Goal: Task Accomplishment & Management: Manage account settings

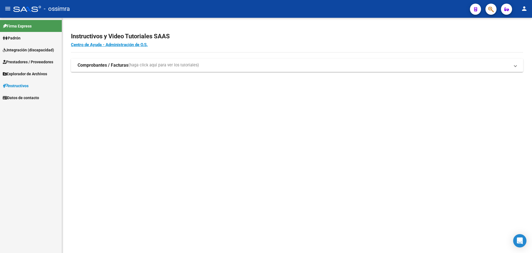
click at [28, 64] on span "Prestadores / Proveedores" at bounding box center [28, 62] width 50 height 6
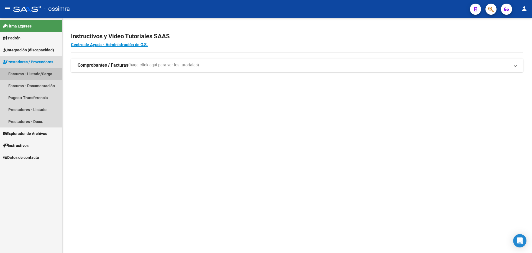
click at [38, 69] on link "Facturas - Listado/Carga" at bounding box center [31, 74] width 62 height 12
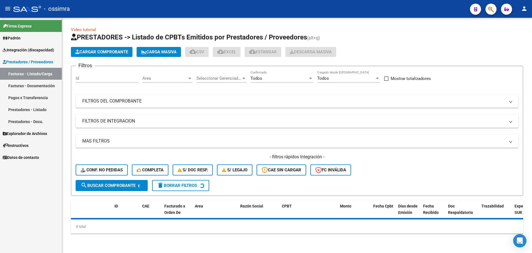
click at [116, 49] on button "Cargar Comprobante" at bounding box center [102, 52] width 62 height 10
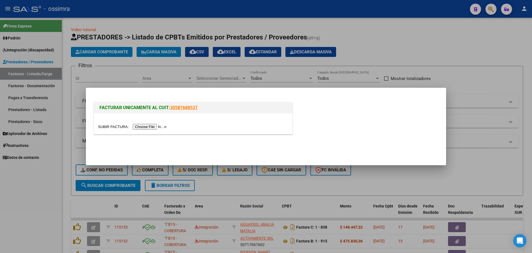
click at [144, 125] on input "file" at bounding box center [133, 127] width 70 height 6
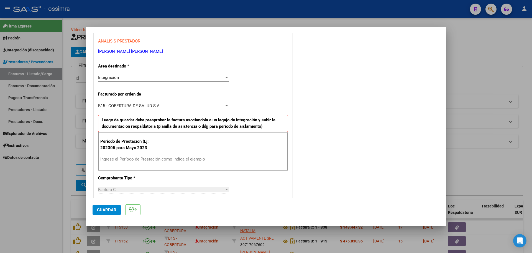
scroll to position [139, 0]
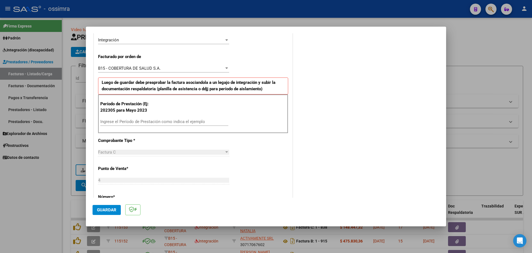
click at [172, 123] on input "Ingrese el Período de Prestación como indica el ejemplo" at bounding box center [164, 121] width 128 height 5
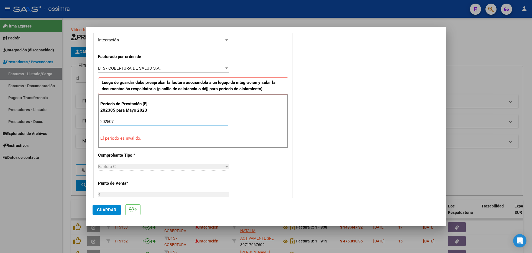
type input "202507"
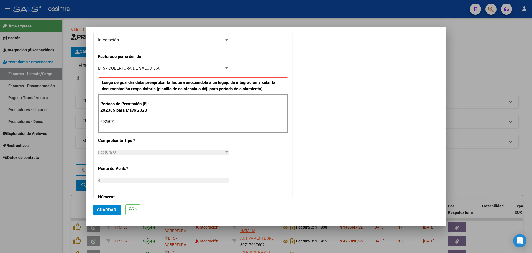
scroll to position [352, 0]
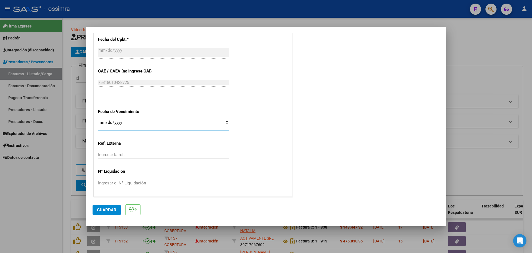
click at [110, 215] on mat-dialog-actions "Guardar" at bounding box center [266, 208] width 347 height 22
click at [110, 210] on span "Guardar" at bounding box center [106, 209] width 19 height 5
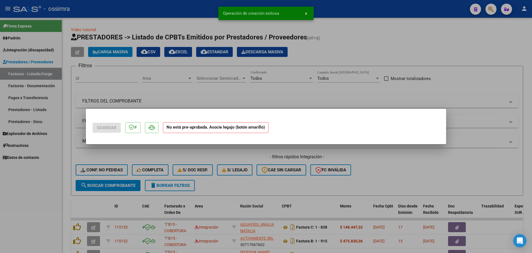
scroll to position [0, 0]
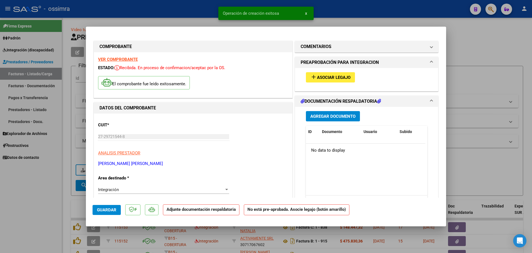
click at [333, 77] on span "Asociar Legajo" at bounding box center [334, 77] width 34 height 5
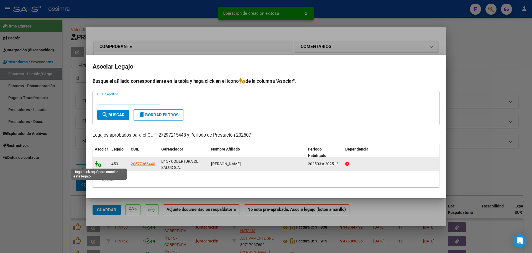
click at [100, 161] on icon at bounding box center [98, 164] width 7 height 6
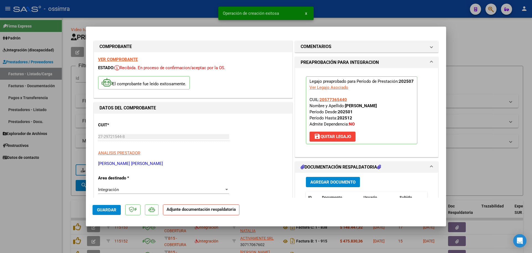
click at [326, 180] on span "Agregar Documento" at bounding box center [333, 181] width 45 height 5
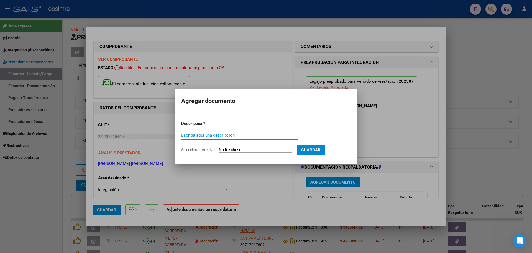
click at [223, 136] on input "Escriba aquí una descripcion" at bounding box center [239, 135] width 117 height 5
type input "planilla"
click at [222, 149] on input "Seleccionar Archivo" at bounding box center [255, 149] width 73 height 5
type input "C:\fakepath\27297215448_11_4_86_Planilla de facturacion_1.jpg"
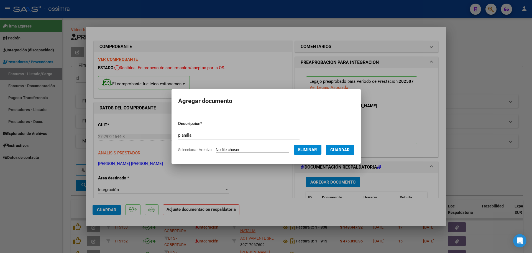
click at [334, 147] on button "Guardar" at bounding box center [340, 149] width 28 height 10
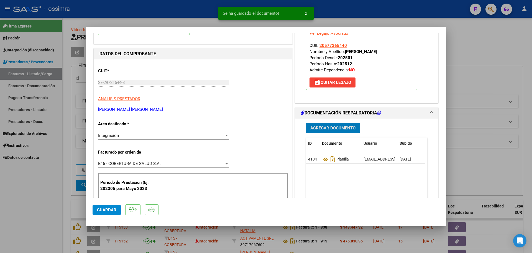
scroll to position [55, 0]
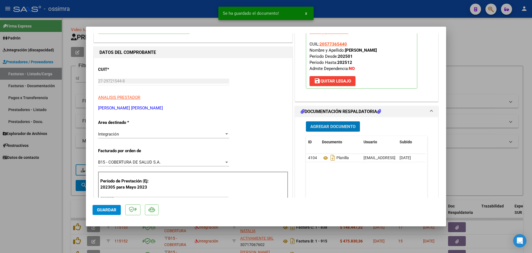
type input "$ 0,00"
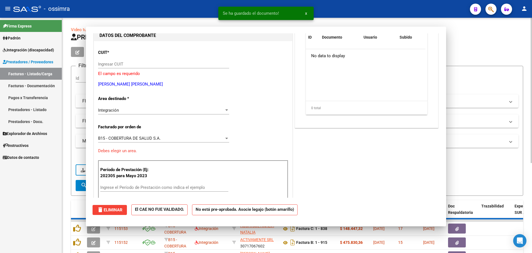
scroll to position [0, 0]
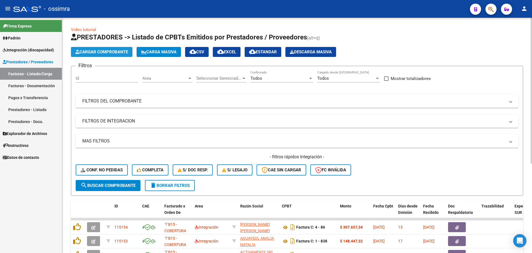
click at [108, 51] on span "Cargar Comprobante" at bounding box center [101, 51] width 53 height 5
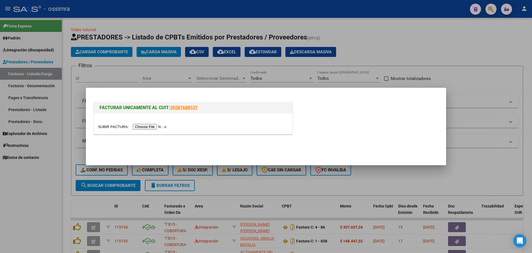
click at [149, 127] on input "file" at bounding box center [133, 127] width 70 height 6
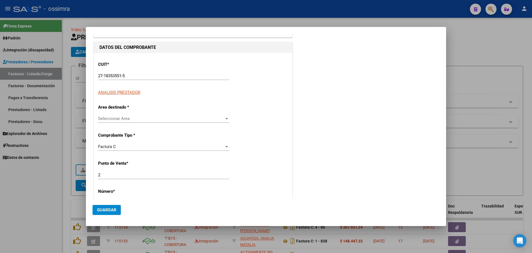
scroll to position [111, 0]
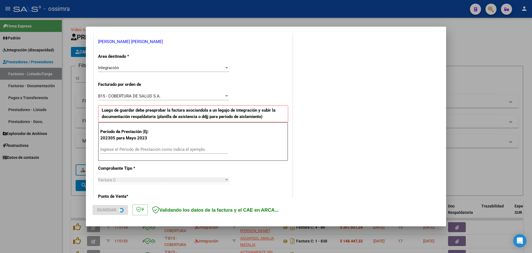
click at [138, 150] on input "Ingrese el Período de Prestación como indica el ejemplo" at bounding box center [164, 149] width 128 height 5
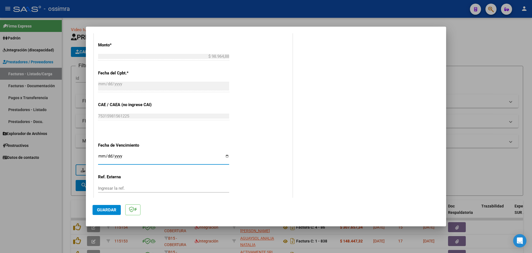
scroll to position [352, 0]
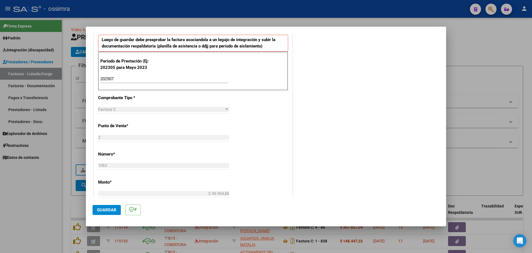
scroll to position [102, 0]
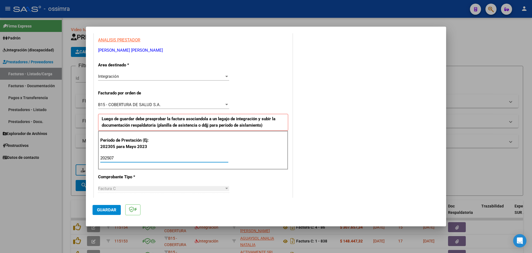
click at [121, 158] on input "202507" at bounding box center [164, 157] width 128 height 5
type input "202506"
click at [106, 207] on span "Guardar" at bounding box center [106, 209] width 19 height 5
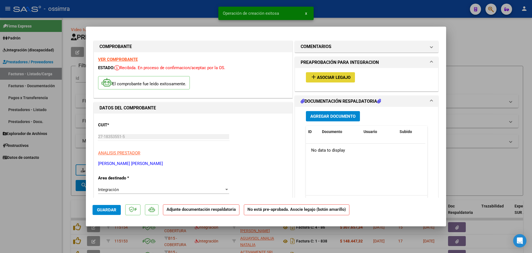
click at [344, 77] on span "Asociar Legajo" at bounding box center [334, 77] width 34 height 5
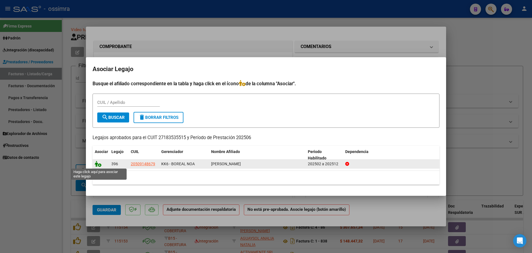
click at [95, 164] on icon at bounding box center [98, 164] width 7 height 6
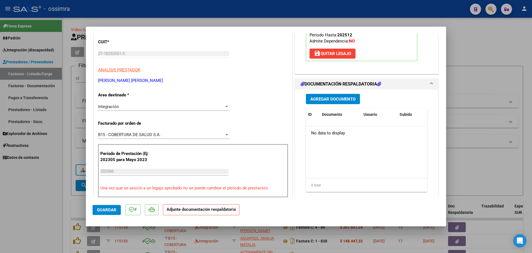
scroll to position [83, 0]
click at [327, 100] on span "Agregar Documento" at bounding box center [333, 98] width 45 height 5
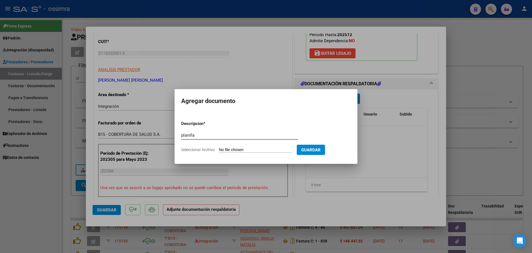
type input "planilla"
click at [232, 147] on form "Descripcion * planilla Escriba aquí una descripcion Seleccionar Archivo Guardar" at bounding box center [266, 136] width 170 height 40
click at [232, 148] on input "Seleccionar Archivo" at bounding box center [255, 149] width 73 height 5
type input "C:\fakepath\27183535515_11_2_1063_Planilla de Asistencia_2.pdf"
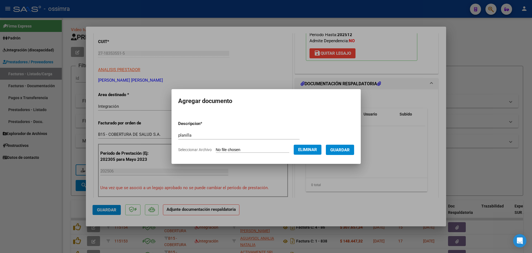
click at [340, 149] on span "Guardar" at bounding box center [339, 149] width 19 height 5
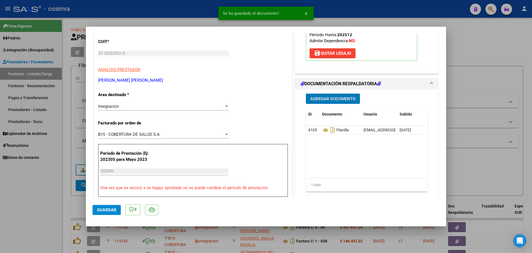
click at [335, 100] on span "Agregar Documento" at bounding box center [333, 98] width 45 height 5
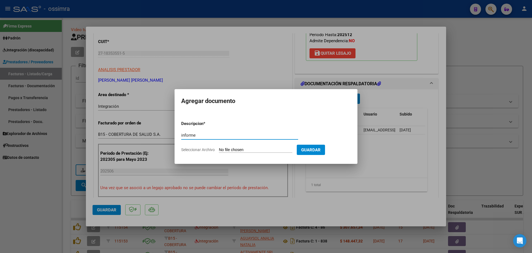
type input "informe"
click at [241, 146] on form "Descripcion * informe Escriba aquí una descripcion Seleccionar Archivo Guardar" at bounding box center [266, 136] width 170 height 40
click at [239, 148] on input "Seleccionar Archivo" at bounding box center [255, 149] width 73 height 5
type input "C:\fakepath\27183535515_11_2_1063_Informe de evolucion semestral_3.pdf"
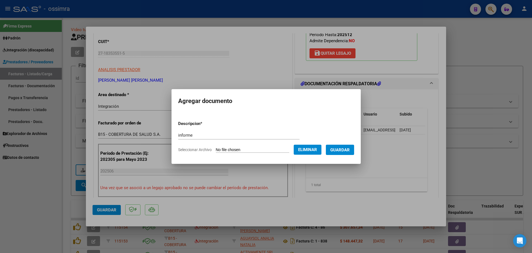
click at [345, 146] on button "Guardar" at bounding box center [340, 149] width 28 height 10
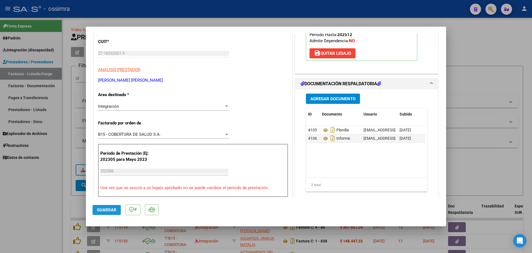
click at [112, 212] on button "Guardar" at bounding box center [107, 210] width 28 height 10
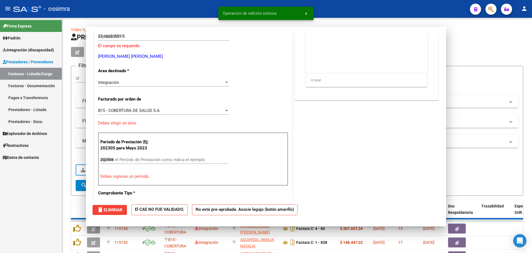
type input "$ 0,00"
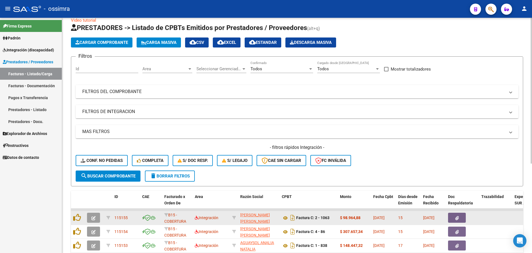
scroll to position [0, 0]
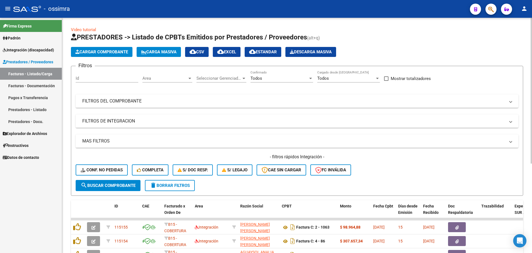
click at [123, 53] on span "Cargar Comprobante" at bounding box center [101, 51] width 53 height 5
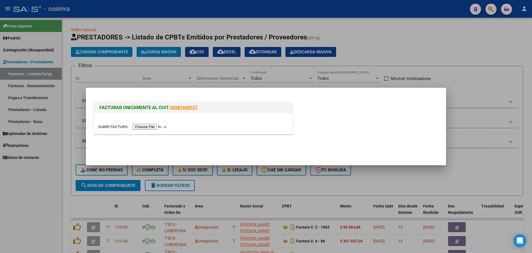
click at [143, 126] on input "file" at bounding box center [133, 127] width 70 height 6
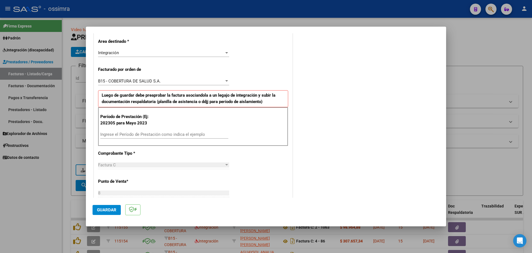
scroll to position [139, 0]
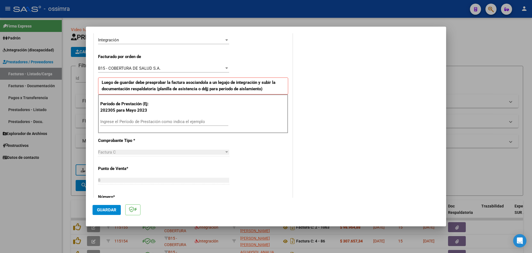
click at [147, 120] on input "Ingrese el Período de Prestación como indica el ejemplo" at bounding box center [164, 121] width 128 height 5
type input "202507"
drag, startPoint x: 111, startPoint y: 208, endPoint x: 108, endPoint y: 195, distance: 12.8
click at [111, 208] on span "Guardar" at bounding box center [106, 209] width 19 height 5
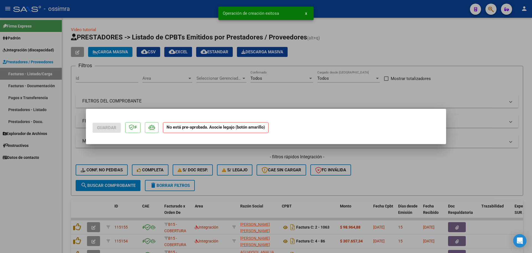
scroll to position [0, 0]
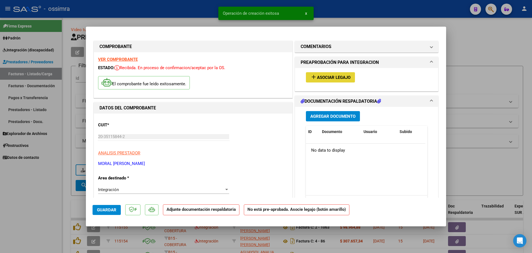
click at [335, 78] on span "Asociar Legajo" at bounding box center [334, 77] width 34 height 5
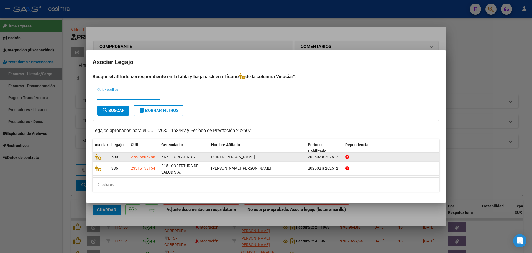
drag, startPoint x: 95, startPoint y: 156, endPoint x: 107, endPoint y: 155, distance: 12.2
click at [105, 155] on datatable-body-cell at bounding box center [101, 156] width 17 height 9
click at [97, 156] on icon at bounding box center [98, 157] width 7 height 6
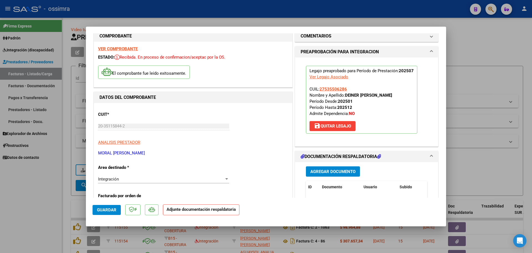
scroll to position [28, 0]
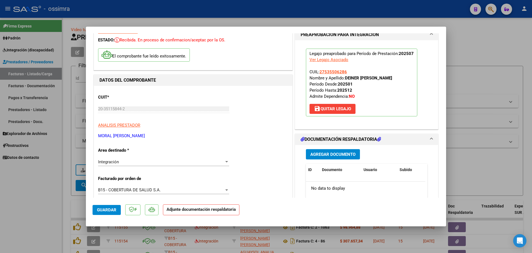
click at [327, 152] on span "Agregar Documento" at bounding box center [333, 154] width 45 height 5
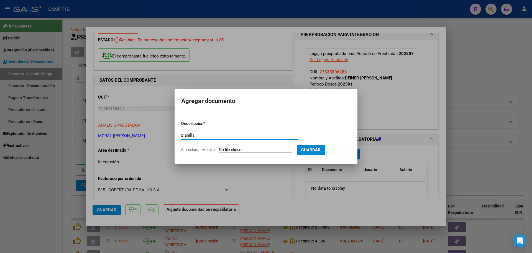
type input "planilla"
click at [252, 149] on input "Seleccionar Archivo" at bounding box center [255, 149] width 73 height 5
type input "C:\fakepath\20351158442_11_8_295_Planilla de Asistencia_2.pdf"
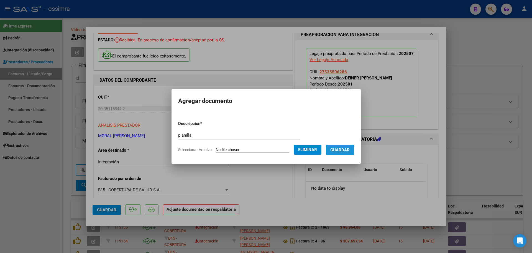
click at [341, 151] on span "Guardar" at bounding box center [339, 149] width 19 height 5
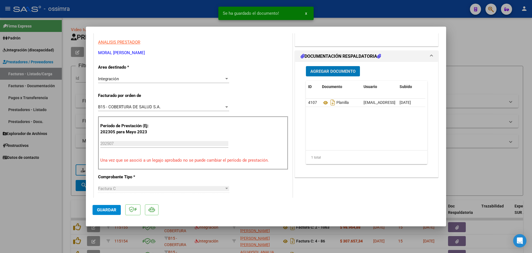
scroll to position [111, 0]
click at [105, 212] on span "Guardar" at bounding box center [106, 209] width 19 height 5
type input "$ 0,00"
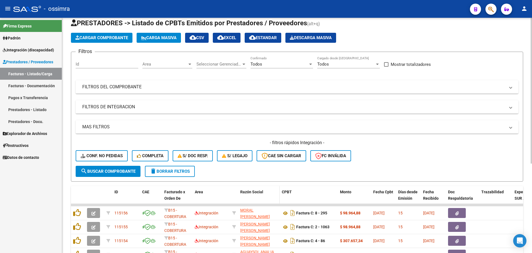
scroll to position [28, 0]
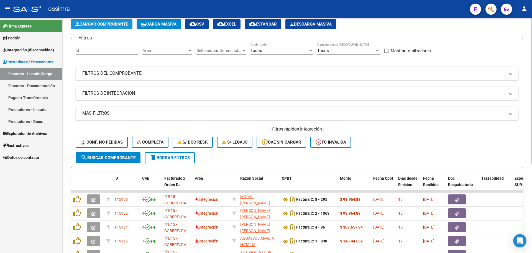
click at [92, 25] on span "Cargar Comprobante" at bounding box center [101, 24] width 53 height 5
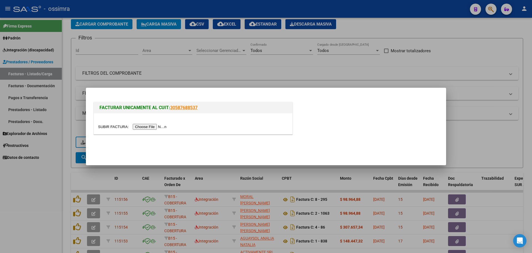
click at [153, 129] on input "file" at bounding box center [133, 127] width 70 height 6
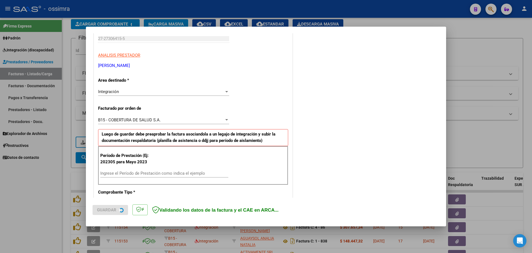
scroll to position [111, 0]
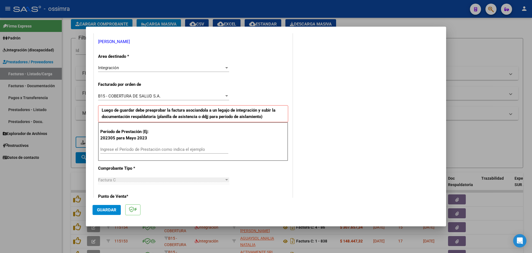
click at [155, 152] on div "Ingrese el Período de Prestación como indica el ejemplo" at bounding box center [164, 149] width 128 height 8
type input "202507"
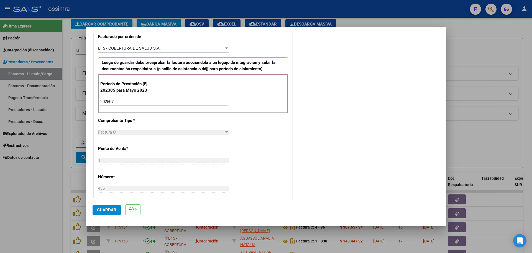
scroll to position [130, 0]
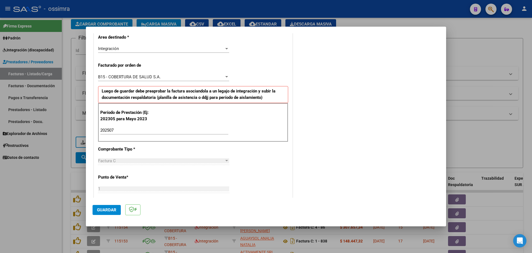
click at [141, 133] on input "202507" at bounding box center [164, 130] width 128 height 5
click at [108, 205] on button "Guardar" at bounding box center [107, 210] width 28 height 10
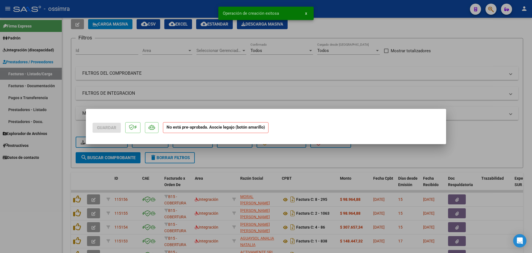
scroll to position [0, 0]
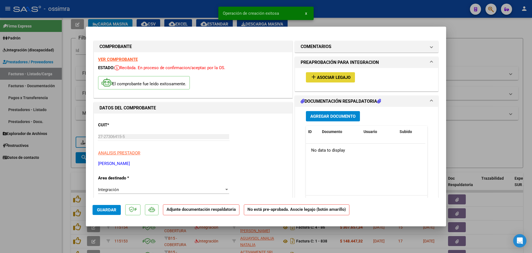
click at [339, 77] on span "Asociar Legajo" at bounding box center [334, 77] width 34 height 5
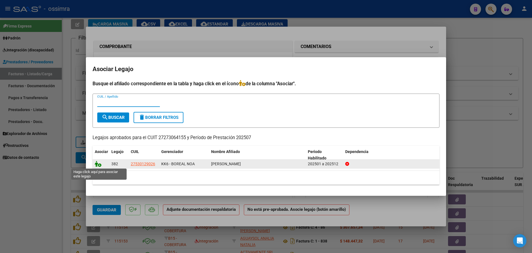
click at [98, 165] on icon at bounding box center [98, 164] width 7 height 6
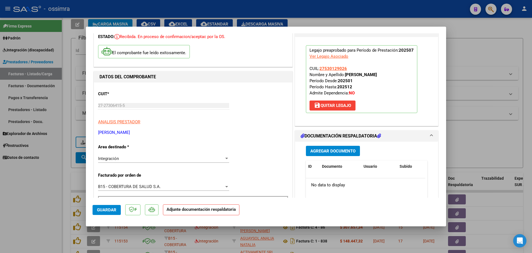
scroll to position [83, 0]
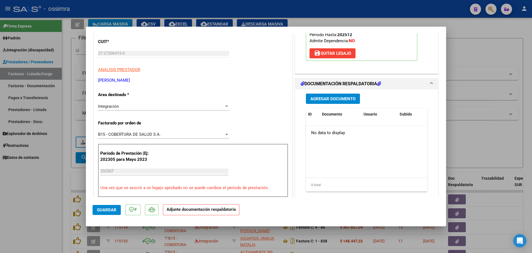
click at [334, 100] on span "Agregar Documento" at bounding box center [333, 98] width 45 height 5
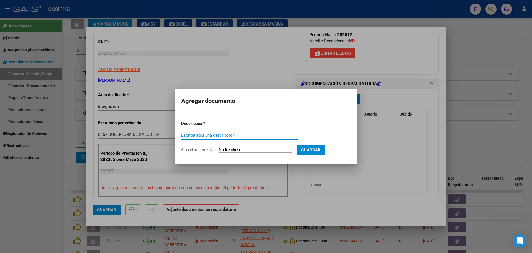
type input "o"
type input "planilla"
click at [245, 148] on input "Seleccionar Archivo" at bounding box center [255, 149] width 73 height 5
type input "C:\fakepath\27273064155_11_1_486_Planilla de Asistencia_2.pdf"
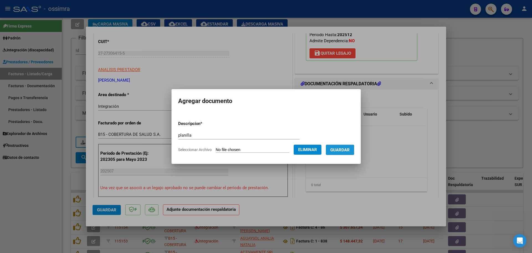
click at [345, 151] on span "Guardar" at bounding box center [339, 149] width 19 height 5
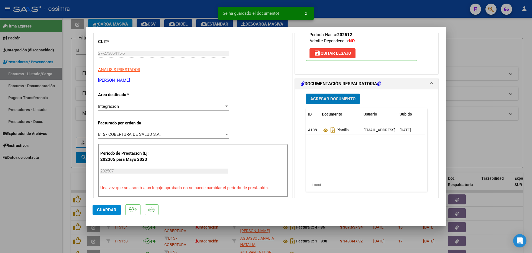
click at [102, 207] on span "Guardar" at bounding box center [106, 209] width 19 height 5
type input "$ 0,00"
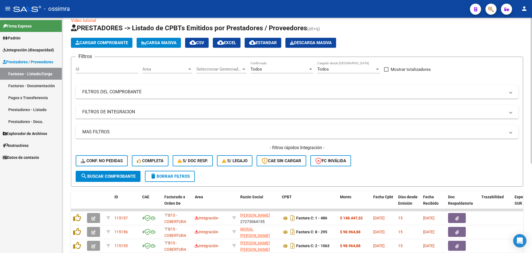
scroll to position [0, 0]
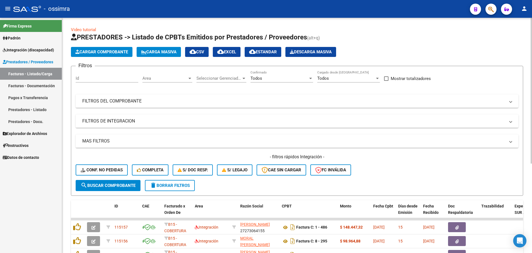
click at [103, 50] on span "Cargar Comprobante" at bounding box center [101, 51] width 53 height 5
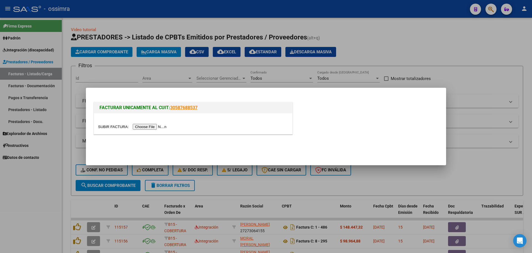
click at [142, 126] on input "file" at bounding box center [133, 127] width 70 height 6
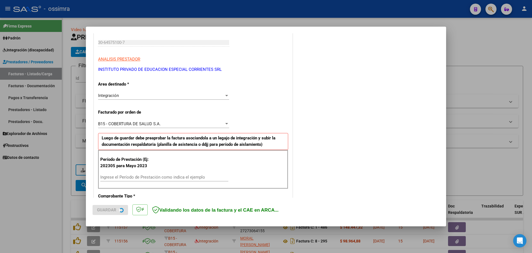
scroll to position [139, 0]
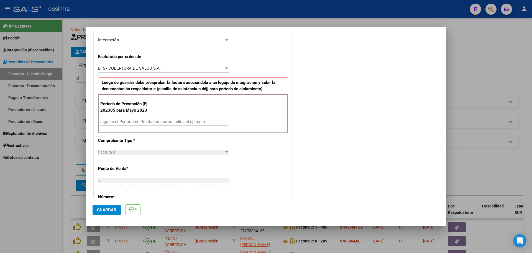
click at [141, 120] on input "Ingrese el Período de Prestación como indica el ejemplo" at bounding box center [164, 121] width 128 height 5
type input "202507"
click at [98, 210] on span "Guardar" at bounding box center [106, 209] width 19 height 5
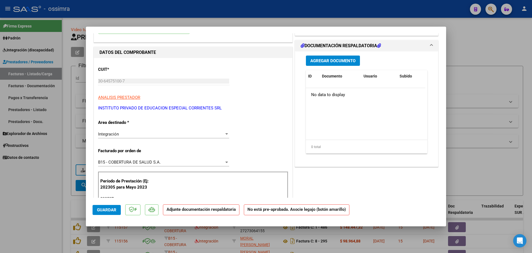
scroll to position [0, 0]
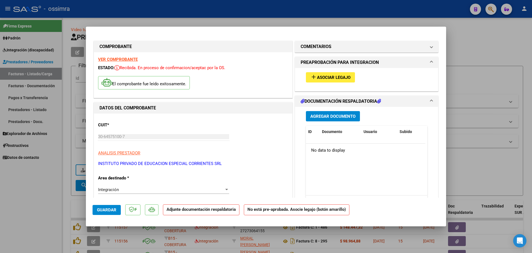
click at [336, 78] on span "Asociar Legajo" at bounding box center [334, 77] width 34 height 5
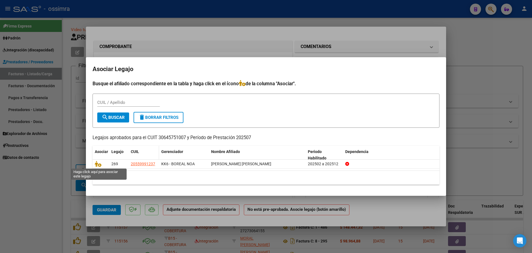
drag, startPoint x: 101, startPoint y: 165, endPoint x: 135, endPoint y: 156, distance: 35.9
click at [101, 165] on icon at bounding box center [98, 164] width 7 height 6
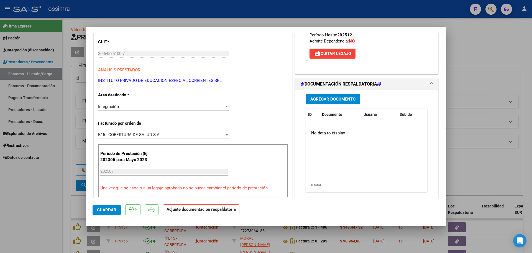
scroll to position [83, 0]
click at [340, 105] on div "Agregar Documento ID Documento Usuario Subido Acción No data to display 0 total…" at bounding box center [367, 144] width 130 height 111
click at [343, 103] on button "Agregar Documento" at bounding box center [333, 98] width 54 height 10
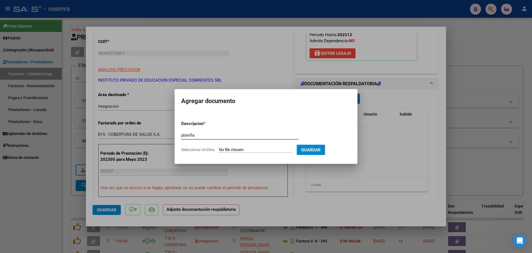
type input "planilla"
click at [232, 149] on input "Seleccionar Archivo" at bounding box center [255, 149] width 73 height 5
type input "C:\fakepath\30645751007_11_3_8605_Planilla de Asistencia_2.pdf"
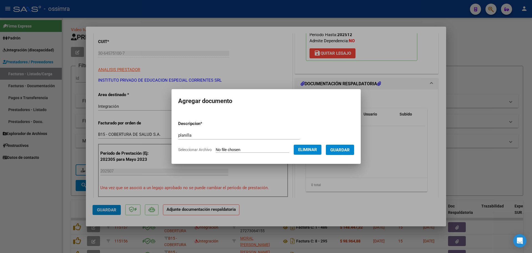
click at [347, 152] on span "Guardar" at bounding box center [339, 149] width 19 height 5
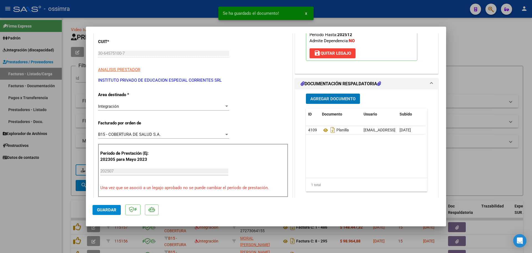
click at [105, 208] on span "Guardar" at bounding box center [106, 209] width 19 height 5
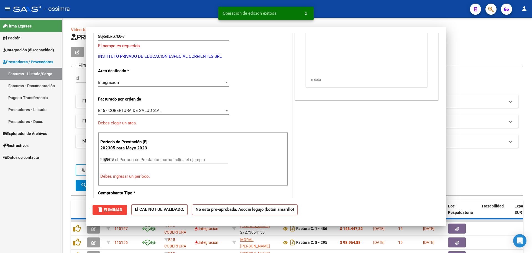
type input "$ 0,00"
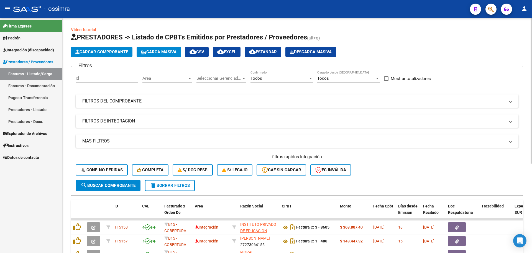
click at [103, 54] on span "Cargar Comprobante" at bounding box center [101, 51] width 53 height 5
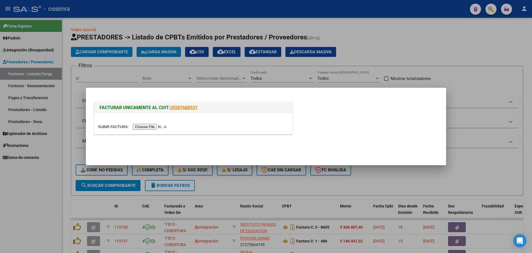
click at [146, 125] on input "file" at bounding box center [133, 127] width 70 height 6
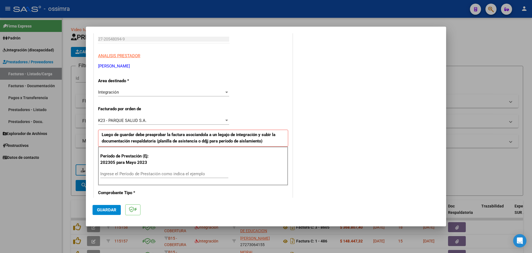
scroll to position [83, 0]
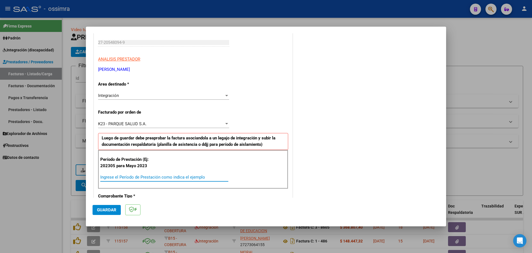
click at [134, 176] on input "Ingrese el Período de Prestación como indica el ejemplo" at bounding box center [164, 176] width 128 height 5
type input "202507"
click at [109, 209] on span "Guardar" at bounding box center [106, 209] width 19 height 5
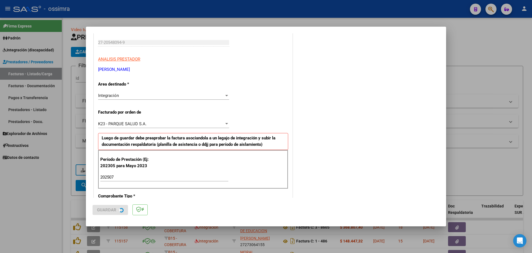
scroll to position [0, 0]
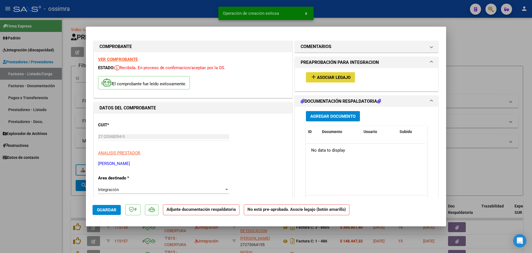
click at [329, 75] on span "Asociar Legajo" at bounding box center [334, 77] width 34 height 5
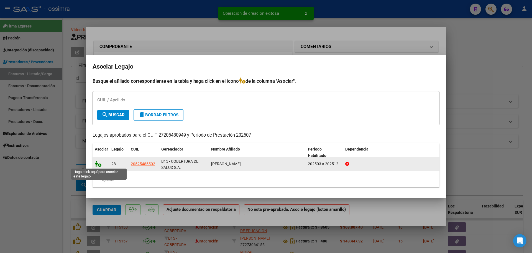
click at [96, 164] on icon at bounding box center [98, 164] width 7 height 6
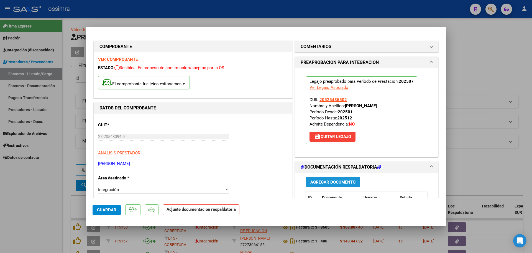
click at [330, 180] on span "Agregar Documento" at bounding box center [333, 181] width 45 height 5
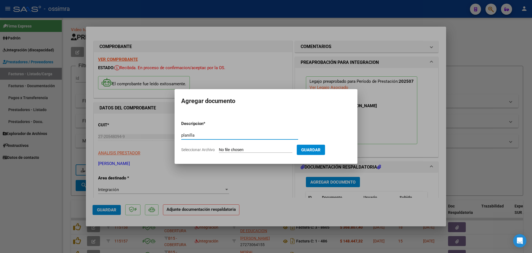
type input "planilla"
click at [246, 152] on input "Seleccionar Archivo" at bounding box center [255, 149] width 73 height 5
type input "C:\fakepath\Julio_2025_[1].pdf"
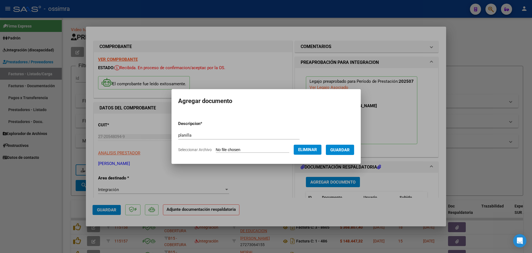
click at [347, 152] on span "Guardar" at bounding box center [339, 149] width 19 height 5
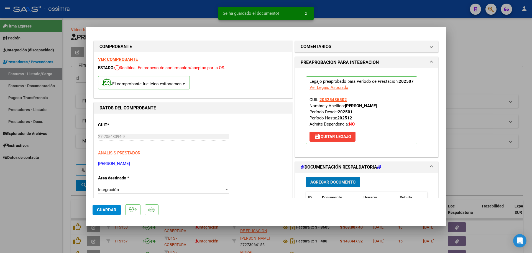
scroll to position [55, 0]
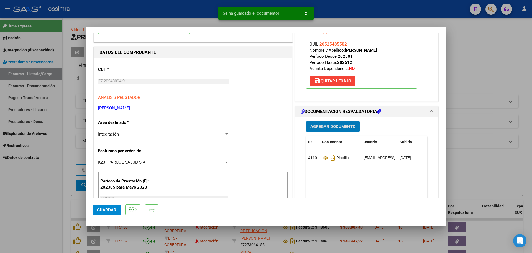
click at [107, 214] on button "Guardar" at bounding box center [107, 210] width 28 height 10
type input "$ 0,00"
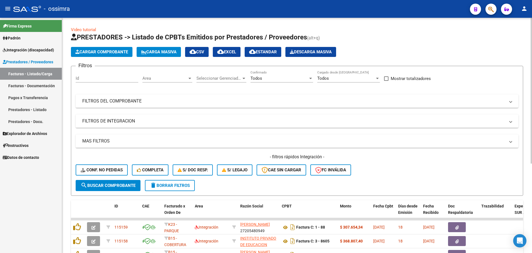
drag, startPoint x: 109, startPoint y: 58, endPoint x: 113, endPoint y: 55, distance: 4.8
click at [110, 57] on app-list-header "PRESTADORES -> Listado de CPBTs Emitidos por Prestadores / Proveedores (alt+q) …" at bounding box center [297, 114] width 452 height 163
click at [113, 55] on button "Cargar Comprobante" at bounding box center [102, 52] width 62 height 10
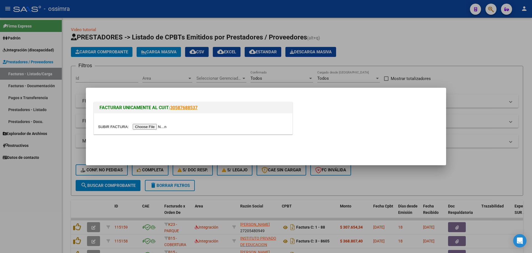
drag, startPoint x: 143, startPoint y: 125, endPoint x: 141, endPoint y: 121, distance: 4.8
click at [141, 121] on div at bounding box center [193, 123] width 199 height 21
click at [141, 126] on input "file" at bounding box center [133, 127] width 70 height 6
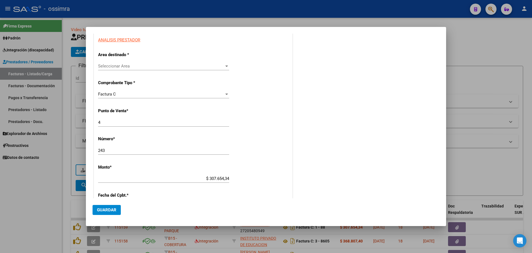
scroll to position [111, 0]
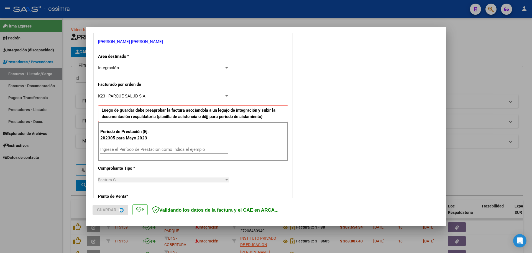
click at [144, 149] on input "Ingrese el Período de Prestación como indica el ejemplo" at bounding box center [164, 149] width 128 height 5
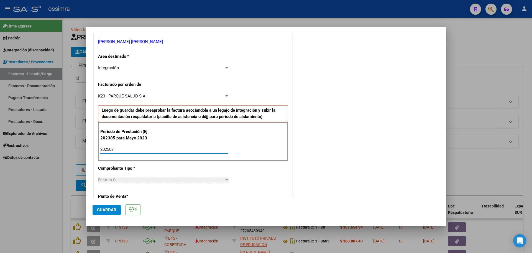
type input "202507"
click at [104, 208] on span "Guardar" at bounding box center [106, 209] width 19 height 5
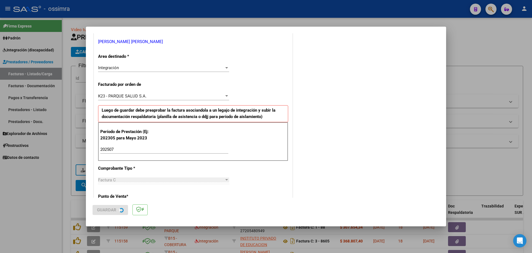
scroll to position [0, 0]
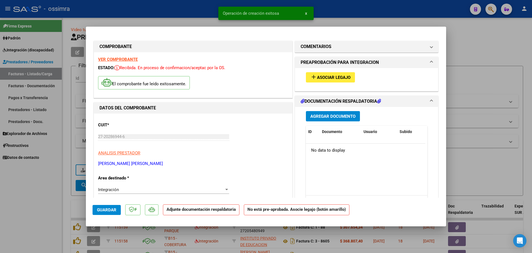
click at [328, 78] on span "Asociar Legajo" at bounding box center [334, 77] width 34 height 5
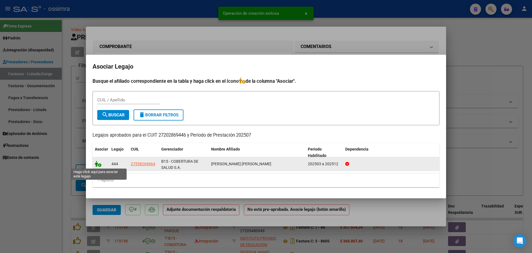
click at [99, 164] on icon at bounding box center [98, 164] width 7 height 6
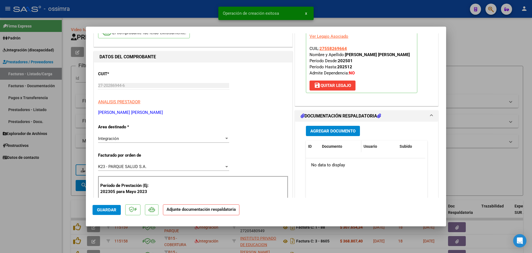
scroll to position [55, 0]
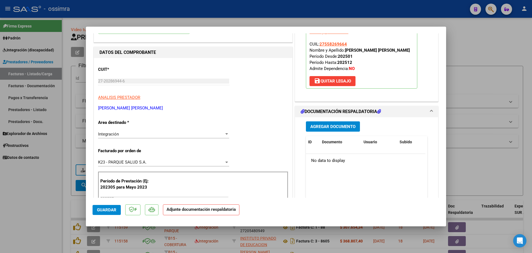
click at [333, 126] on span "Agregar Documento" at bounding box center [333, 126] width 45 height 5
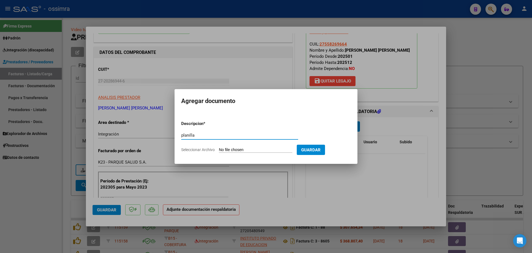
type input "planilla"
drag, startPoint x: 239, startPoint y: 154, endPoint x: 238, endPoint y: 149, distance: 4.8
click at [238, 152] on form "Descripcion * planilla Escriba aquí una descripcion Seleccionar Archivo Guardar" at bounding box center [266, 136] width 170 height 40
click at [238, 149] on input "Seleccionar Archivo" at bounding box center [255, 149] width 73 height 5
type input "C:\fakepath\asistencia dania.pdf"
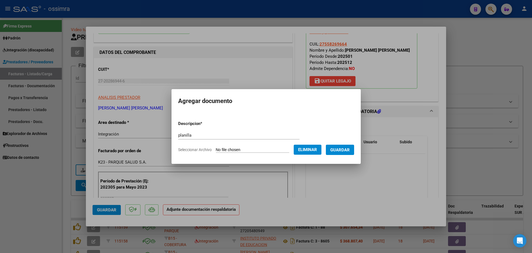
click at [346, 150] on span "Guardar" at bounding box center [339, 149] width 19 height 5
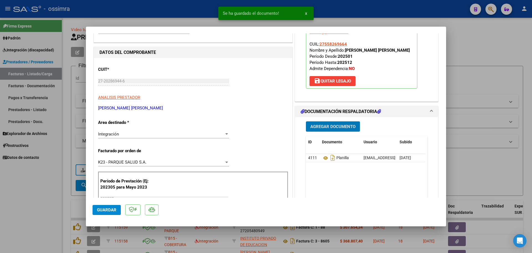
click at [107, 208] on span "Guardar" at bounding box center [106, 209] width 19 height 5
type input "$ 0,00"
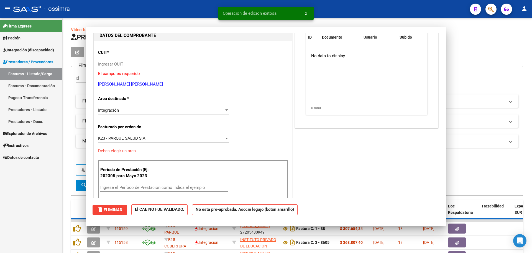
scroll to position [0, 0]
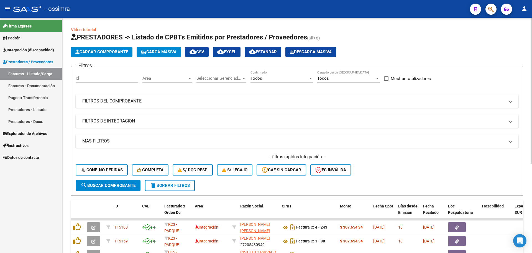
click at [116, 50] on span "Cargar Comprobante" at bounding box center [101, 51] width 53 height 5
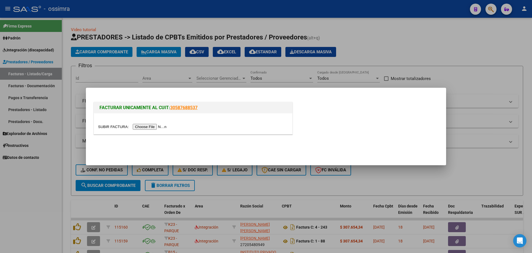
click at [144, 128] on input "file" at bounding box center [133, 127] width 70 height 6
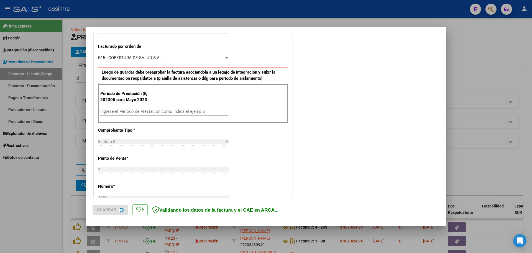
scroll to position [149, 0]
click at [159, 105] on div "Período de Prestación (Ej: 202305 para Mayo 2023 Ingrese el Período de Prestaci…" at bounding box center [193, 103] width 190 height 39
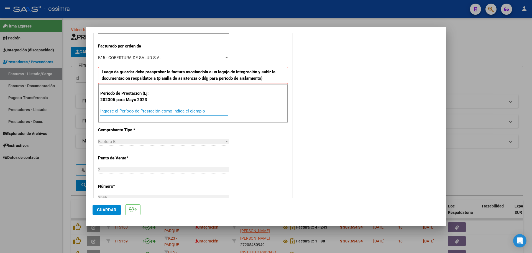
click at [160, 111] on input "Ingrese el Período de Prestación como indica el ejemplo" at bounding box center [164, 110] width 128 height 5
type input "202507"
click at [106, 205] on button "Guardar" at bounding box center [107, 210] width 28 height 10
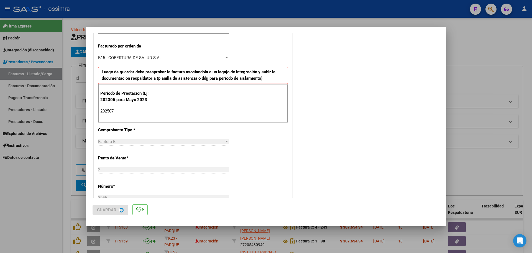
scroll to position [0, 0]
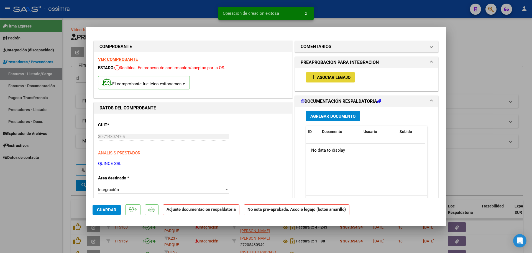
click at [326, 75] on span "add Asociar Legajo" at bounding box center [331, 77] width 40 height 5
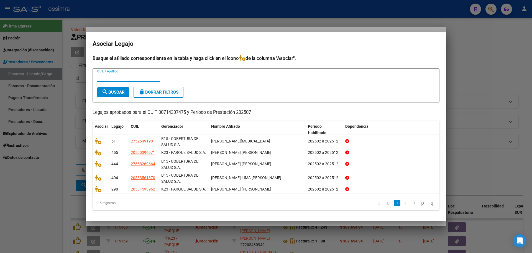
click at [117, 78] on input "CUIL / Apellido" at bounding box center [128, 77] width 63 height 5
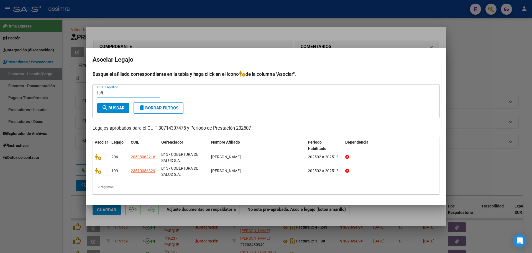
type input "luff"
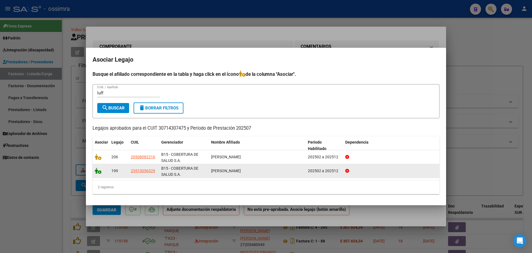
click at [100, 172] on icon at bounding box center [98, 170] width 7 height 6
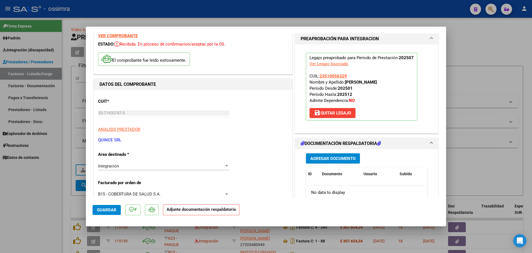
scroll to position [55, 0]
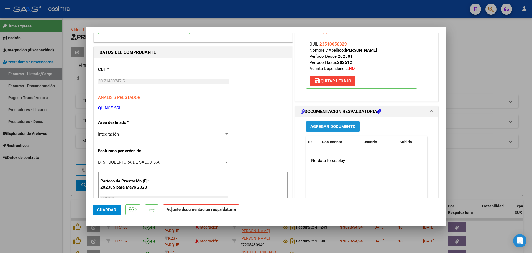
click at [334, 128] on span "Agregar Documento" at bounding box center [333, 126] width 45 height 5
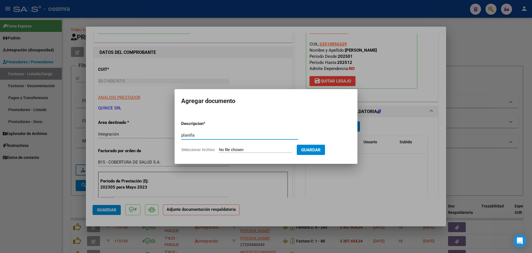
type input "planilla"
click at [237, 152] on input "Seleccionar Archivo" at bounding box center [255, 149] width 73 height 5
type input "C:\fakepath\2025_JULIO_PROTEO_OSSIMRA_DOC_RESPALDATORIA_LUFFI_CAPDEVILLA_LAUTAR…"
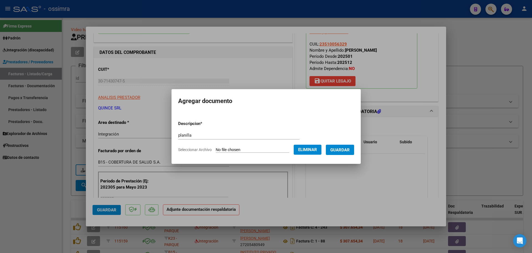
click at [347, 148] on span "Guardar" at bounding box center [339, 149] width 19 height 5
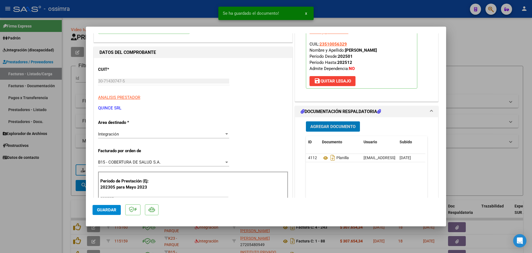
click at [108, 205] on button "Guardar" at bounding box center [107, 210] width 28 height 10
type input "$ 0,00"
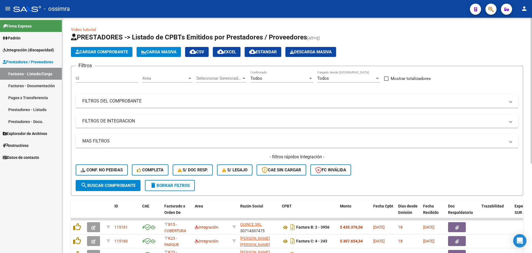
click at [105, 51] on span "Cargar Comprobante" at bounding box center [101, 51] width 53 height 5
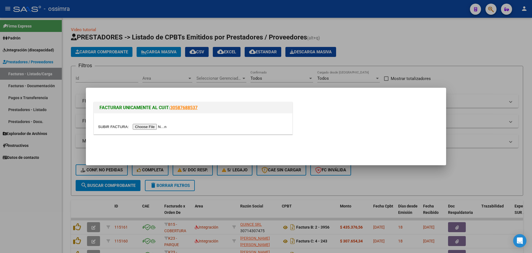
click at [138, 130] on div at bounding box center [193, 123] width 199 height 21
click at [140, 125] on input "file" at bounding box center [133, 127] width 70 height 6
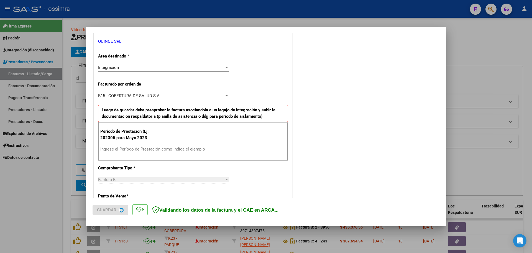
scroll to position [139, 0]
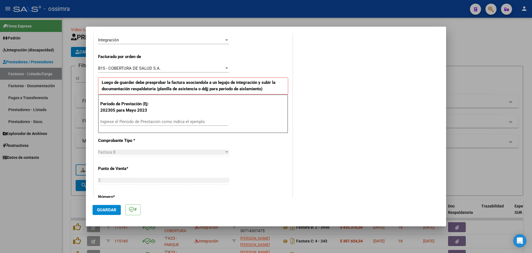
click at [146, 123] on input "Ingrese el Período de Prestación como indica el ejemplo" at bounding box center [164, 121] width 128 height 5
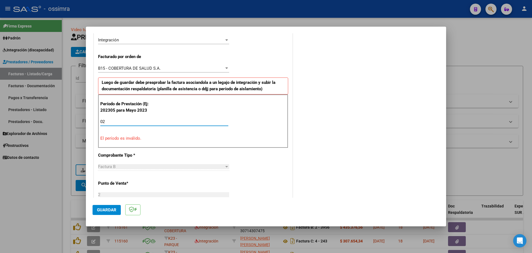
type input "0"
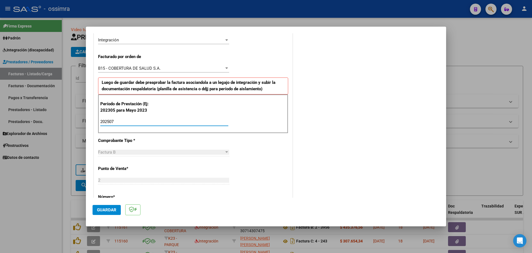
type input "202507"
click at [101, 210] on span "Guardar" at bounding box center [106, 209] width 19 height 5
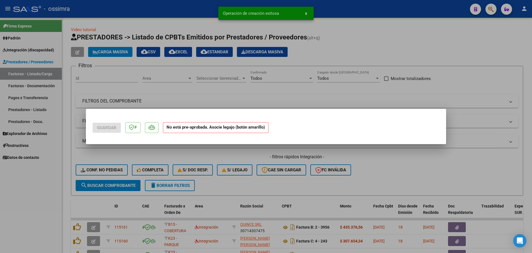
scroll to position [0, 0]
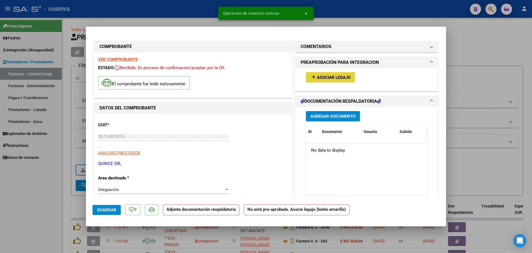
click at [334, 75] on span "add Asociar Legajo" at bounding box center [331, 77] width 40 height 5
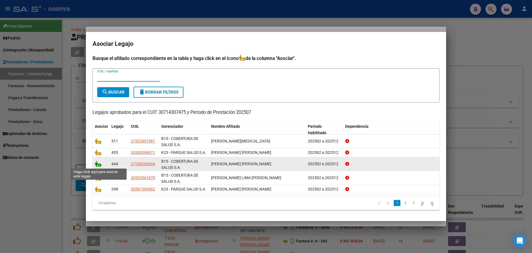
click at [95, 163] on icon at bounding box center [98, 164] width 7 height 6
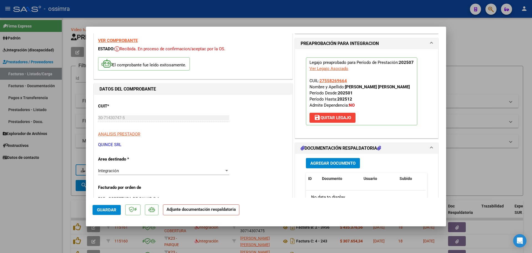
scroll to position [55, 0]
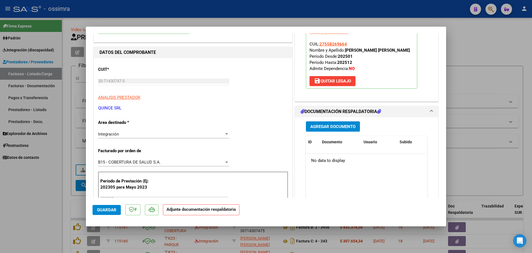
click at [335, 127] on span "Agregar Documento" at bounding box center [333, 126] width 45 height 5
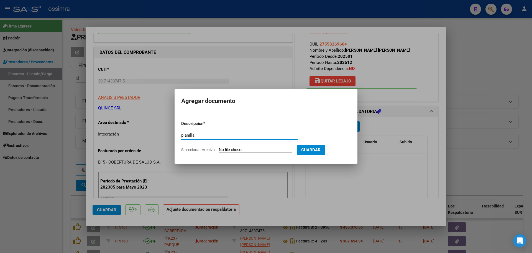
type input "planilla"
click at [238, 144] on div "planilla Escriba aquí una descripcion" at bounding box center [239, 138] width 117 height 14
click at [235, 149] on input "Seleccionar Archivo" at bounding box center [255, 149] width 73 height 5
type input "C:\fakepath\2025_JULIO_PROTEO_OSSIMRA_DOC_RESPALDATORIA_CORIA_ZAPATA_DANIA_AGUS…"
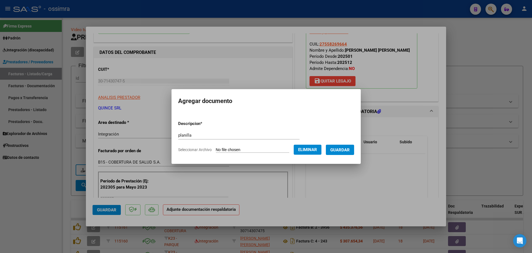
click at [344, 149] on span "Guardar" at bounding box center [339, 149] width 19 height 5
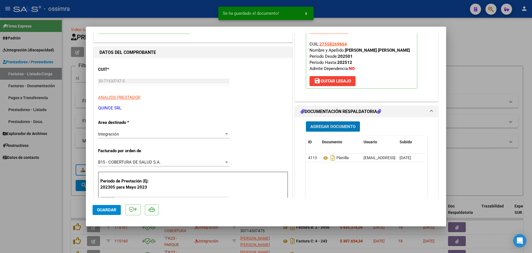
click at [112, 210] on span "Guardar" at bounding box center [106, 209] width 19 height 5
type input "$ 0,00"
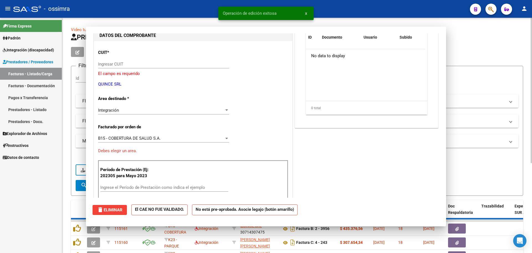
scroll to position [0, 0]
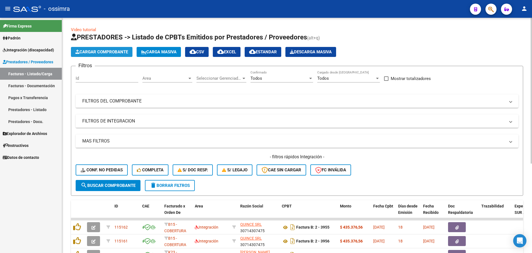
click at [110, 48] on button "Cargar Comprobante" at bounding box center [102, 52] width 62 height 10
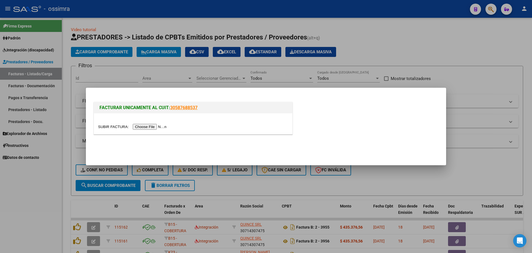
click at [143, 126] on input "file" at bounding box center [133, 127] width 70 height 6
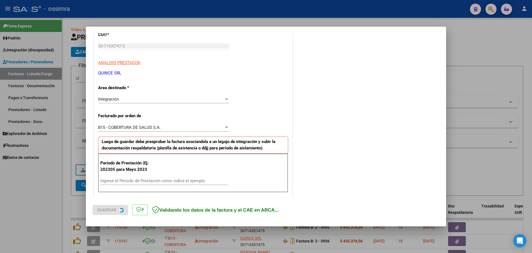
scroll to position [111, 0]
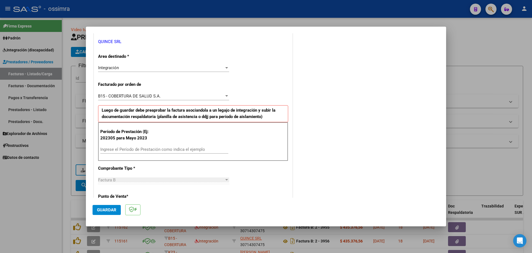
click at [145, 149] on input "Ingrese el Período de Prestación como indica el ejemplo" at bounding box center [164, 149] width 128 height 5
type input "202507"
drag, startPoint x: 107, startPoint y: 215, endPoint x: 108, endPoint y: 210, distance: 4.6
click at [108, 213] on mat-dialog-actions "Guardar" at bounding box center [266, 208] width 347 height 22
click at [109, 210] on span "Guardar" at bounding box center [106, 209] width 19 height 5
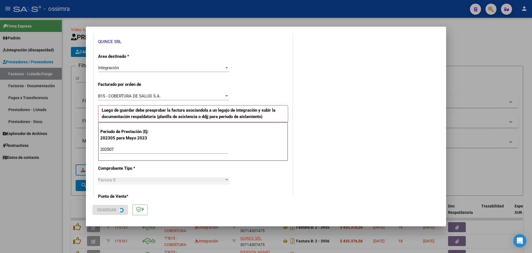
scroll to position [0, 0]
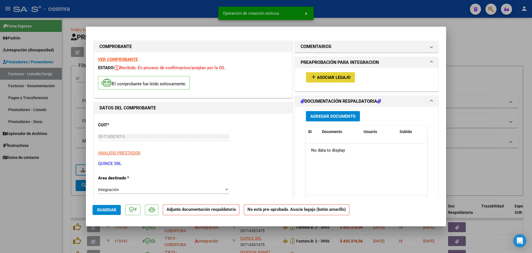
click at [325, 77] on span "Asociar Legajo" at bounding box center [334, 77] width 34 height 5
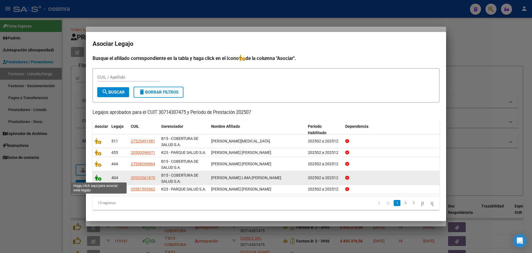
click at [99, 177] on icon at bounding box center [98, 177] width 7 height 6
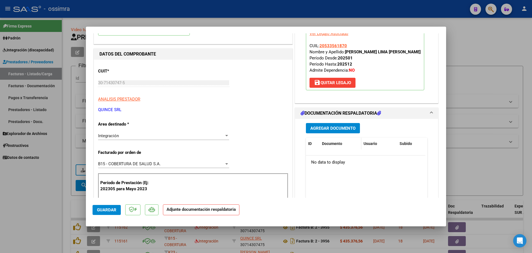
scroll to position [55, 0]
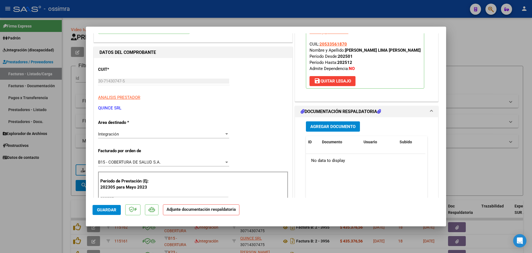
click at [332, 129] on button "Agregar Documento" at bounding box center [333, 126] width 54 height 10
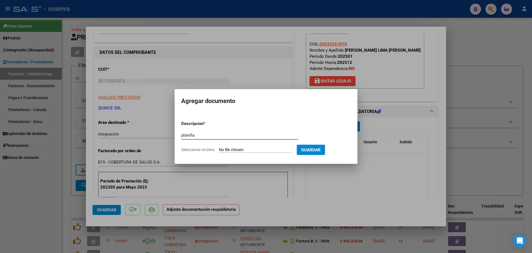
type input "planilla"
click at [243, 151] on input "Seleccionar Archivo" at bounding box center [255, 149] width 73 height 5
type input "C:\fakepath\2025_JULIO_PROTEO_OSSIMRA_DOC_RESPALDATORIA_OLIVARES_LIMA_THIAGO_LI…"
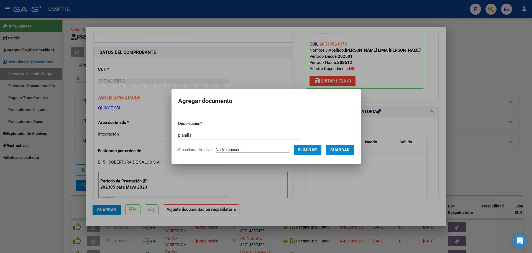
click at [341, 151] on span "Guardar" at bounding box center [339, 149] width 19 height 5
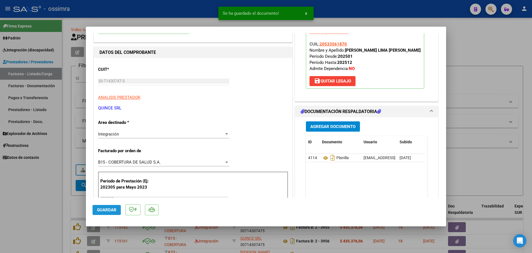
click at [111, 212] on span "Guardar" at bounding box center [106, 209] width 19 height 5
type input "$ 0,00"
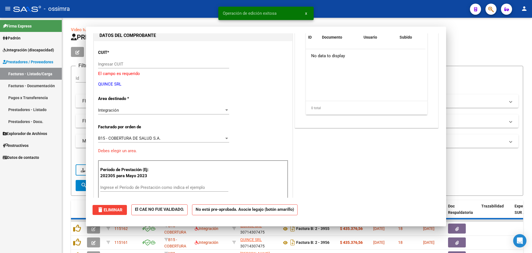
scroll to position [0, 0]
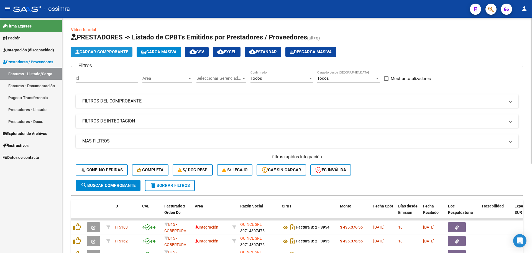
click at [94, 49] on button "Cargar Comprobante" at bounding box center [102, 52] width 62 height 10
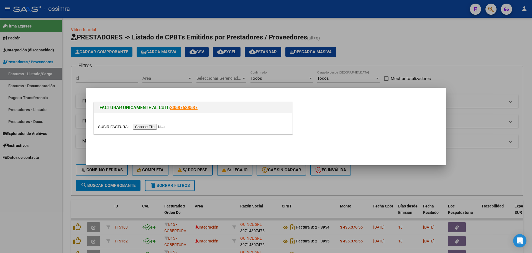
click at [143, 126] on input "file" at bounding box center [133, 127] width 70 height 6
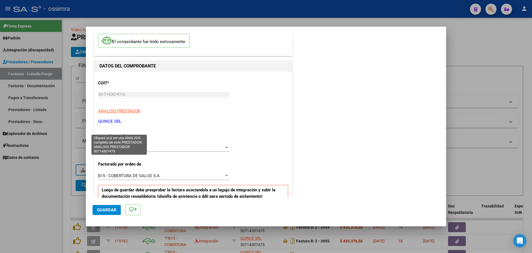
scroll to position [111, 0]
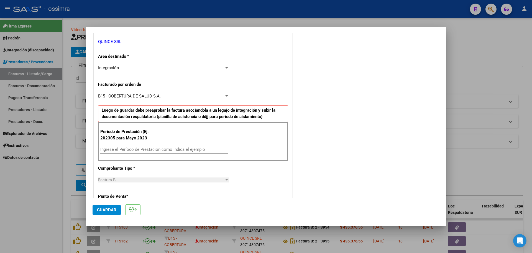
click at [134, 150] on input "Ingrese el Período de Prestación como indica el ejemplo" at bounding box center [164, 149] width 128 height 5
type input "202507"
click at [113, 210] on span "Guardar" at bounding box center [106, 209] width 19 height 5
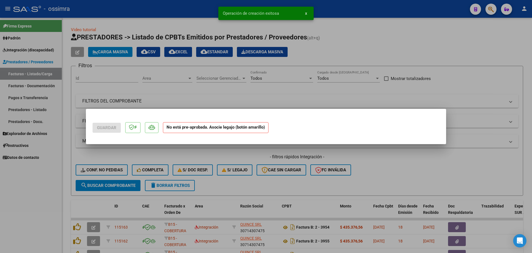
scroll to position [0, 0]
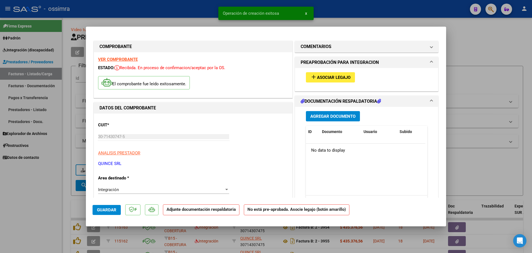
click at [323, 73] on button "add Asociar Legajo" at bounding box center [330, 77] width 49 height 10
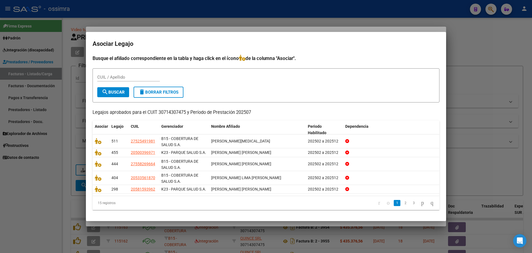
drag, startPoint x: 142, startPoint y: 42, endPoint x: 165, endPoint y: 42, distance: 22.7
click at [165, 42] on h2 "Asociar Legajo" at bounding box center [266, 44] width 347 height 11
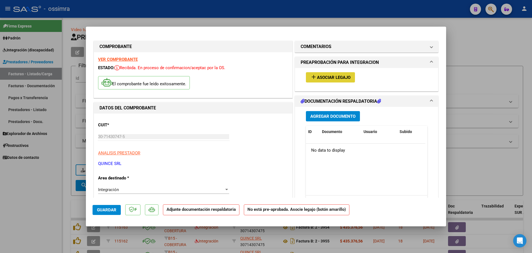
click at [321, 77] on span "Asociar Legajo" at bounding box center [334, 77] width 34 height 5
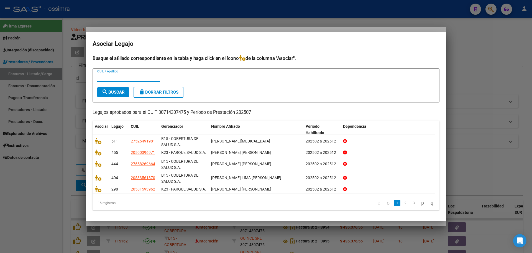
click at [153, 78] on input "CUIL / Apellido" at bounding box center [128, 77] width 63 height 5
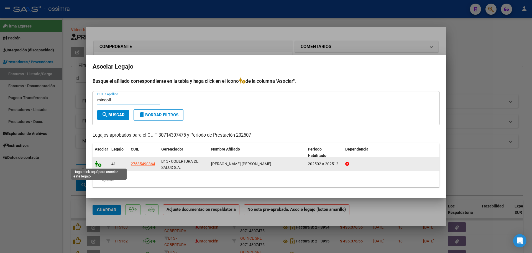
type input "mingoll"
click at [96, 166] on icon at bounding box center [98, 164] width 7 height 6
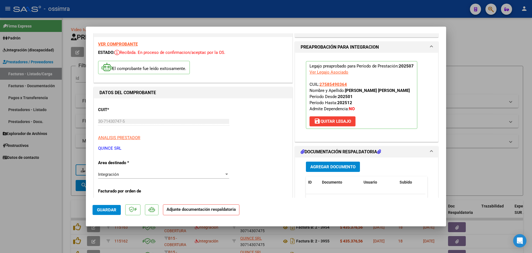
scroll to position [28, 0]
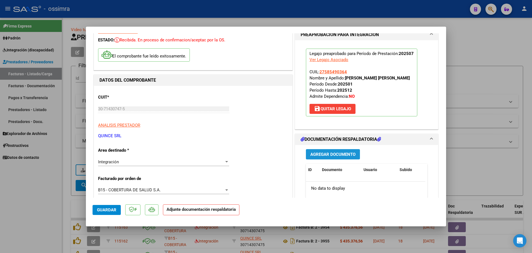
click at [328, 154] on span "Agregar Documento" at bounding box center [333, 154] width 45 height 5
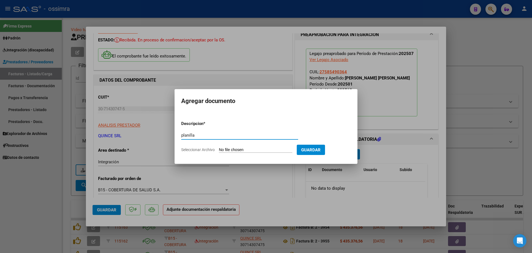
type input "planilla"
click at [231, 151] on input "Seleccionar Archivo" at bounding box center [255, 149] width 73 height 5
type input "C:\fakepath\2025_JULIO_PROTEO_OSSIMRA_DOC_RESPALDATORIA_MINGOLLA_TORRES_RENATA_…"
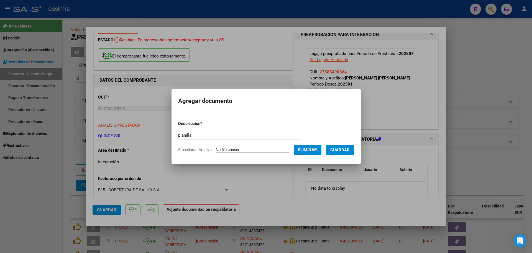
click at [351, 152] on button "Guardar" at bounding box center [340, 149] width 28 height 10
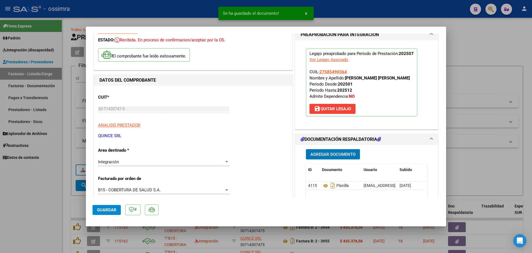
click at [100, 213] on button "Guardar" at bounding box center [107, 210] width 28 height 10
type input "$ 0,00"
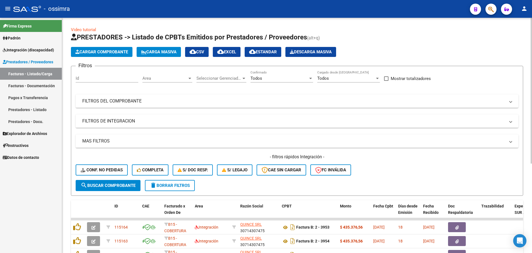
click at [88, 53] on span "Cargar Comprobante" at bounding box center [101, 51] width 53 height 5
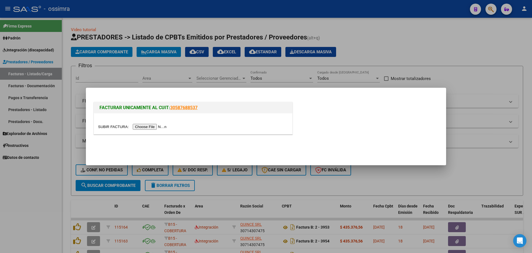
click at [149, 128] on input "file" at bounding box center [133, 127] width 70 height 6
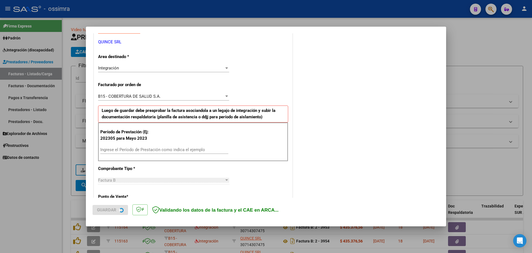
scroll to position [111, 0]
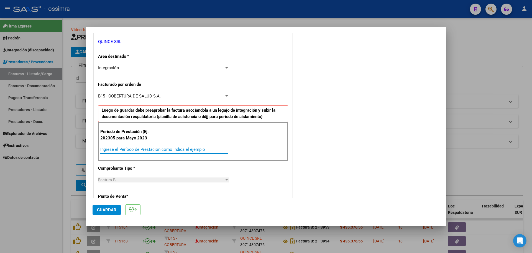
click at [148, 147] on input "Ingrese el Período de Prestación como indica el ejemplo" at bounding box center [164, 149] width 128 height 5
type input "202507"
click at [101, 207] on span "Guardar" at bounding box center [106, 209] width 19 height 5
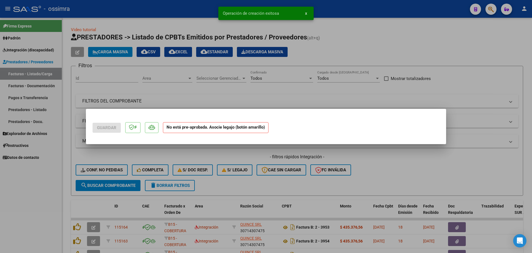
scroll to position [0, 0]
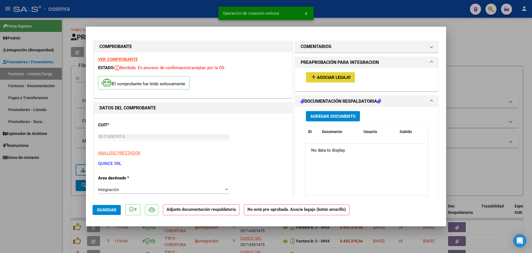
click at [337, 75] on span "Asociar Legajo" at bounding box center [334, 77] width 34 height 5
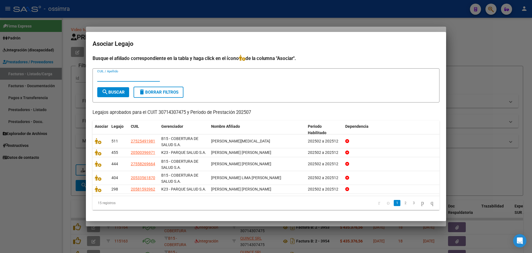
click at [120, 79] on input "CUIL / Apellido" at bounding box center [128, 77] width 63 height 5
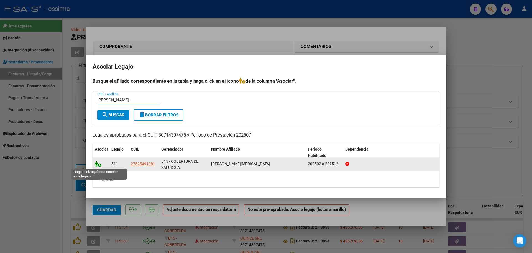
type input "sanchez"
click at [98, 163] on icon at bounding box center [98, 164] width 7 height 6
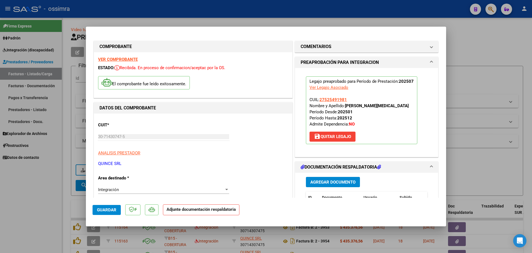
scroll to position [55, 0]
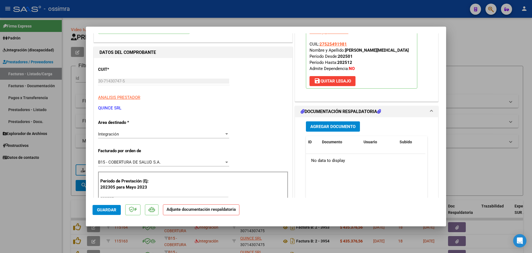
click at [339, 128] on span "Agregar Documento" at bounding box center [333, 126] width 45 height 5
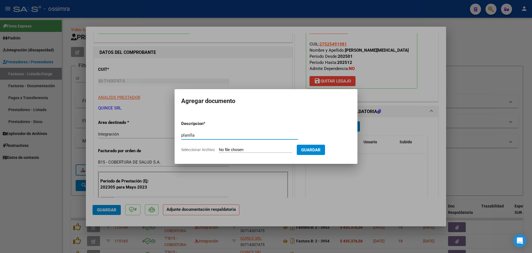
type input "planilla"
click at [248, 151] on input "Seleccionar Archivo" at bounding box center [255, 149] width 73 height 5
type input "C:\fakepath\2025_JULIO_PROTEO_OSSIMRA_DOC_RESPALDATORIA_SANCHEZ_CHIRINO_YASMIN_…"
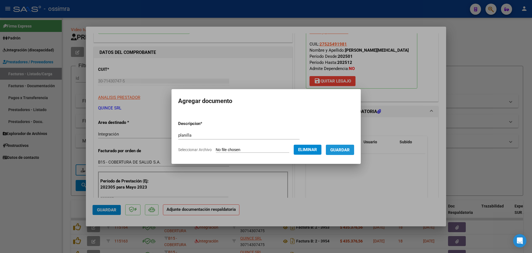
click at [339, 153] on button "Guardar" at bounding box center [340, 149] width 28 height 10
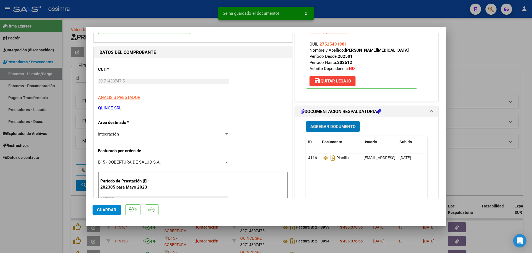
click at [101, 207] on span "Guardar" at bounding box center [106, 209] width 19 height 5
type input "$ 0,00"
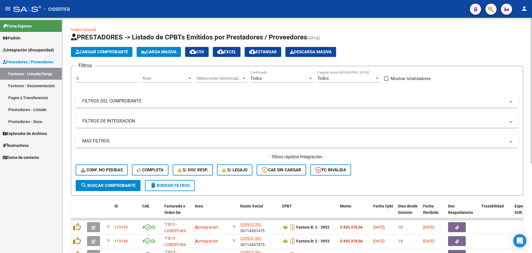
click at [104, 50] on span "Cargar Comprobante" at bounding box center [101, 51] width 53 height 5
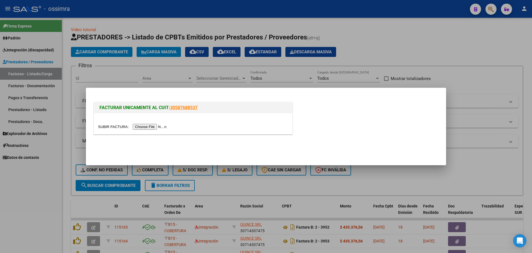
click at [151, 126] on input "file" at bounding box center [133, 127] width 70 height 6
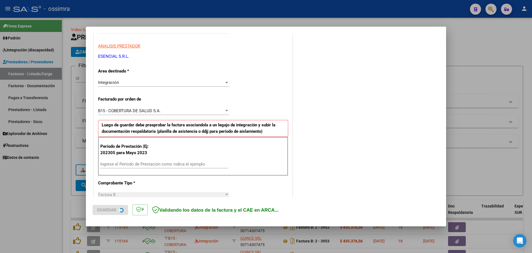
scroll to position [111, 0]
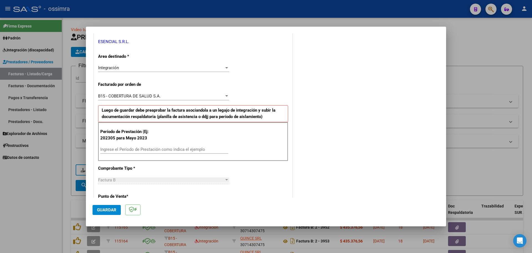
click at [134, 152] on div "Ingrese el Período de Prestación como indica el ejemplo" at bounding box center [164, 149] width 128 height 8
type input "202507"
click at [102, 206] on button "Guardar" at bounding box center [107, 210] width 28 height 10
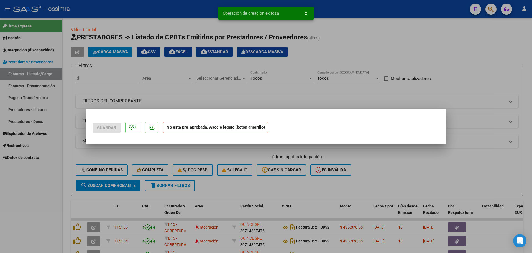
scroll to position [0, 0]
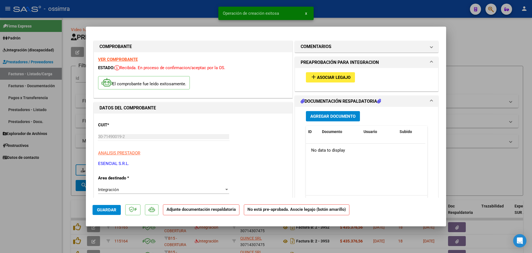
click at [329, 75] on span "add Asociar Legajo" at bounding box center [331, 77] width 40 height 5
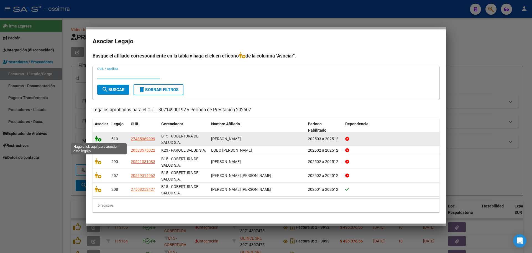
click at [96, 139] on icon at bounding box center [98, 138] width 7 height 6
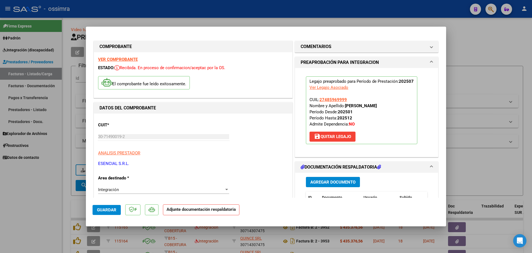
scroll to position [55, 0]
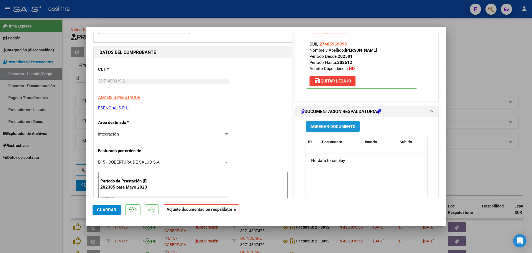
click at [332, 127] on span "Agregar Documento" at bounding box center [333, 126] width 45 height 5
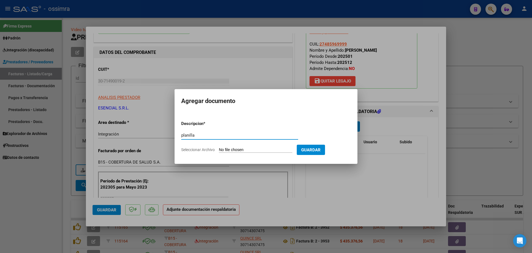
type input "planilla"
click at [226, 147] on input "Seleccionar Archivo" at bounding box center [255, 149] width 73 height 5
type input "C:\fakepath\asistencia_bono_julio_2025_y_Ssalud_Herrera[1].pdf"
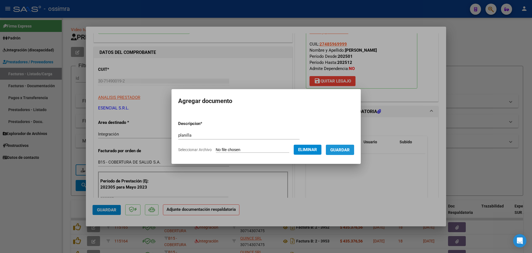
click at [340, 150] on span "Guardar" at bounding box center [339, 149] width 19 height 5
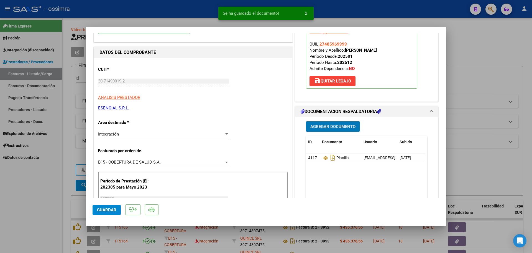
click at [104, 211] on span "Guardar" at bounding box center [106, 209] width 19 height 5
type input "$ 0,00"
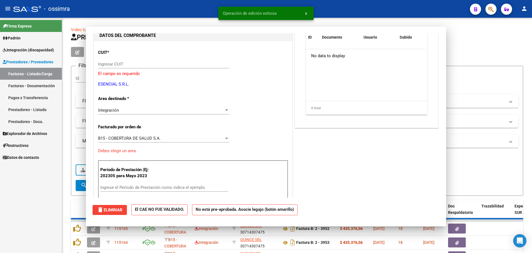
scroll to position [0, 0]
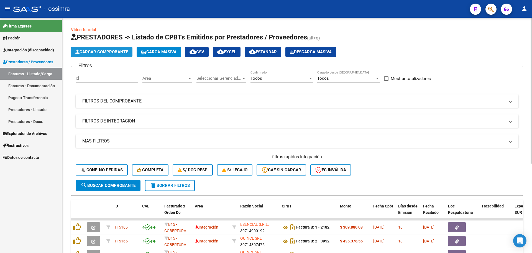
click at [86, 53] on span "Cargar Comprobante" at bounding box center [101, 51] width 53 height 5
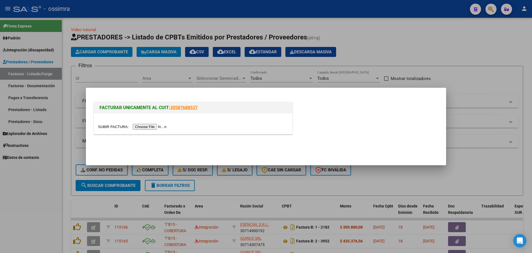
click at [142, 124] on input "file" at bounding box center [133, 127] width 70 height 6
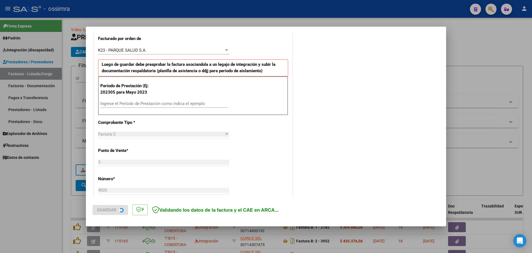
scroll to position [166, 0]
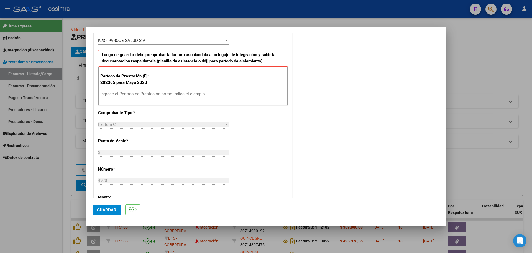
click at [135, 94] on input "Ingrese el Período de Prestación como indica el ejemplo" at bounding box center [164, 93] width 128 height 5
type input "202507"
click at [102, 209] on span "Guardar" at bounding box center [106, 209] width 19 height 5
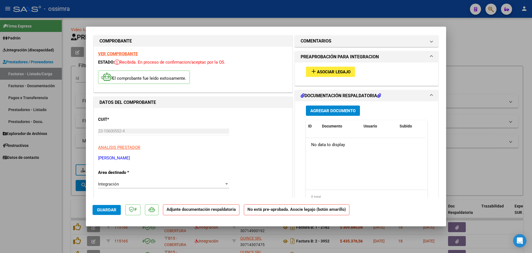
scroll to position [0, 0]
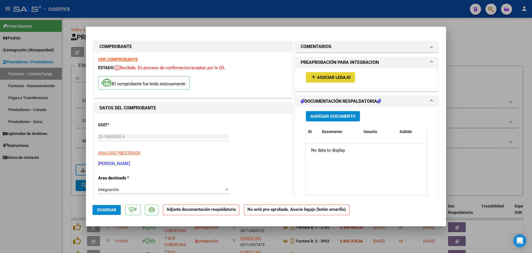
click at [334, 75] on span "Asociar Legajo" at bounding box center [334, 77] width 34 height 5
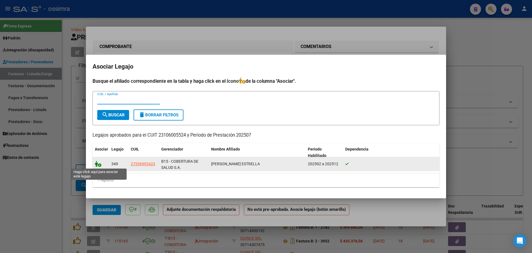
click at [99, 163] on icon at bounding box center [98, 164] width 7 height 6
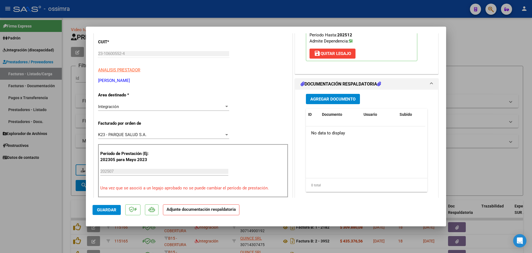
scroll to position [83, 0]
click at [335, 101] on span "Agregar Documento" at bounding box center [333, 98] width 45 height 5
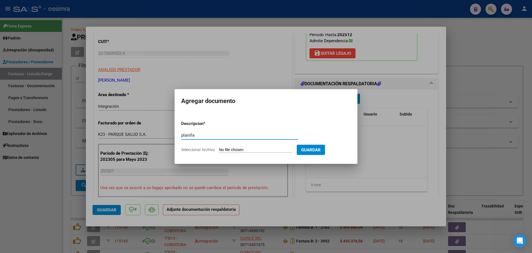
type input "planilla"
click at [250, 148] on input "Seleccionar Archivo" at bounding box center [255, 149] width 73 height 5
type input "C:\fakepath\CORBO GUILLERMINA-TRANSPORTE-JULIO.pdf"
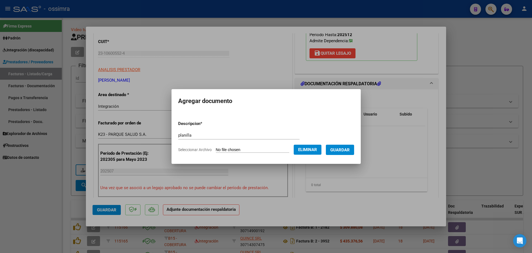
click at [349, 152] on span "Guardar" at bounding box center [339, 149] width 19 height 5
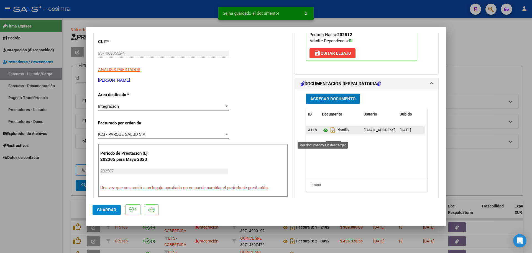
click at [322, 133] on icon at bounding box center [325, 130] width 7 height 7
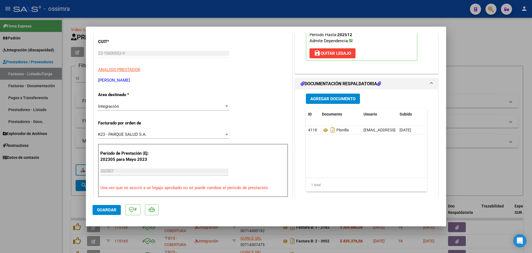
click at [332, 101] on span "Agregar Documento" at bounding box center [333, 98] width 45 height 5
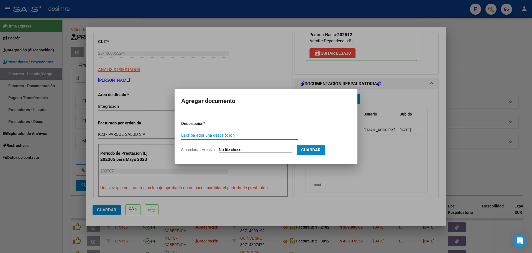
click at [225, 133] on input "Escriba aquí una descripcion" at bounding box center [239, 135] width 117 height 5
type input "planilla"
click at [237, 151] on input "Seleccionar Archivo" at bounding box center [255, 149] width 73 height 5
type input "C:\fakepath\CamScanner 3-8-25 17.40(1).pdf"
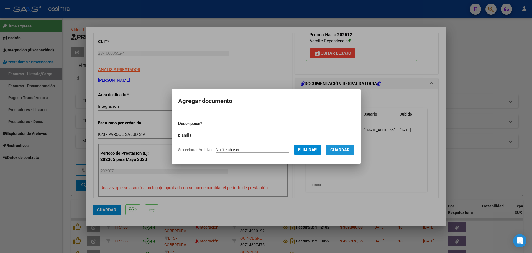
click at [350, 150] on span "Guardar" at bounding box center [339, 149] width 19 height 5
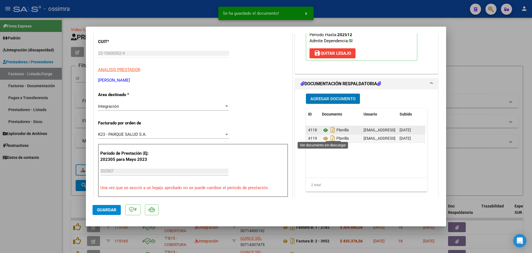
click at [322, 133] on icon at bounding box center [325, 130] width 7 height 7
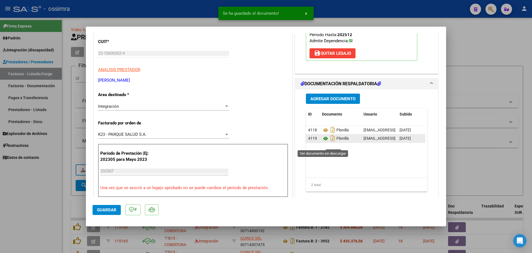
click at [323, 142] on icon at bounding box center [325, 138] width 7 height 7
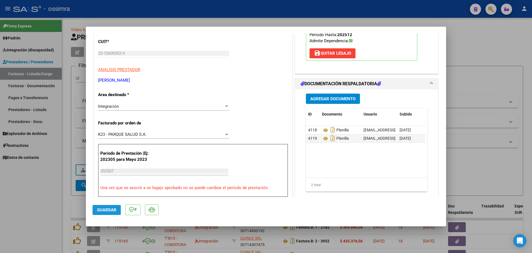
click at [99, 214] on button "Guardar" at bounding box center [107, 210] width 28 height 10
type input "$ 0,00"
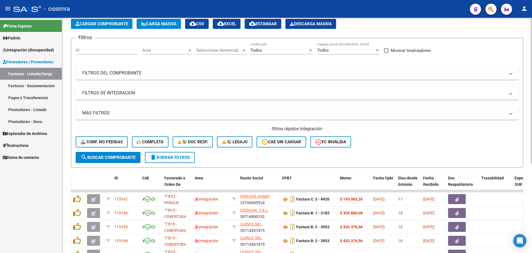
scroll to position [0, 0]
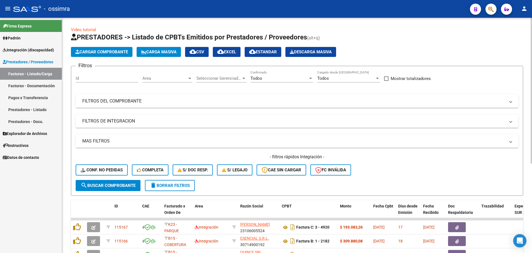
click at [166, 53] on span "Carga Masiva" at bounding box center [158, 51] width 35 height 5
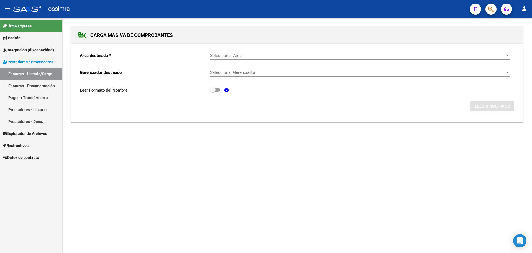
click at [267, 57] on span "Seleccionar Area" at bounding box center [357, 55] width 295 height 5
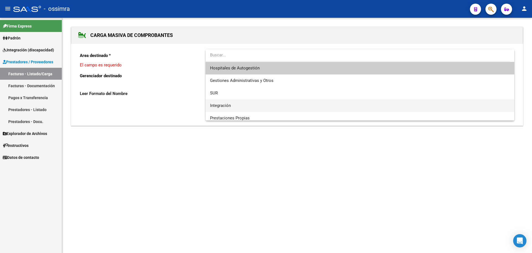
click at [237, 103] on span "Integración" at bounding box center [360, 105] width 300 height 12
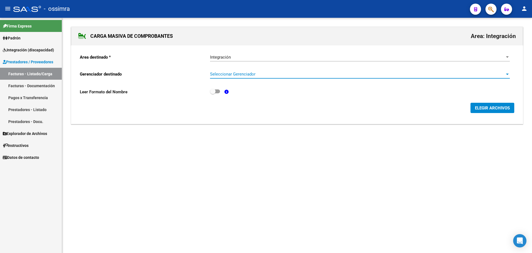
click at [242, 75] on span "Seleccionar Gerenciador" at bounding box center [357, 74] width 295 height 5
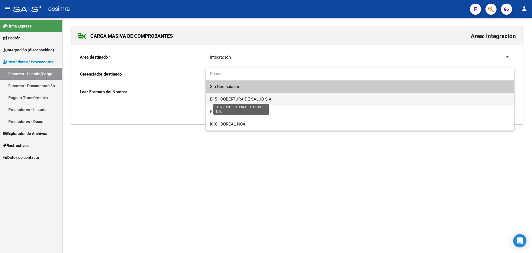
click at [240, 98] on span "B15 - COBERTURA DE SALUD S.A." at bounding box center [241, 98] width 63 height 5
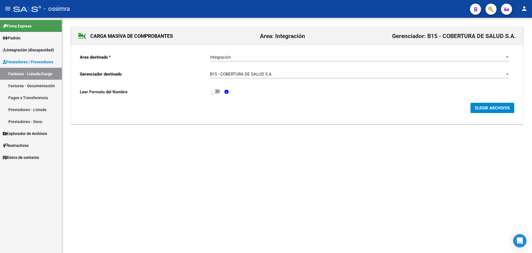
drag, startPoint x: 220, startPoint y: 92, endPoint x: 227, endPoint y: 92, distance: 6.4
click at [221, 92] on div "Leer Formato del Nombre" at bounding box center [297, 93] width 435 height 10
click at [218, 92] on span at bounding box center [215, 91] width 10 height 4
click at [213, 93] on input "checkbox" at bounding box center [213, 93] width 0 height 0
checkbox input "true"
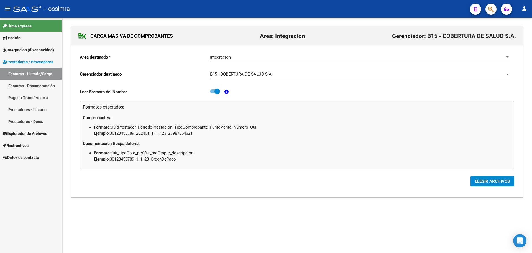
click at [238, 72] on span "B15 - COBERTURA DE SALUD S.A." at bounding box center [241, 74] width 63 height 5
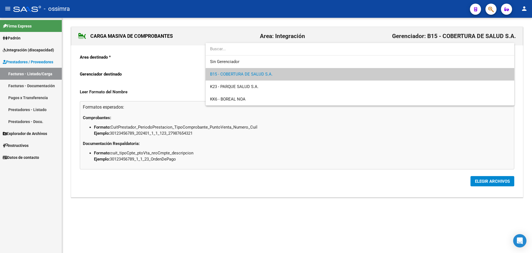
click at [263, 68] on span "B15 - COBERTURA DE SALUD S.A." at bounding box center [360, 74] width 300 height 12
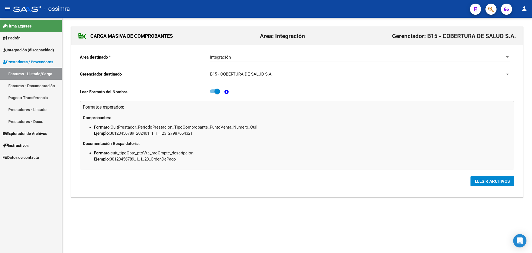
click at [259, 78] on div "B15 - COBERTURA DE SALUD S.A. Seleccionar Gerenciador" at bounding box center [360, 72] width 300 height 12
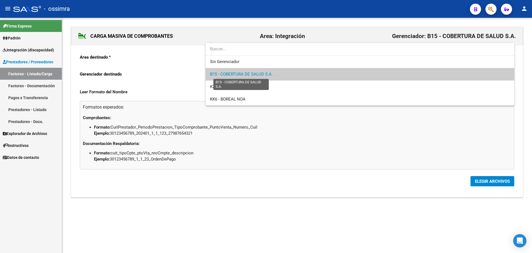
click at [261, 74] on span "B15 - COBERTURA DE SALUD S.A." at bounding box center [241, 74] width 63 height 5
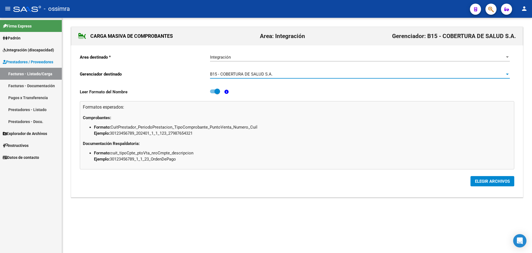
click at [504, 184] on button "ELEGIR ARCHIVOS" at bounding box center [493, 181] width 44 height 10
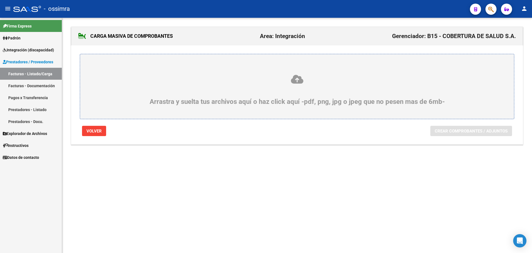
click at [265, 96] on div "Arrastra y suelta tus archivos aquí o haz click aquí -pdf, png, jpg o jpeg que …" at bounding box center [297, 89] width 408 height 31
click at [294, 79] on icon at bounding box center [297, 79] width 408 height 10
click at [0, 0] on input "Arrastra y suelta tus archivos aquí o haz click aquí -pdf, png, jpg o jpeg que …" at bounding box center [0, 0] width 0 height 0
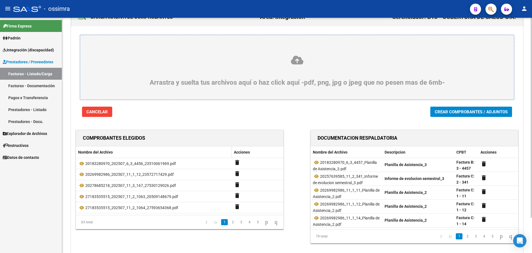
scroll to position [28, 0]
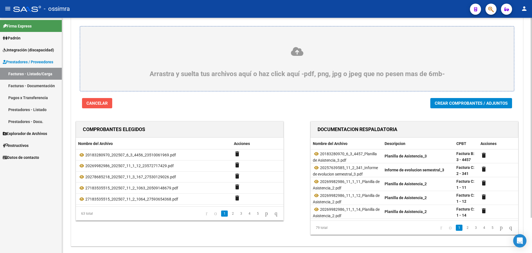
click at [96, 107] on button "Cancelar" at bounding box center [97, 103] width 30 height 10
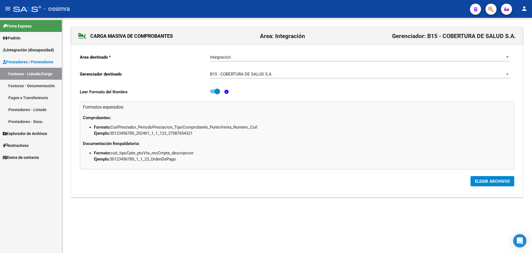
click at [494, 181] on span "ELEGIR ARCHIVOS" at bounding box center [492, 181] width 35 height 5
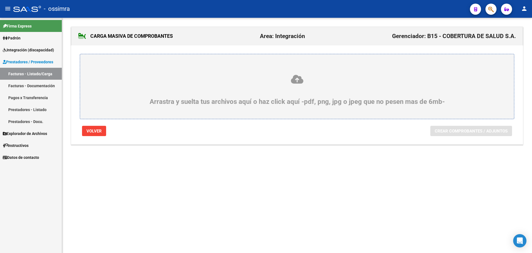
click at [226, 75] on icon at bounding box center [297, 79] width 408 height 10
click at [0, 0] on input "Arrastra y suelta tus archivos aquí o haz click aquí -pdf, png, jpg o jpeg que …" at bounding box center [0, 0] width 0 height 0
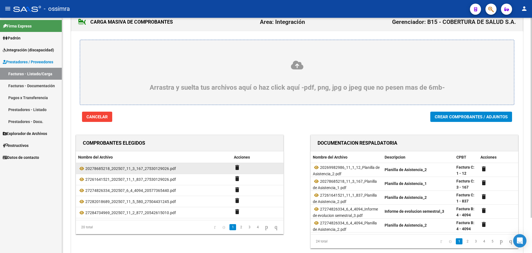
scroll to position [28, 0]
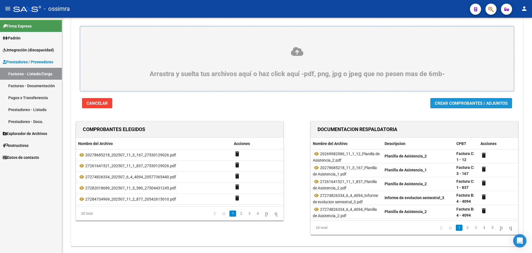
click at [465, 105] on span "Crear Comprobantes / Adjuntos" at bounding box center [471, 103] width 73 height 5
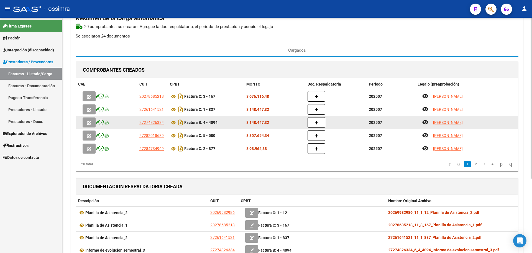
scroll to position [0, 0]
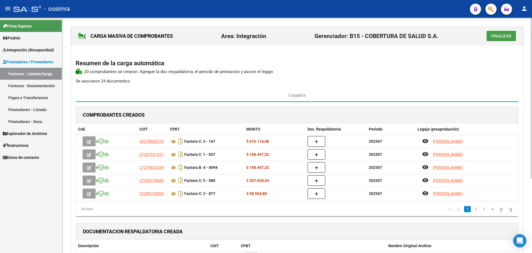
click at [496, 35] on span "Finalizar" at bounding box center [501, 36] width 21 height 5
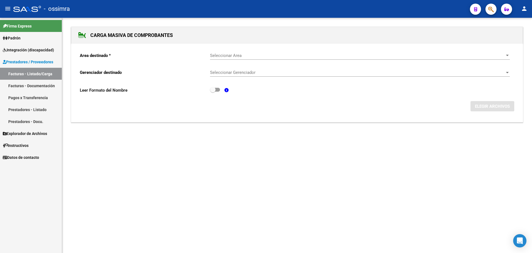
click at [234, 56] on span "Seleccionar Area" at bounding box center [357, 55] width 295 height 5
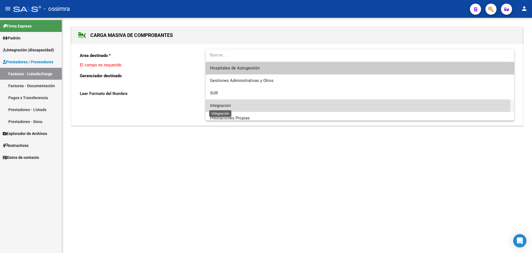
click at [230, 106] on span "Integración" at bounding box center [220, 105] width 21 height 5
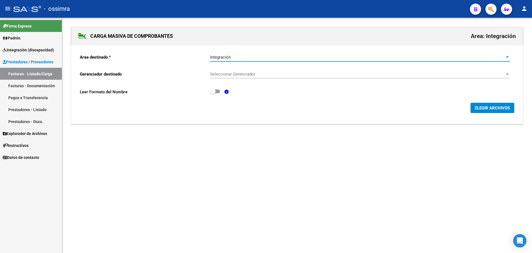
click at [237, 72] on span "Seleccionar Gerenciador" at bounding box center [357, 74] width 295 height 5
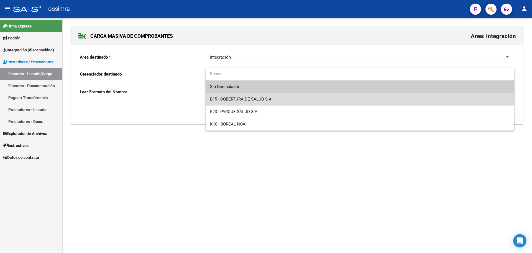
click at [239, 96] on span "B15 - COBERTURA DE SALUD S.A." at bounding box center [360, 99] width 300 height 12
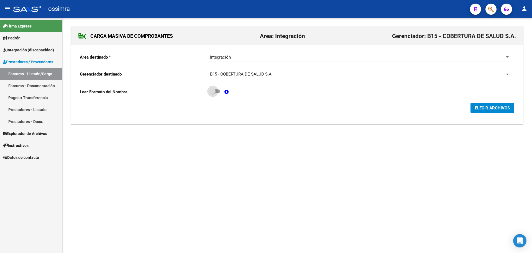
drag, startPoint x: 217, startPoint y: 91, endPoint x: 236, endPoint y: 94, distance: 18.9
click at [220, 91] on span at bounding box center [215, 91] width 10 height 4
click at [213, 93] on input "checkbox" at bounding box center [213, 93] width 0 height 0
checkbox input "true"
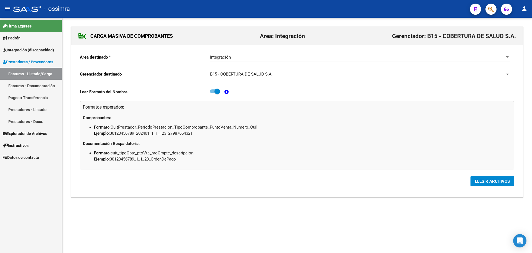
click at [492, 182] on span "ELEGIR ARCHIVOS" at bounding box center [492, 181] width 35 height 5
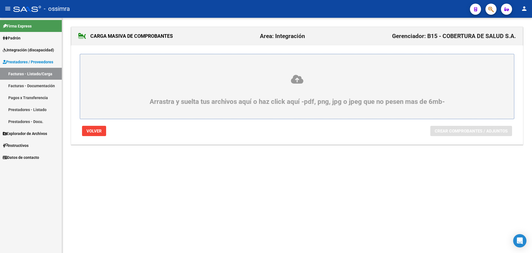
click at [247, 78] on icon at bounding box center [297, 79] width 408 height 10
click at [0, 0] on input "Arrastra y suelta tus archivos aquí o haz click aquí -pdf, png, jpg o jpeg que …" at bounding box center [0, 0] width 0 height 0
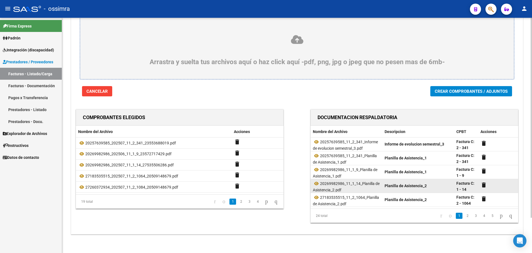
scroll to position [41, 0]
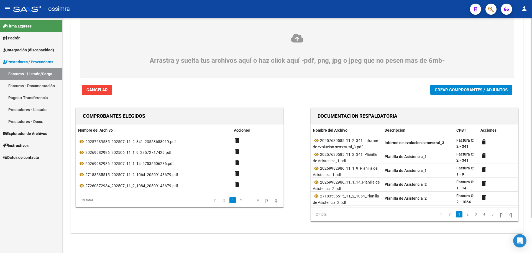
click at [471, 91] on span "Crear Comprobantes / Adjuntos" at bounding box center [471, 89] width 73 height 5
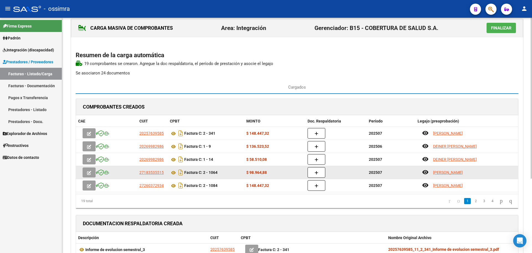
scroll to position [0, 0]
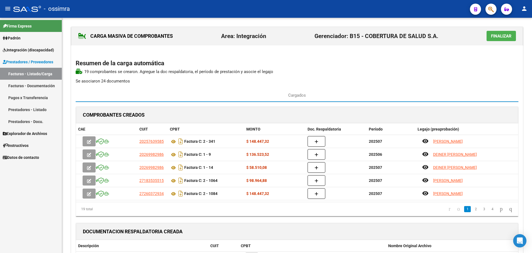
click at [501, 36] on span "Finalizar" at bounding box center [501, 36] width 21 height 5
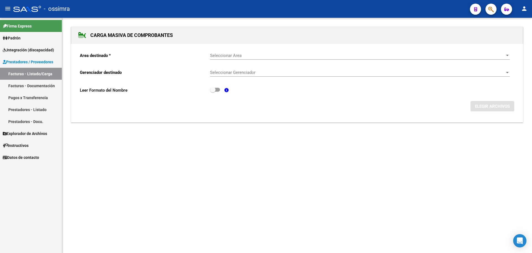
click at [24, 84] on link "Facturas - Documentación" at bounding box center [31, 86] width 62 height 12
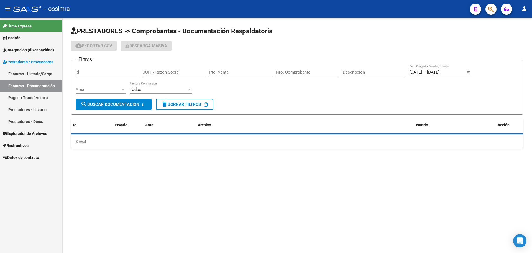
click at [29, 74] on link "Facturas - Listado/Carga" at bounding box center [31, 74] width 62 height 12
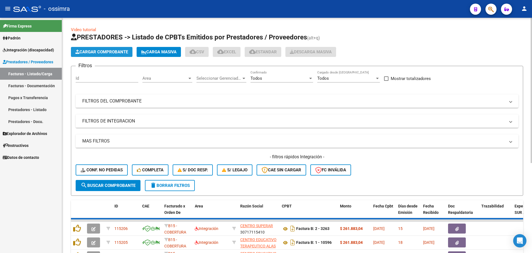
click at [107, 52] on span "Cargar Comprobante" at bounding box center [101, 51] width 53 height 5
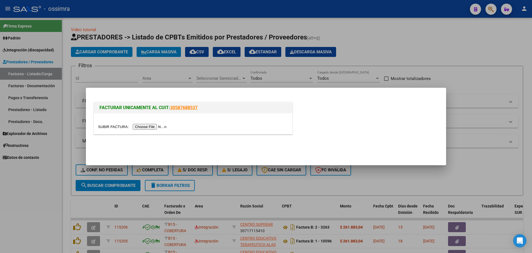
click at [139, 124] on input "file" at bounding box center [133, 127] width 70 height 6
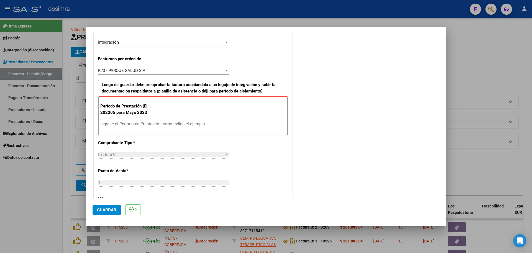
scroll to position [139, 0]
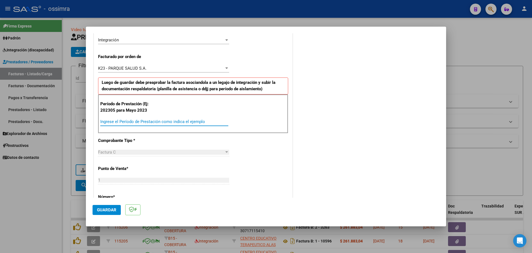
click at [156, 122] on input "Ingrese el Período de Prestación como indica el ejemplo" at bounding box center [164, 121] width 128 height 5
type input "202507"
click at [113, 208] on span "Guardar" at bounding box center [106, 209] width 19 height 5
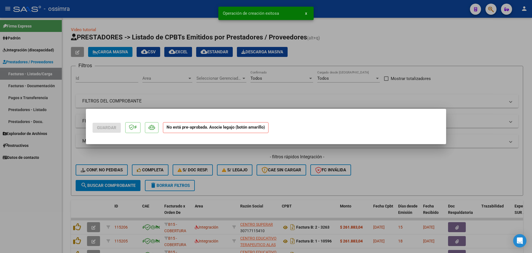
scroll to position [0, 0]
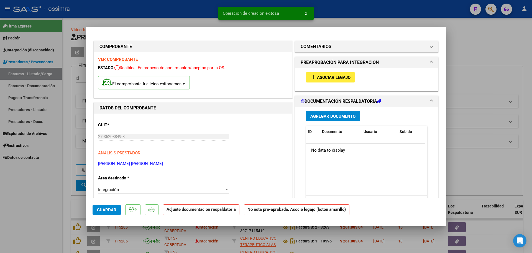
click at [324, 78] on span "Asociar Legajo" at bounding box center [334, 77] width 34 height 5
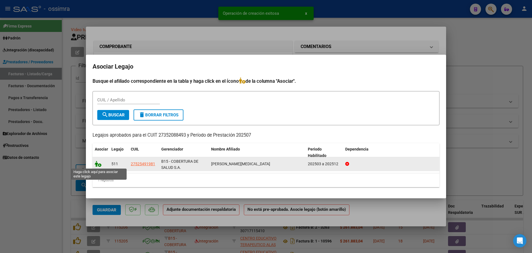
click at [96, 162] on icon at bounding box center [98, 164] width 7 height 6
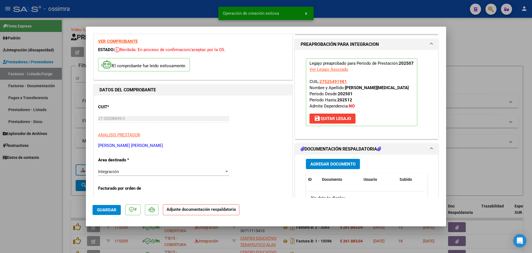
scroll to position [28, 0]
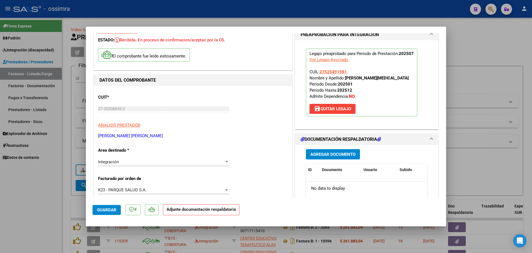
click at [334, 153] on span "Agregar Documento" at bounding box center [333, 154] width 45 height 5
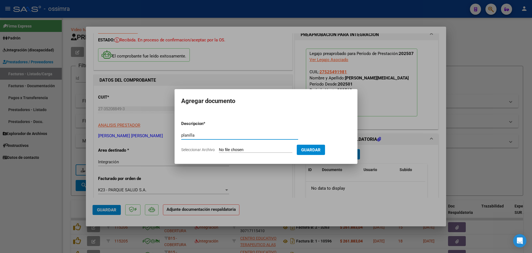
type input "planilla"
click at [249, 150] on input "Seleccionar Archivo" at bounding box center [255, 149] width 73 height 5
type input "C:\fakepath\3pdf_07_Yasmin[1].pdf"
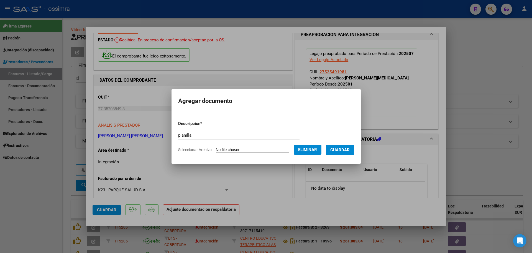
click at [340, 153] on button "Guardar" at bounding box center [340, 149] width 28 height 10
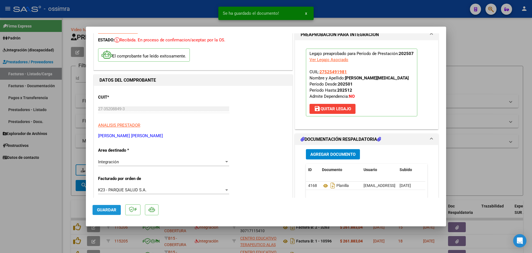
click at [105, 210] on span "Guardar" at bounding box center [106, 209] width 19 height 5
type input "$ 0,00"
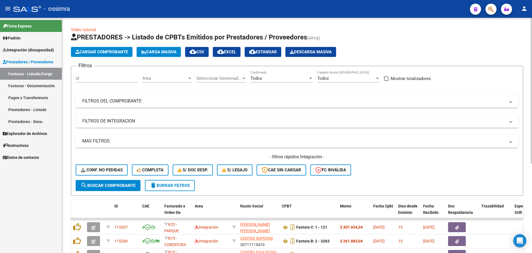
click at [108, 49] on span "Cargar Comprobante" at bounding box center [101, 51] width 53 height 5
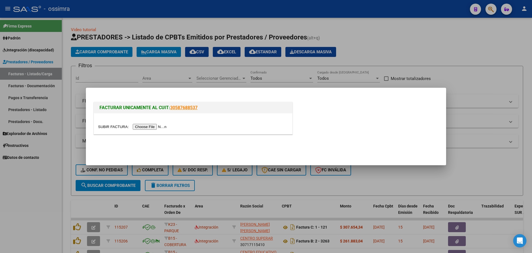
click at [145, 126] on input "file" at bounding box center [133, 127] width 70 height 6
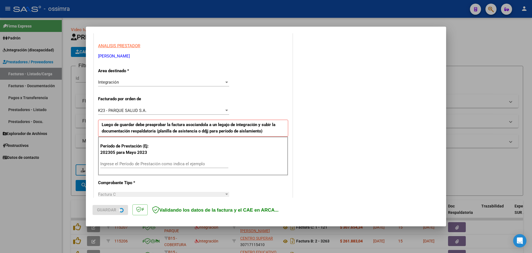
scroll to position [111, 0]
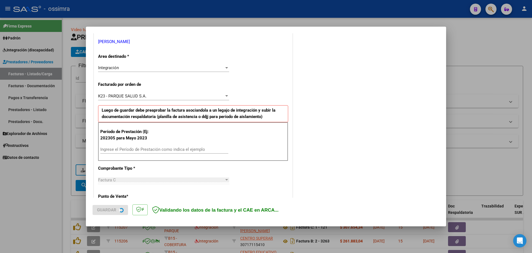
click at [119, 149] on input "Ingrese el Período de Prestación como indica el ejemplo" at bounding box center [164, 149] width 128 height 5
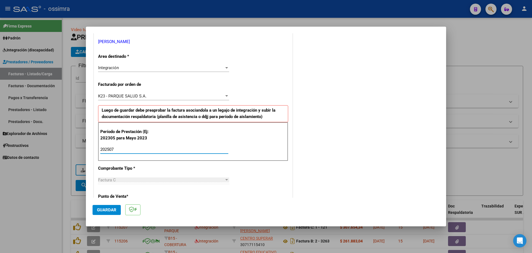
type input "202507"
click at [116, 213] on button "Guardar" at bounding box center [107, 210] width 28 height 10
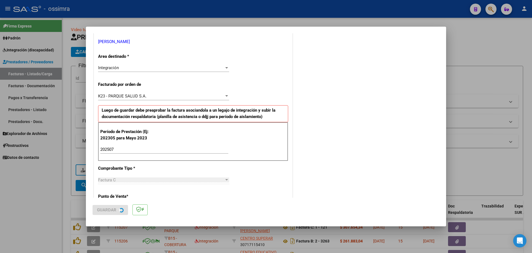
scroll to position [0, 0]
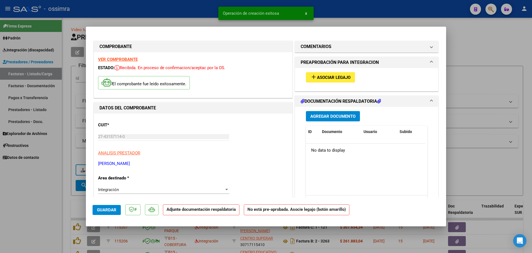
click at [342, 77] on span "Asociar Legajo" at bounding box center [334, 77] width 34 height 5
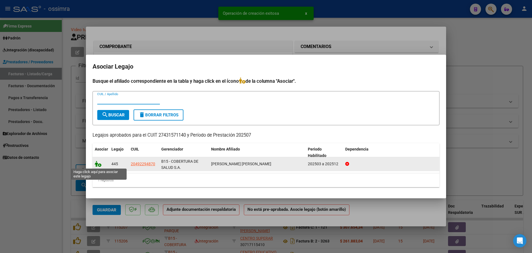
click at [101, 165] on icon at bounding box center [98, 164] width 7 height 6
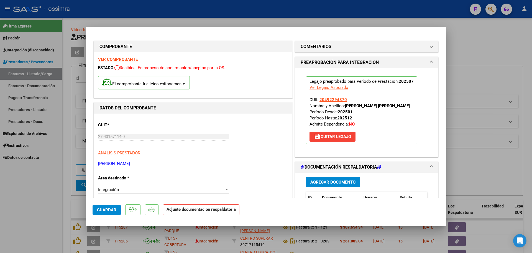
scroll to position [28, 0]
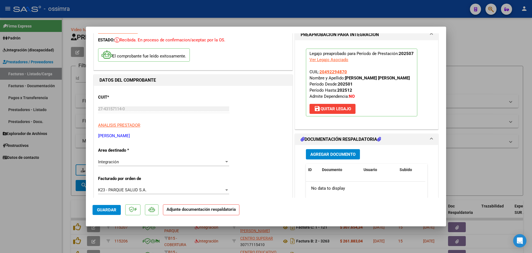
click at [327, 149] on button "Agregar Documento" at bounding box center [333, 154] width 54 height 10
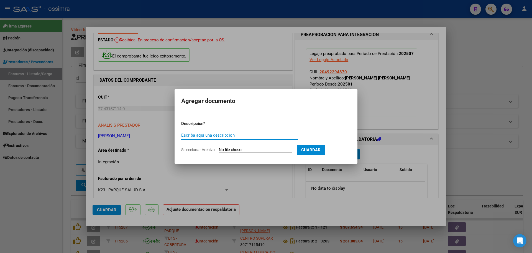
click at [221, 135] on input "Escriba aquí una descripcion" at bounding box center [239, 135] width 117 height 5
type input "planilla"
click at [233, 150] on input "Seleccionar Archivo" at bounding box center [255, 149] width 73 height 5
type input "C:\fakepath\DocumentaciÃ³n_de_Julio._3682[1]_organized.pdf"
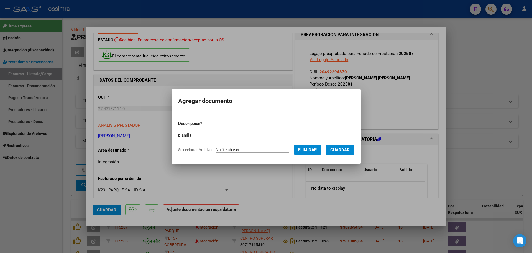
click at [339, 151] on span "Guardar" at bounding box center [339, 149] width 19 height 5
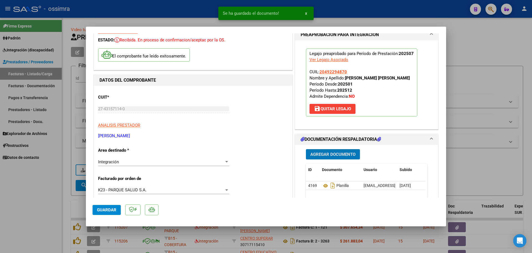
click at [113, 208] on span "Guardar" at bounding box center [106, 209] width 19 height 5
type input "$ 0,00"
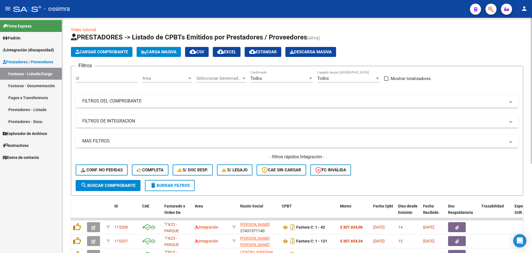
click at [98, 103] on mat-panel-title "FILTROS DEL COMPROBANTE" at bounding box center [293, 101] width 423 height 6
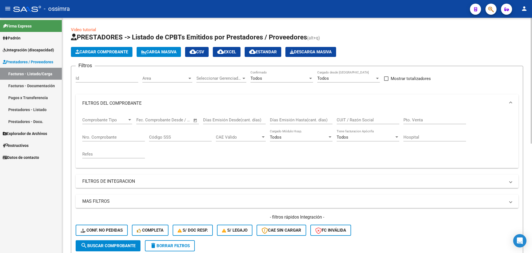
click at [100, 138] on input "Nro. Comprobante" at bounding box center [113, 136] width 63 height 5
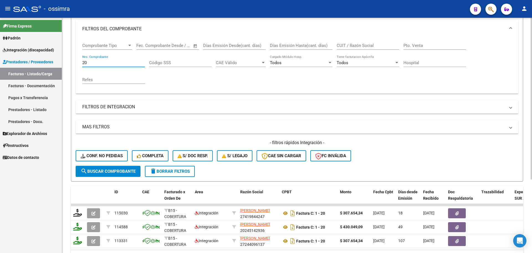
scroll to position [107, 0]
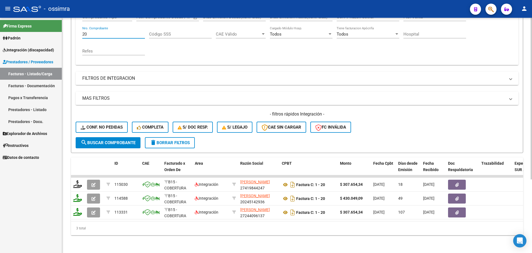
type input "20"
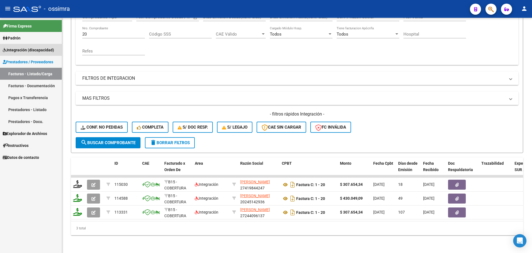
click at [29, 49] on span "Integración (discapacidad)" at bounding box center [28, 50] width 51 height 6
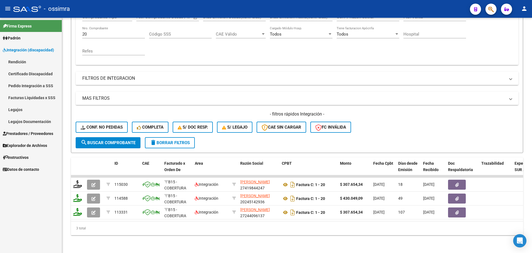
click at [29, 83] on link "Pedido Integración a SSS" at bounding box center [31, 86] width 62 height 12
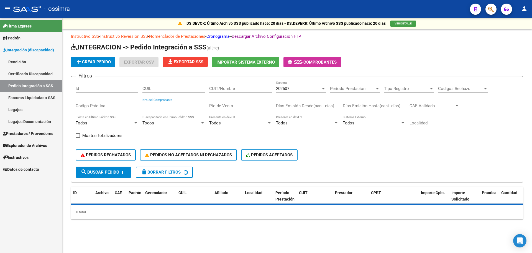
click at [178, 108] on input "Nro del Comprobante" at bounding box center [174, 105] width 63 height 5
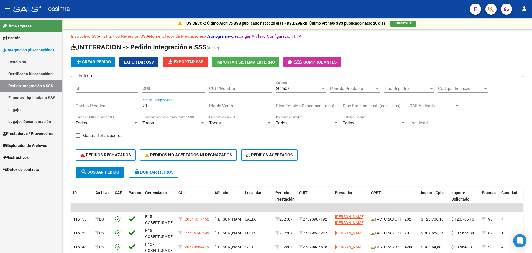
type input "20"
click at [38, 81] on link "Pedido Integración a SSS" at bounding box center [31, 86] width 62 height 12
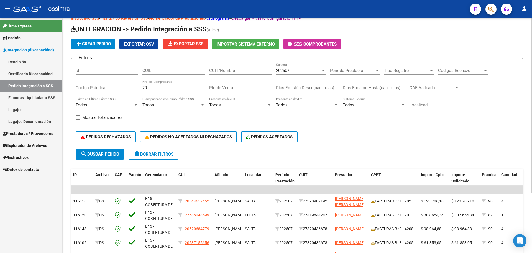
scroll to position [28, 0]
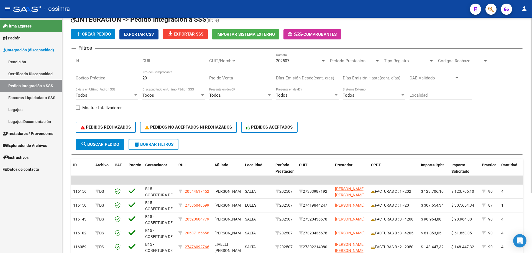
click at [104, 145] on span "search Buscar Pedido" at bounding box center [100, 144] width 39 height 5
click at [161, 79] on input "20" at bounding box center [174, 77] width 63 height 5
click at [21, 134] on span "Prestadores / Proveedores" at bounding box center [28, 133] width 50 height 6
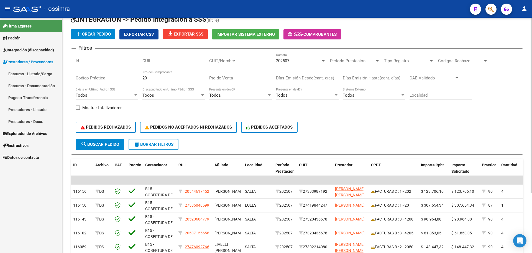
click at [106, 146] on span "search Buscar Pedido" at bounding box center [100, 144] width 39 height 5
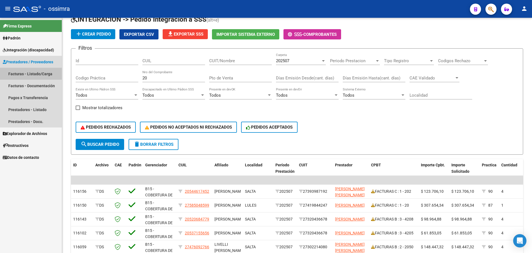
click at [40, 74] on link "Facturas - Listado/Carga" at bounding box center [31, 74] width 62 height 12
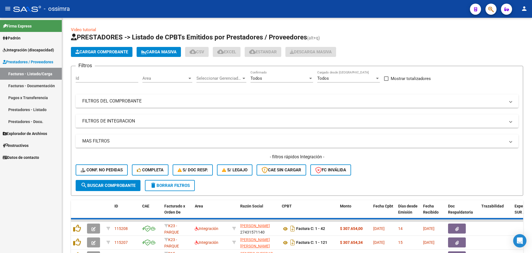
click at [109, 106] on mat-expansion-panel-header "FILTROS DEL COMPROBANTE" at bounding box center [297, 100] width 443 height 13
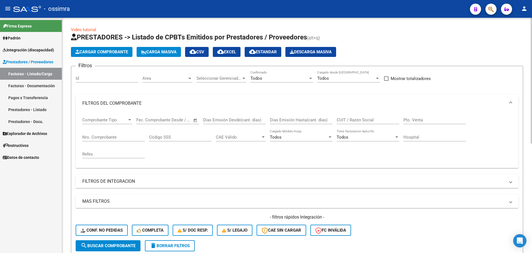
click at [121, 135] on input "Nro. Comprobante" at bounding box center [113, 136] width 63 height 5
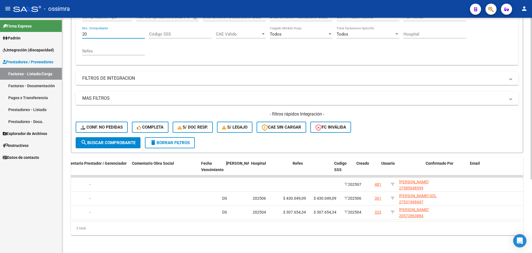
scroll to position [0, 908]
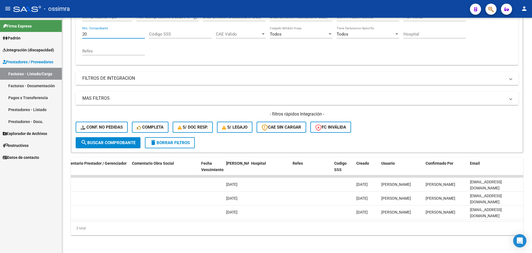
type input "20"
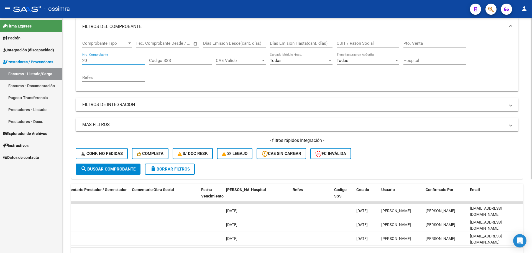
scroll to position [0, 0]
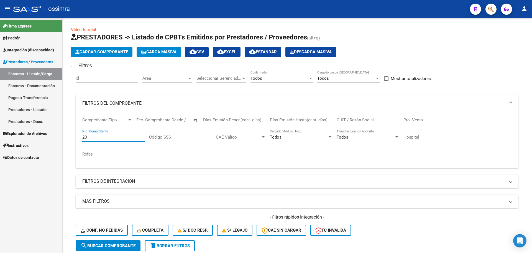
click at [31, 62] on span "Prestadores / Proveedores" at bounding box center [28, 62] width 50 height 6
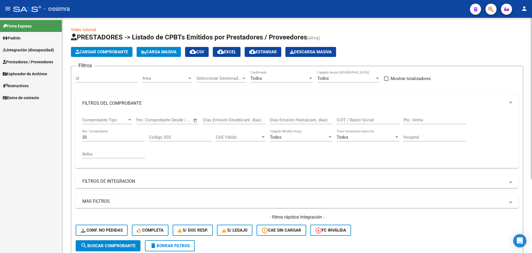
drag, startPoint x: 178, startPoint y: 246, endPoint x: 177, endPoint y: 232, distance: 13.7
click at [178, 245] on span "delete Borrar Filtros" at bounding box center [170, 245] width 40 height 5
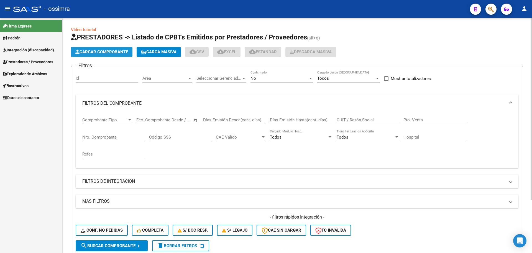
click at [108, 50] on span "Cargar Comprobante" at bounding box center [101, 51] width 53 height 5
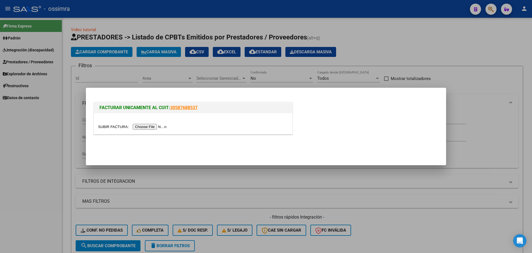
click at [143, 127] on input "file" at bounding box center [133, 127] width 70 height 6
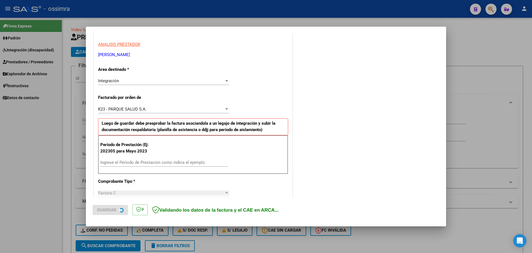
scroll to position [111, 0]
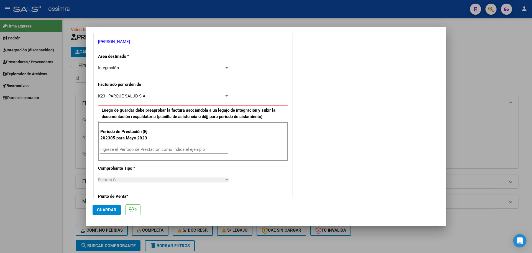
click at [136, 147] on input "Ingrese el Período de Prestación como indica el ejemplo" at bounding box center [164, 149] width 128 height 5
type input "202507"
drag, startPoint x: 109, startPoint y: 213, endPoint x: 111, endPoint y: 211, distance: 3.4
click at [110, 212] on button "Guardar" at bounding box center [107, 210] width 28 height 10
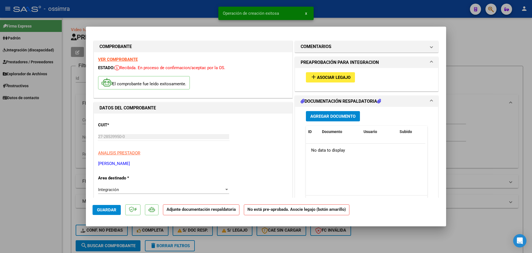
click at [326, 80] on button "add Asociar Legajo" at bounding box center [330, 77] width 49 height 10
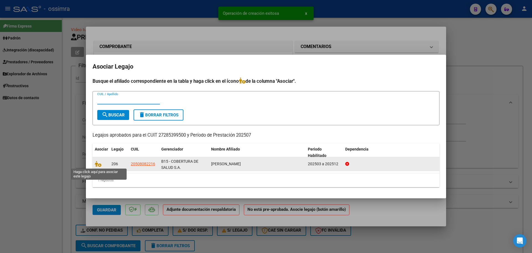
drag, startPoint x: 96, startPoint y: 164, endPoint x: 208, endPoint y: 162, distance: 111.7
click at [96, 164] on icon at bounding box center [98, 164] width 7 height 6
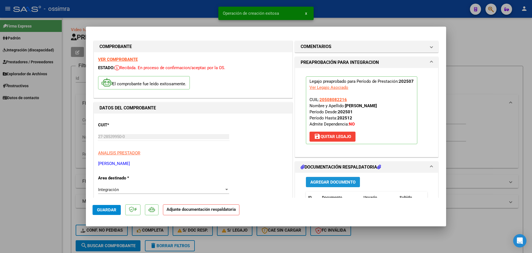
click at [333, 180] on span "Agregar Documento" at bounding box center [333, 181] width 45 height 5
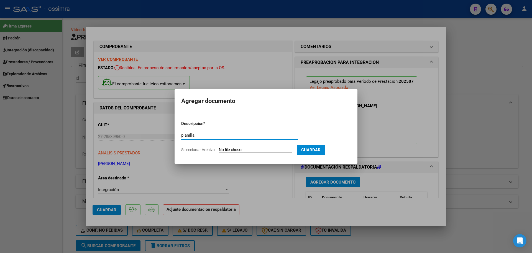
type input "planilla"
click at [238, 151] on input "Seleccionar Archivo" at bounding box center [255, 149] width 73 height 5
type input "C:\fakepath\DOC-20250804-WA0031.[1].pdf"
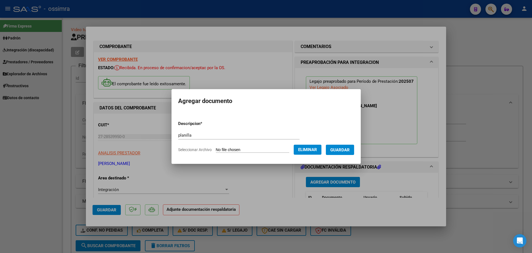
click at [340, 151] on span "Guardar" at bounding box center [339, 149] width 19 height 5
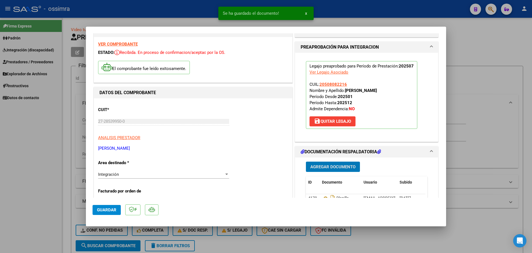
scroll to position [28, 0]
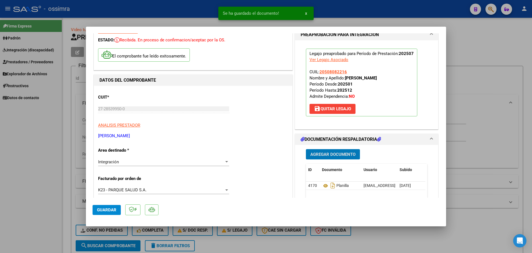
type input "$ 0,00"
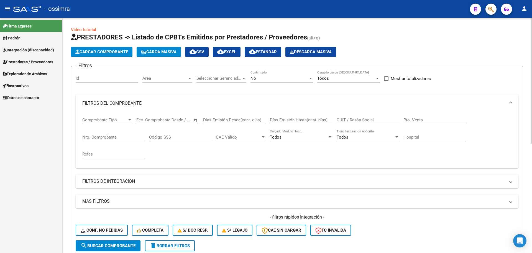
click at [98, 52] on span "Cargar Comprobante" at bounding box center [101, 51] width 53 height 5
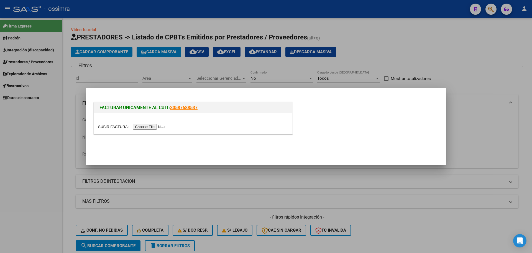
click at [137, 128] on input "file" at bounding box center [133, 127] width 70 height 6
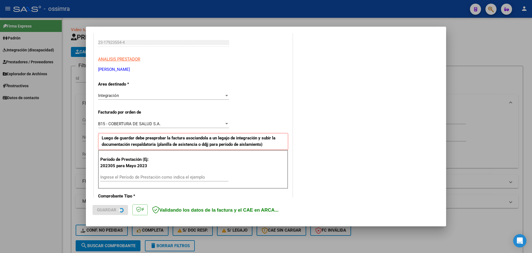
scroll to position [139, 0]
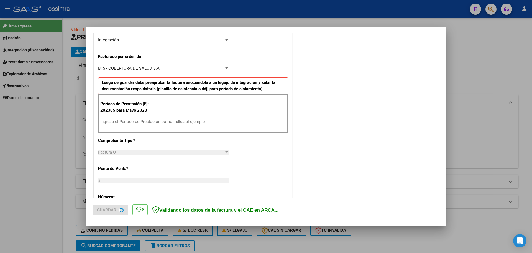
click at [121, 122] on input "Ingrese el Período de Prestación como indica el ejemplo" at bounding box center [164, 121] width 128 height 5
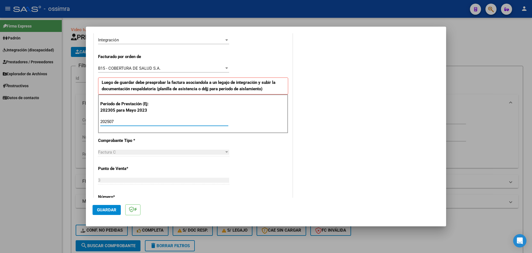
type input "202507"
click at [99, 205] on button "Guardar" at bounding box center [107, 210] width 28 height 10
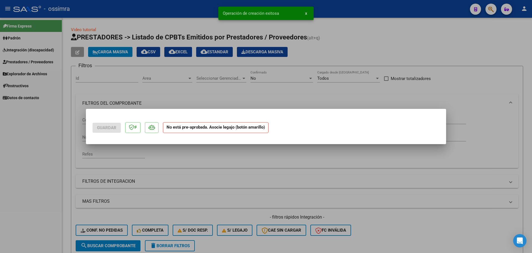
scroll to position [0, 0]
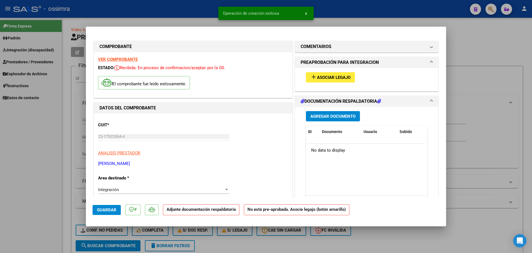
click at [341, 77] on span "Asociar Legajo" at bounding box center [334, 77] width 34 height 5
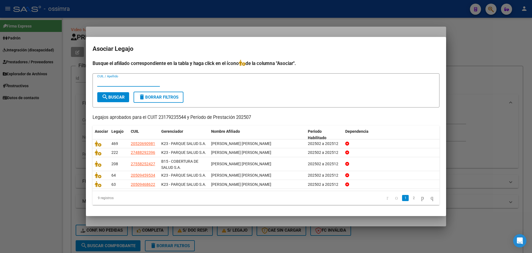
click at [123, 83] on input "CUIL / Apellido" at bounding box center [128, 82] width 63 height 5
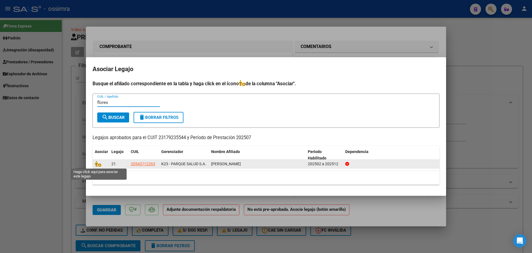
type input "flores"
click at [102, 165] on span at bounding box center [99, 164] width 8 height 4
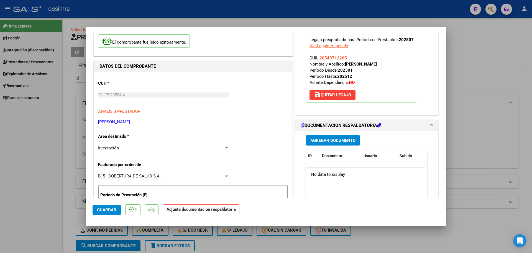
scroll to position [55, 0]
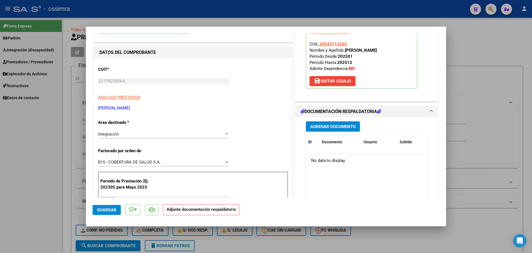
click at [339, 128] on span "Agregar Documento" at bounding box center [333, 126] width 45 height 5
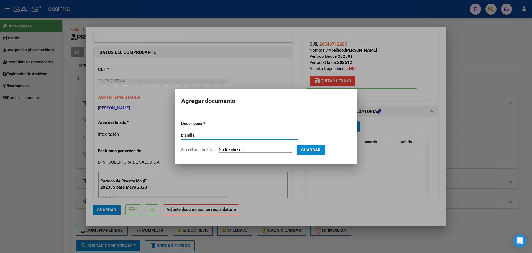
type input "planilla"
click at [223, 149] on input "Seleccionar Archivo" at bounding box center [255, 149] width 73 height 5
type input "C:\fakepath\flores_Brandon_07[1].pdf"
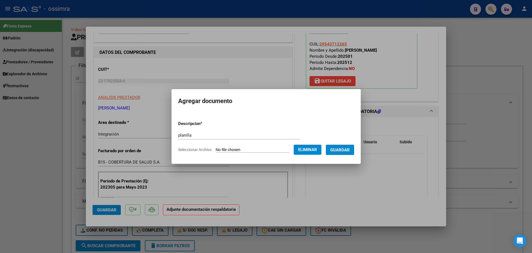
click at [344, 145] on button "Guardar" at bounding box center [340, 149] width 28 height 10
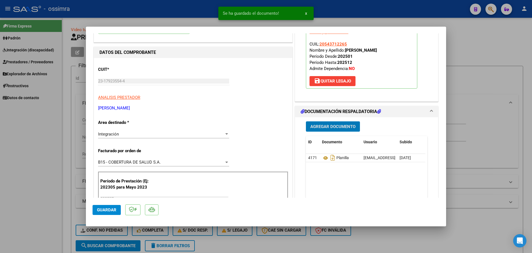
type input "$ 0,00"
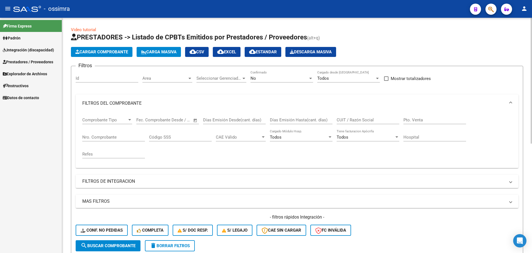
click at [115, 53] on span "Cargar Comprobante" at bounding box center [101, 51] width 53 height 5
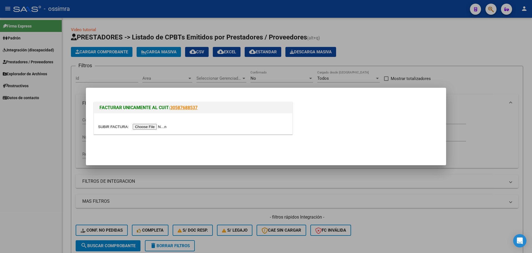
click at [144, 129] on input "file" at bounding box center [133, 127] width 70 height 6
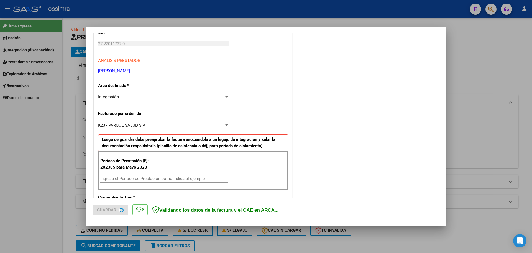
scroll to position [83, 0]
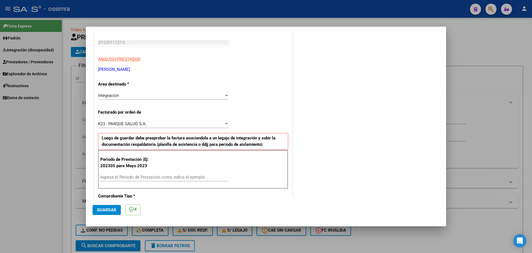
click at [121, 180] on div "Ingrese el Período de Prestación como indica el ejemplo" at bounding box center [164, 177] width 128 height 8
click at [121, 178] on input "Ingrese el Período de Prestación como indica el ejemplo" at bounding box center [164, 176] width 128 height 5
click at [111, 207] on span "Guardar" at bounding box center [106, 209] width 19 height 5
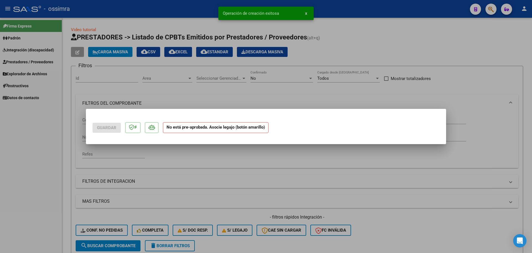
scroll to position [0, 0]
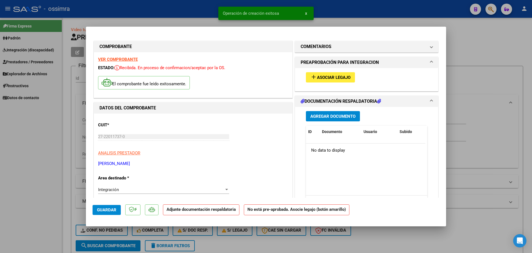
click at [340, 78] on span "Asociar Legajo" at bounding box center [334, 77] width 34 height 5
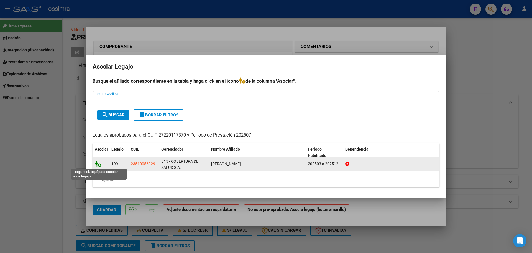
click at [97, 166] on icon at bounding box center [98, 164] width 7 height 6
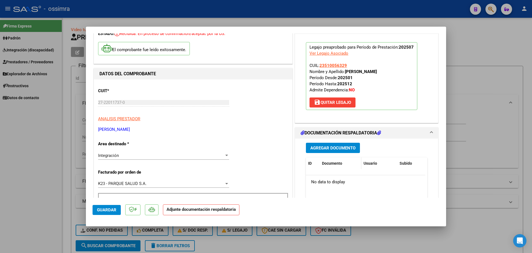
scroll to position [55, 0]
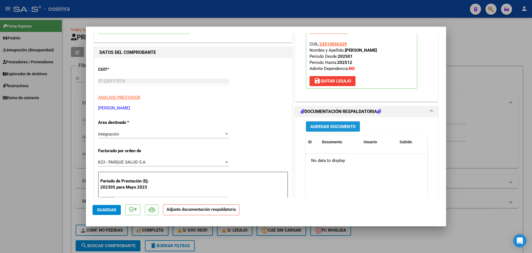
click at [323, 129] on button "Agregar Documento" at bounding box center [333, 126] width 54 height 10
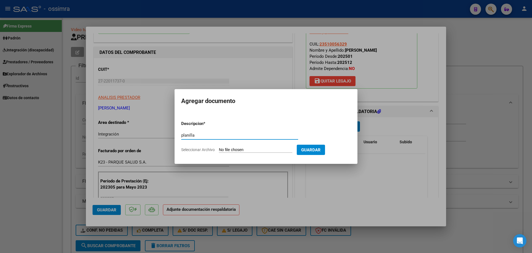
click at [238, 146] on form "Descripcion * planilla Escriba aquí una descripcion Seleccionar Archivo Guardar" at bounding box center [266, 136] width 170 height 40
click at [234, 151] on input "Seleccionar Archivo" at bounding box center [255, 149] width 73 height 5
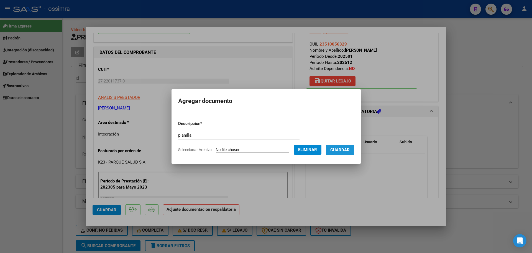
click at [343, 148] on span "Guardar" at bounding box center [339, 149] width 19 height 5
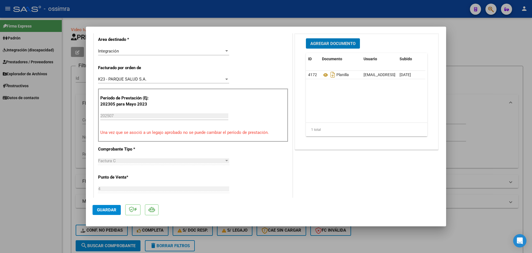
scroll to position [139, 0]
click at [105, 210] on span "Guardar" at bounding box center [106, 209] width 19 height 5
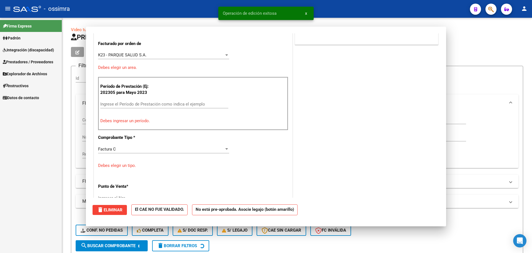
scroll to position [115, 0]
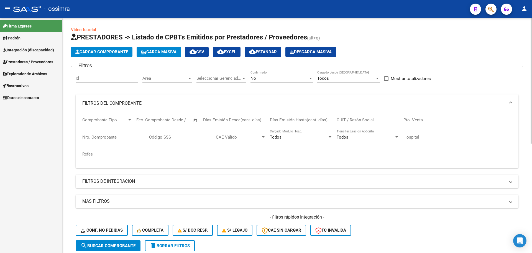
click at [111, 53] on span "Cargar Comprobante" at bounding box center [101, 51] width 53 height 5
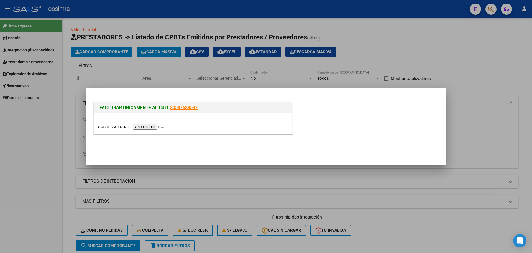
click at [139, 125] on input "file" at bounding box center [133, 127] width 70 height 6
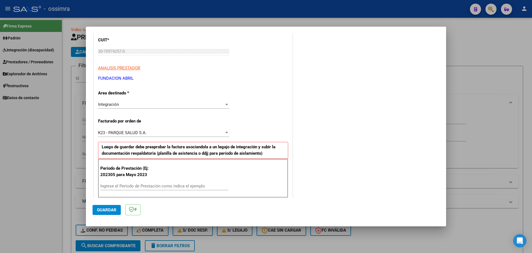
scroll to position [83, 0]
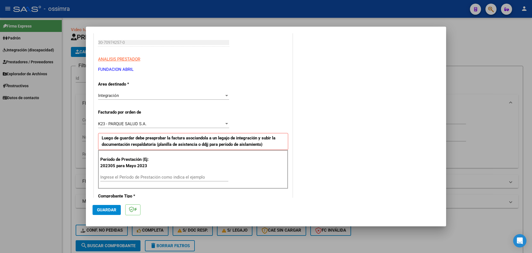
click at [131, 175] on input "Ingrese el Período de Prestación como indica el ejemplo" at bounding box center [164, 176] width 128 height 5
click at [114, 208] on span "Guardar" at bounding box center [106, 209] width 19 height 5
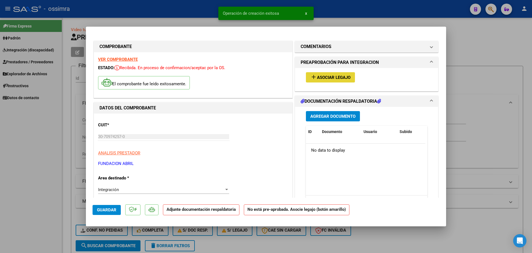
click at [321, 80] on button "add Asociar Legajo" at bounding box center [330, 77] width 49 height 10
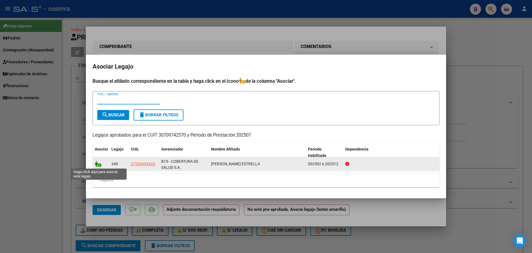
click at [96, 162] on icon at bounding box center [98, 164] width 7 height 6
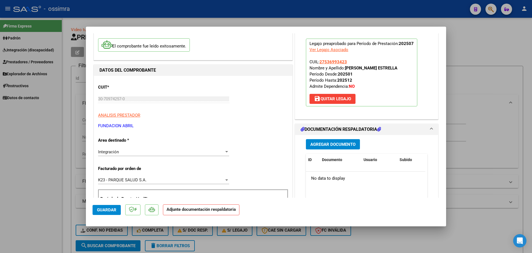
scroll to position [55, 0]
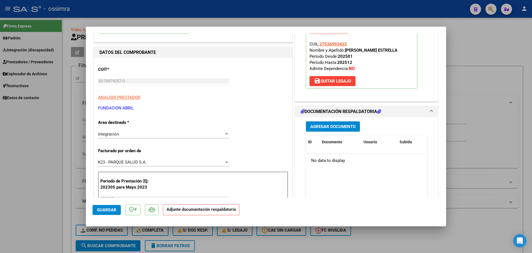
click at [330, 129] on span "Agregar Documento" at bounding box center [333, 126] width 45 height 5
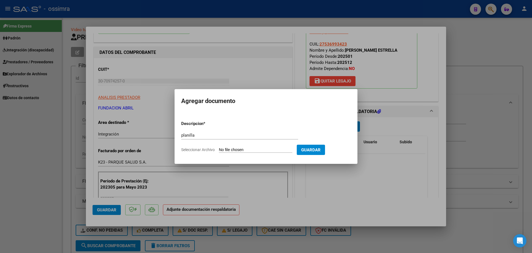
click at [258, 149] on input "Seleccionar Archivo" at bounding box center [255, 149] width 73 height 5
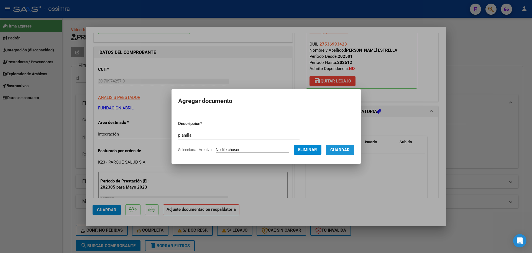
click at [338, 149] on span "Guardar" at bounding box center [339, 149] width 19 height 5
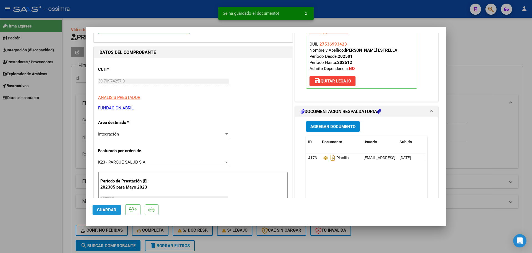
click at [96, 209] on button "Guardar" at bounding box center [107, 210] width 28 height 10
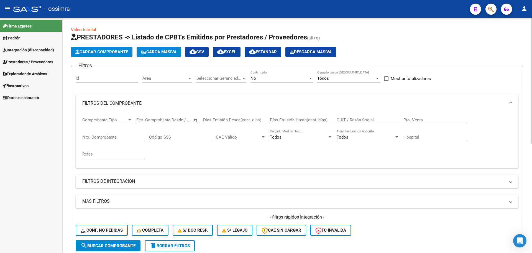
click at [109, 50] on span "Cargar Comprobante" at bounding box center [101, 51] width 53 height 5
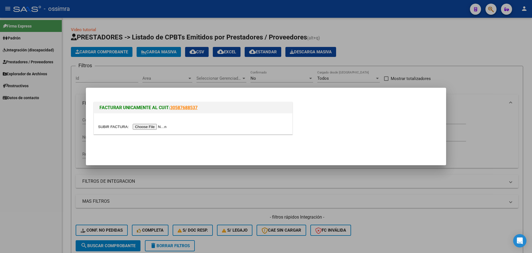
click at [148, 125] on input "file" at bounding box center [133, 127] width 70 height 6
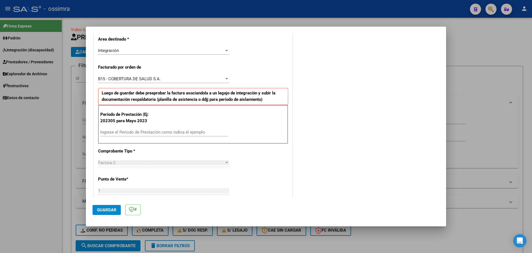
scroll to position [139, 0]
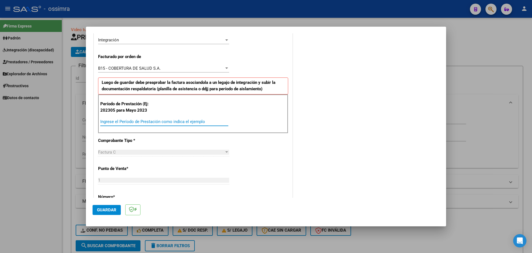
click at [150, 121] on input "Ingrese el Período de Prestación como indica el ejemplo" at bounding box center [164, 121] width 128 height 5
click at [116, 211] on button "Guardar" at bounding box center [107, 210] width 28 height 10
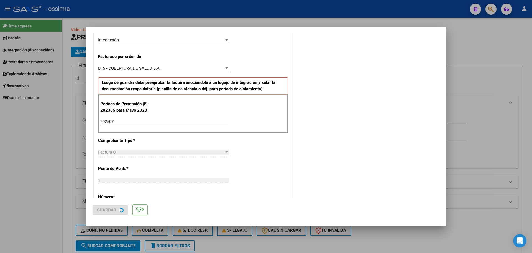
scroll to position [0, 0]
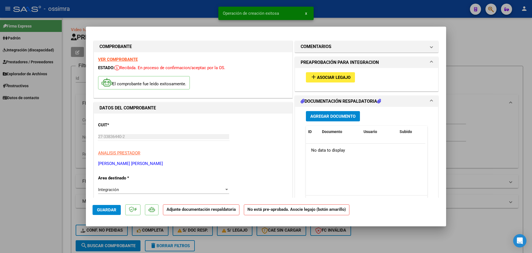
click at [326, 75] on span "Asociar Legajo" at bounding box center [334, 77] width 34 height 5
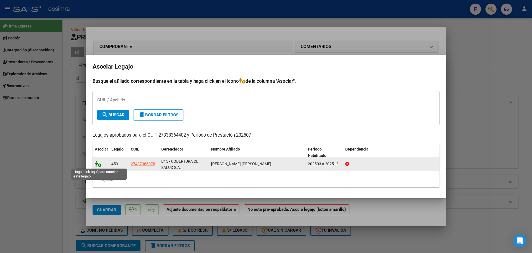
click at [96, 163] on icon at bounding box center [98, 164] width 7 height 6
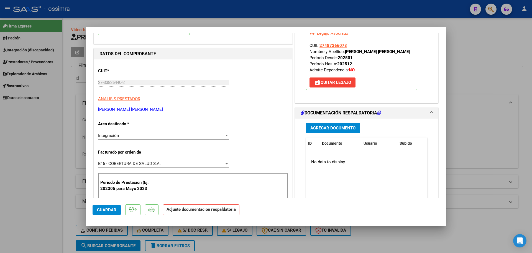
scroll to position [55, 0]
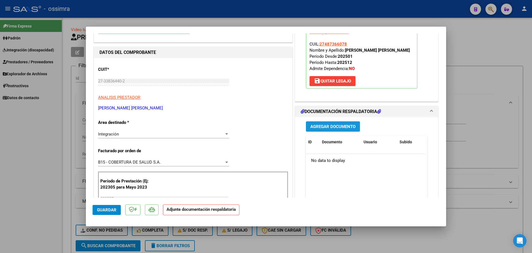
click at [332, 127] on span "Agregar Documento" at bounding box center [333, 126] width 45 height 5
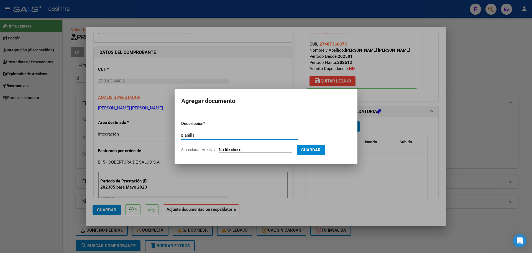
click at [247, 151] on input "Seleccionar Archivo" at bounding box center [255, 149] width 73 height 5
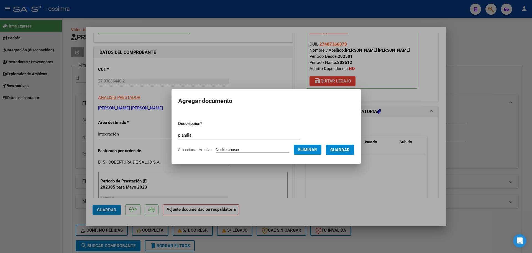
click at [337, 149] on span "Guardar" at bounding box center [339, 149] width 19 height 5
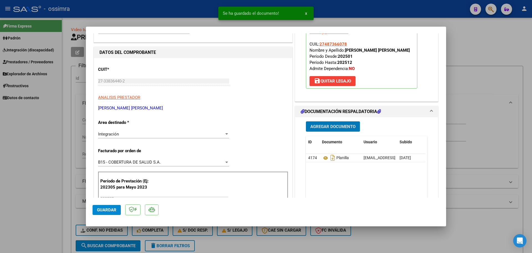
click at [105, 211] on span "Guardar" at bounding box center [106, 209] width 19 height 5
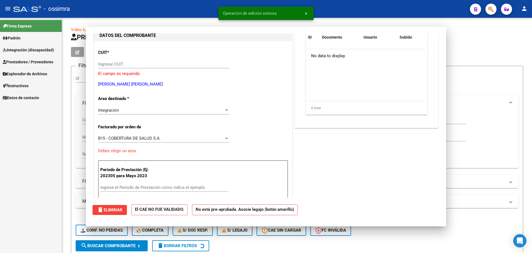
scroll to position [0, 0]
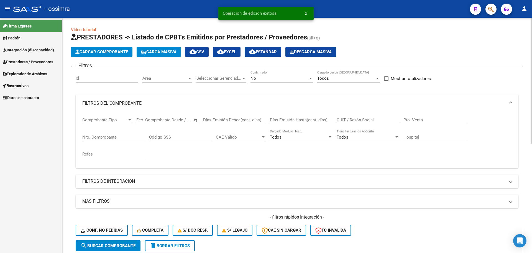
drag, startPoint x: 92, startPoint y: 46, endPoint x: 92, endPoint y: 50, distance: 4.7
click at [92, 47] on app-list-header "PRESTADORES -> Listado de CPBTs Emitidos por Prestadores / Proveedores (alt+q) …" at bounding box center [297, 144] width 452 height 223
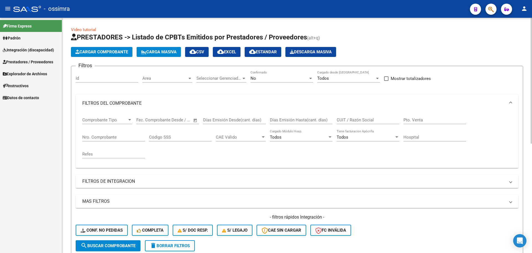
click at [92, 50] on span "Cargar Comprobante" at bounding box center [101, 51] width 53 height 5
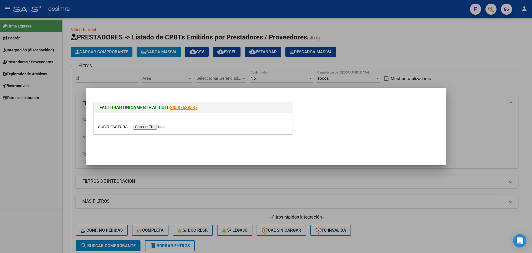
click at [162, 129] on input "file" at bounding box center [133, 127] width 70 height 6
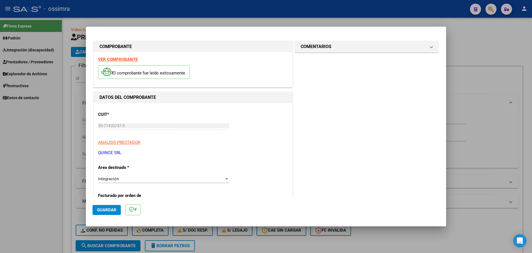
click at [126, 57] on strong "VER COMPROBANTE" at bounding box center [118, 59] width 40 height 5
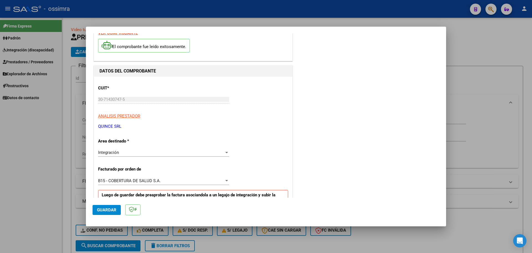
scroll to position [83, 0]
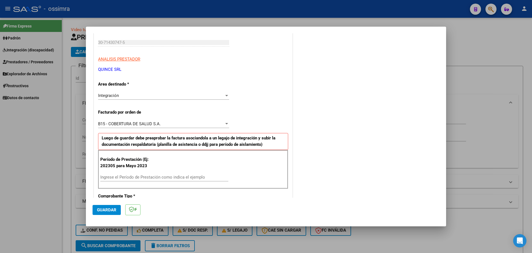
click at [138, 176] on input "Ingrese el Período de Prestación como indica el ejemplo" at bounding box center [164, 176] width 128 height 5
click at [103, 203] on mat-dialog-actions "Guardar" at bounding box center [266, 208] width 347 height 22
click at [103, 205] on button "Guardar" at bounding box center [107, 210] width 28 height 10
click at [106, 210] on span "Guardar" at bounding box center [106, 209] width 19 height 5
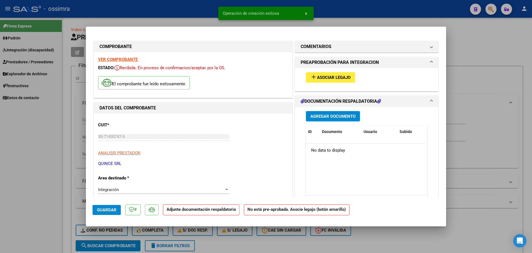
click at [330, 82] on button "add Asociar Legajo" at bounding box center [330, 77] width 49 height 10
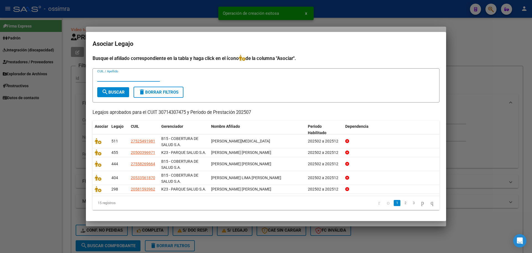
click at [128, 76] on input "CUIL / Apellido" at bounding box center [128, 77] width 63 height 5
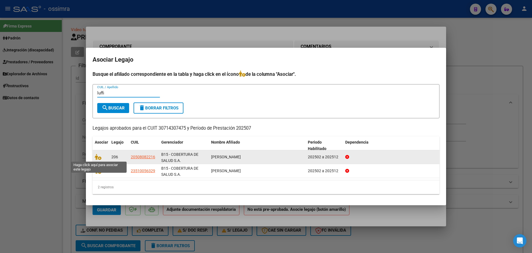
click at [103, 156] on span at bounding box center [99, 157] width 8 height 4
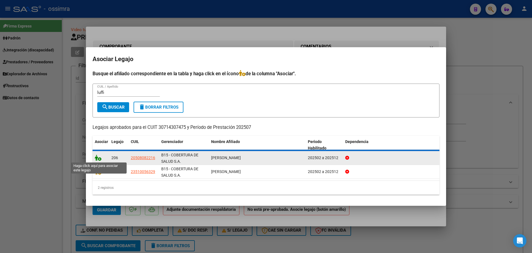
click at [95, 156] on icon at bounding box center [98, 157] width 7 height 6
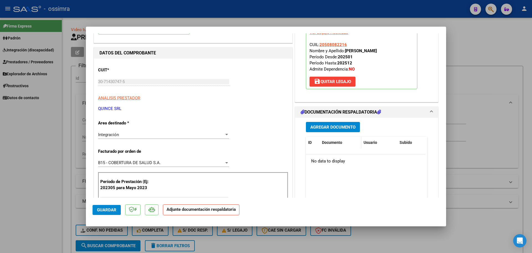
scroll to position [55, 0]
click at [328, 126] on span "Agregar Documento" at bounding box center [333, 126] width 45 height 5
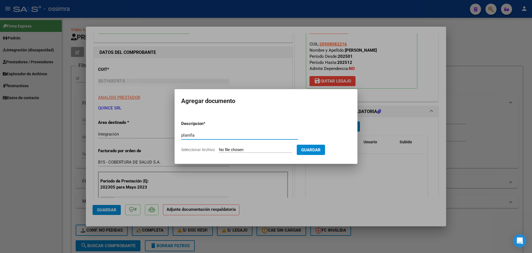
click at [234, 152] on form "Descripcion * planilla Escriba aquí una descripcion Seleccionar Archivo Guardar" at bounding box center [266, 136] width 170 height 40
click at [236, 150] on input "Seleccionar Archivo" at bounding box center [255, 149] width 73 height 5
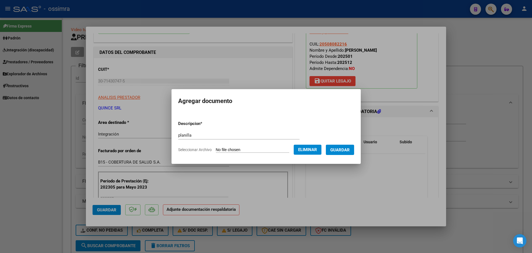
click at [346, 153] on button "Guardar" at bounding box center [340, 149] width 28 height 10
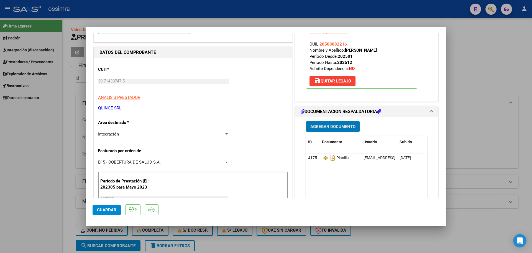
click at [105, 208] on span "Guardar" at bounding box center [106, 209] width 19 height 5
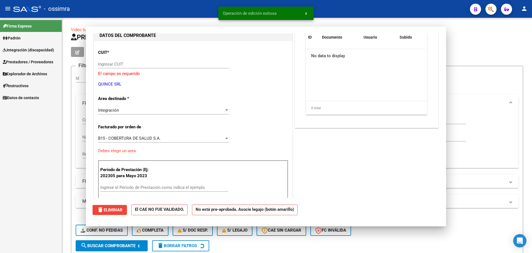
scroll to position [0, 0]
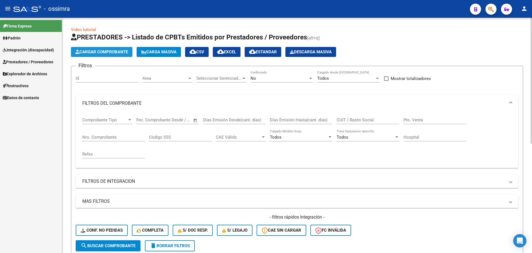
click at [115, 54] on span "Cargar Comprobante" at bounding box center [101, 51] width 53 height 5
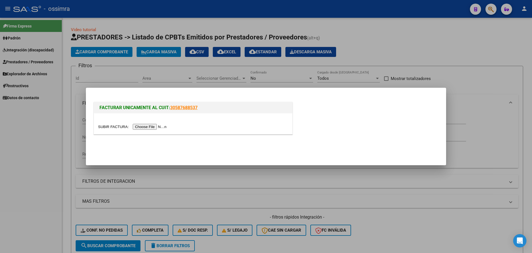
click at [157, 126] on input "file" at bounding box center [133, 127] width 70 height 6
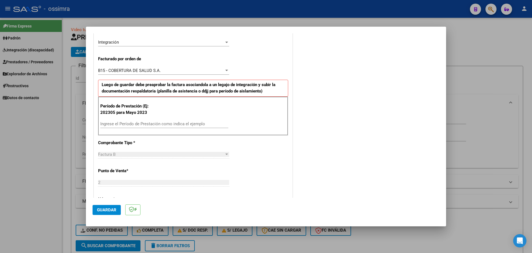
scroll to position [139, 0]
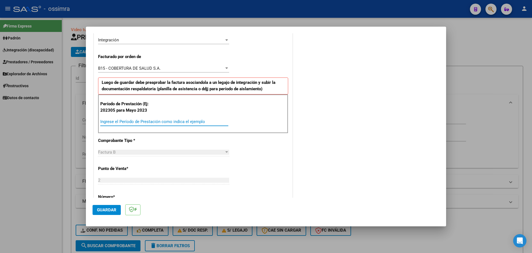
click at [126, 122] on input "Ingrese el Período de Prestación como indica el ejemplo" at bounding box center [164, 121] width 128 height 5
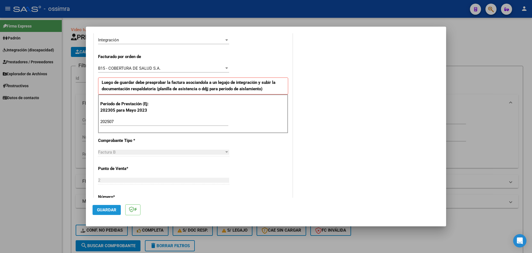
click at [108, 205] on button "Guardar" at bounding box center [107, 210] width 28 height 10
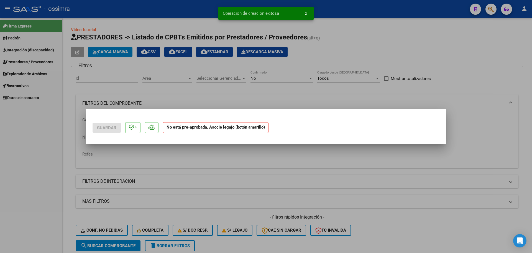
scroll to position [0, 0]
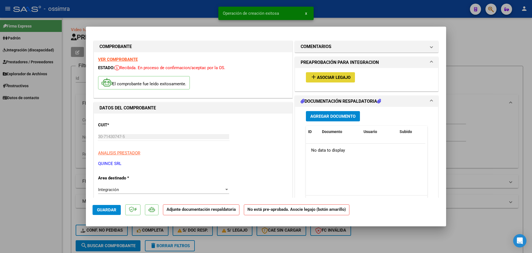
click at [327, 75] on span "Asociar Legajo" at bounding box center [334, 77] width 34 height 5
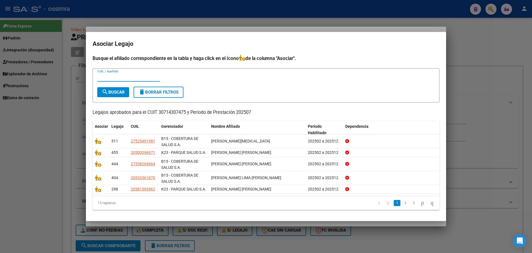
click at [121, 79] on input "CUIL / Apellido" at bounding box center [128, 77] width 63 height 5
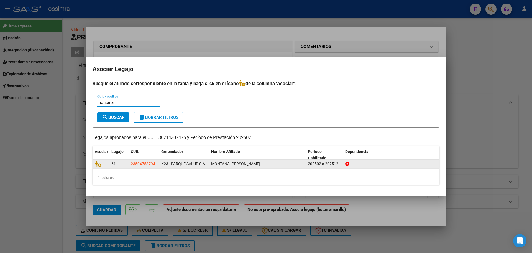
click at [96, 167] on div at bounding box center [101, 164] width 12 height 6
click at [96, 165] on icon at bounding box center [98, 164] width 7 height 6
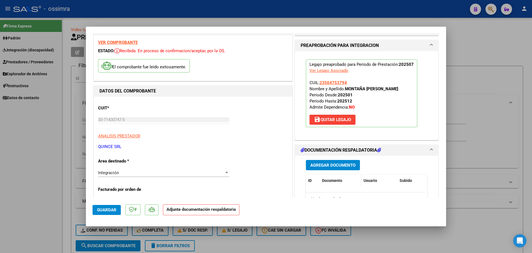
scroll to position [55, 0]
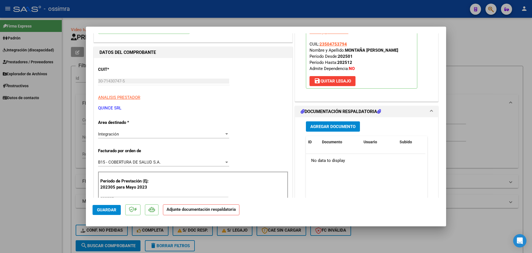
click at [328, 124] on span "Agregar Documento" at bounding box center [333, 126] width 45 height 5
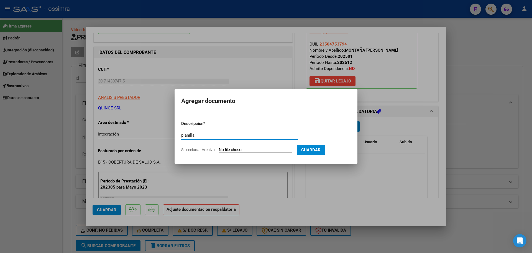
click at [232, 146] on form "Descripcion * planilla Escriba aquí una descripcion Seleccionar Archivo Guardar" at bounding box center [266, 136] width 170 height 40
click at [230, 149] on input "Seleccionar Archivo" at bounding box center [255, 149] width 73 height 5
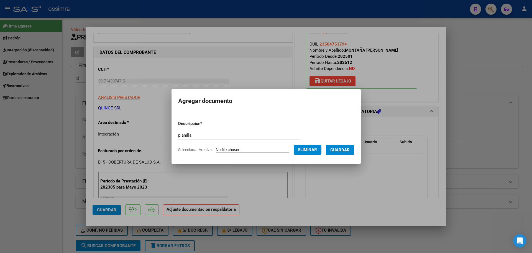
click at [339, 151] on span "Guardar" at bounding box center [339, 149] width 19 height 5
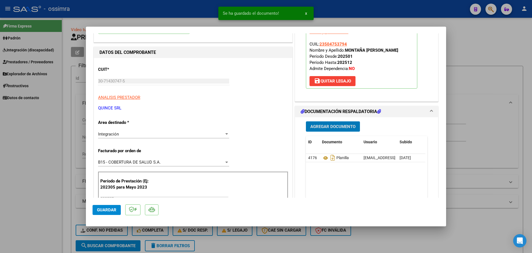
click at [106, 213] on button "Guardar" at bounding box center [107, 210] width 28 height 10
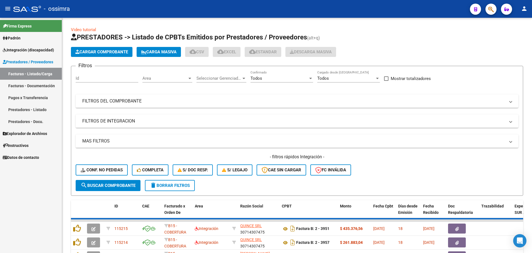
drag, startPoint x: 0, startPoint y: 0, endPoint x: 305, endPoint y: 14, distance: 305.6
click at [305, 14] on div "- ossimra" at bounding box center [239, 9] width 452 height 12
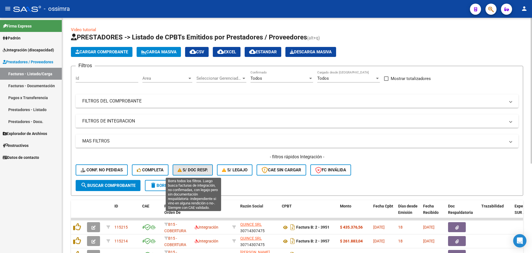
click at [191, 169] on span "S/ Doc Resp." at bounding box center [193, 169] width 30 height 5
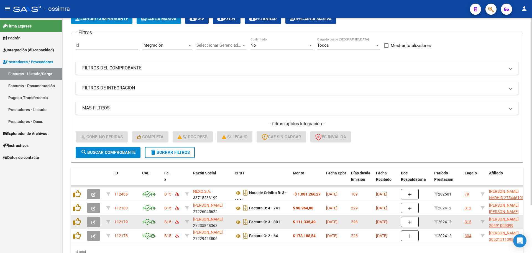
scroll to position [61, 0]
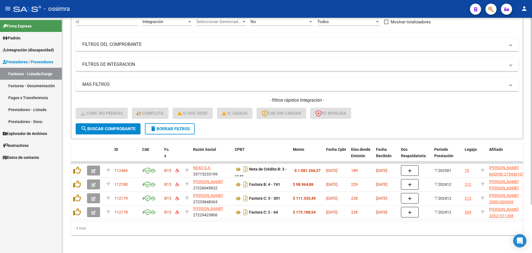
click at [167, 126] on span "delete Borrar Filtros" at bounding box center [170, 128] width 40 height 5
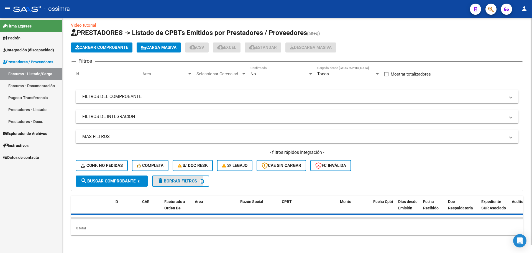
scroll to position [7, 0]
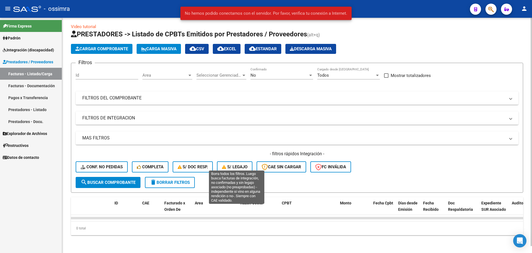
click at [247, 164] on span "S/ legajo" at bounding box center [235, 166] width 26 height 5
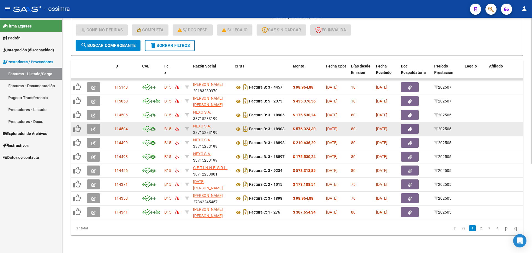
scroll to position [1, 0]
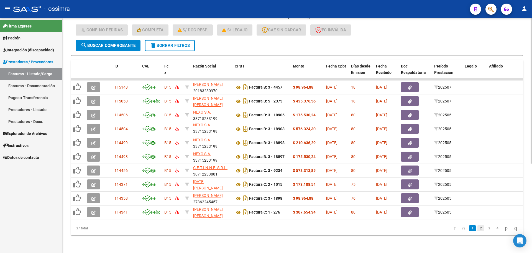
click at [478, 228] on link "2" at bounding box center [481, 228] width 7 height 6
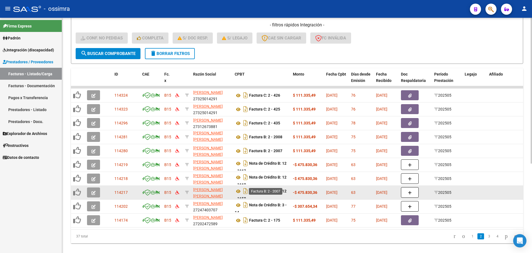
scroll to position [139, 0]
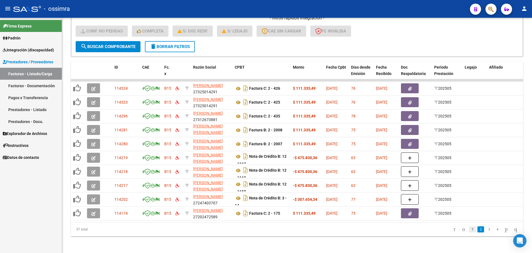
click at [469, 232] on link "1" at bounding box center [472, 229] width 7 height 6
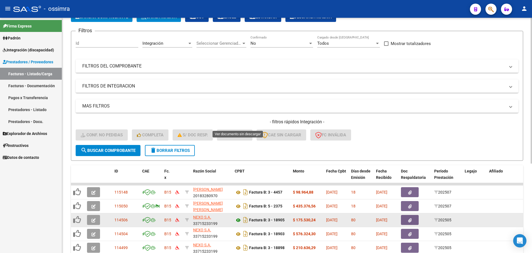
scroll to position [33, 0]
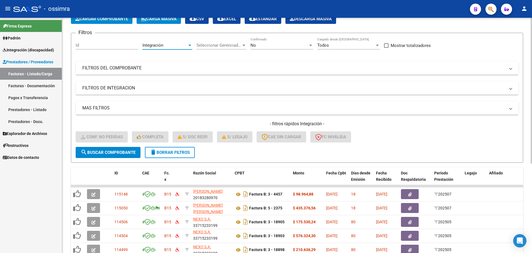
click at [178, 43] on div "Integración" at bounding box center [165, 45] width 45 height 5
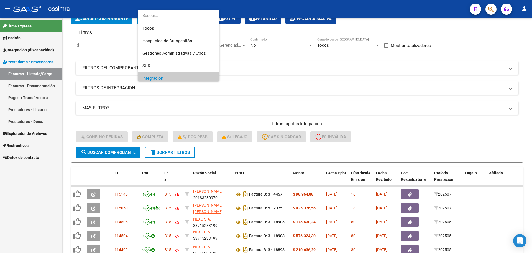
scroll to position [33, 0]
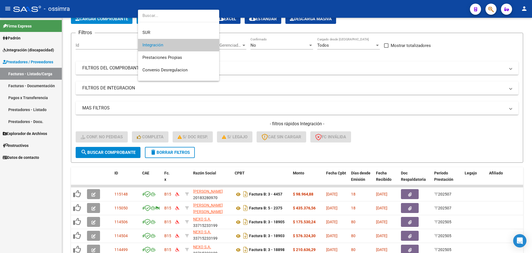
click at [235, 104] on div at bounding box center [266, 126] width 532 height 253
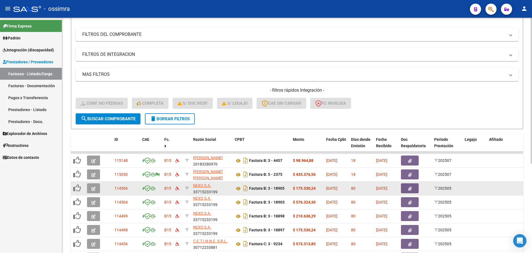
scroll to position [61, 0]
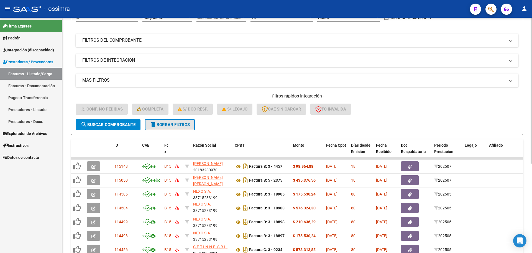
click at [181, 121] on button "delete Borrar Filtros" at bounding box center [170, 124] width 50 height 11
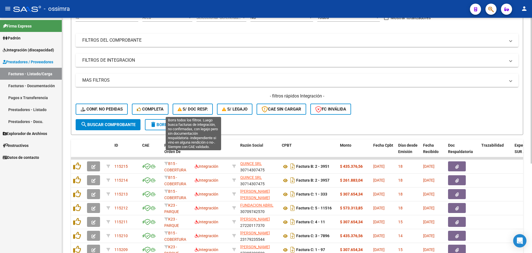
click at [185, 110] on span "S/ Doc Resp." at bounding box center [193, 108] width 30 height 5
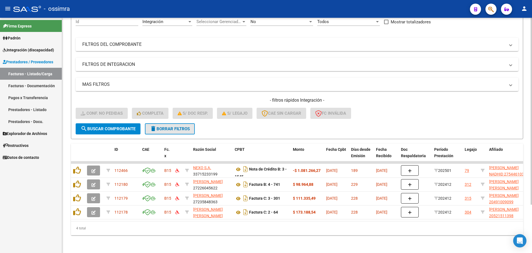
click at [178, 126] on span "delete Borrar Filtros" at bounding box center [170, 128] width 40 height 5
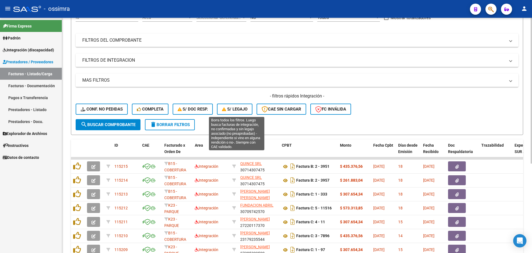
click at [241, 105] on button "S/ legajo" at bounding box center [234, 108] width 35 height 11
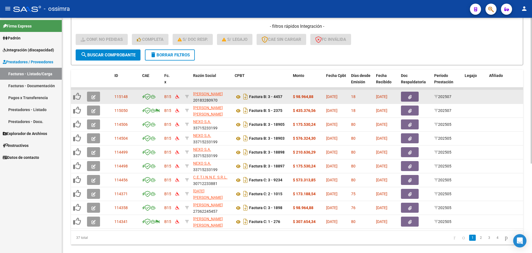
scroll to position [144, 0]
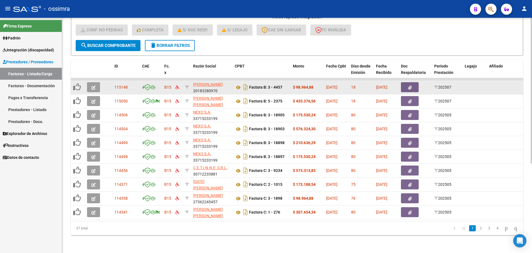
click at [92, 85] on icon "button" at bounding box center [93, 87] width 4 height 4
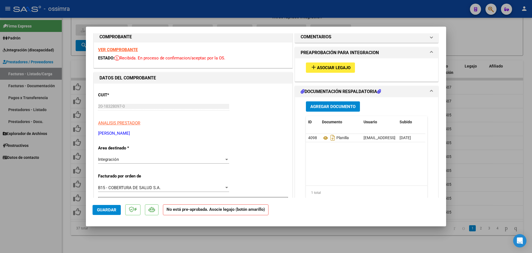
scroll to position [0, 0]
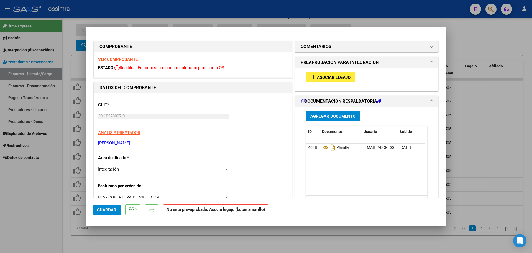
click at [115, 61] on strong "VER COMPROBANTE" at bounding box center [118, 59] width 40 height 5
click at [345, 75] on span "Asociar Legajo" at bounding box center [334, 77] width 34 height 5
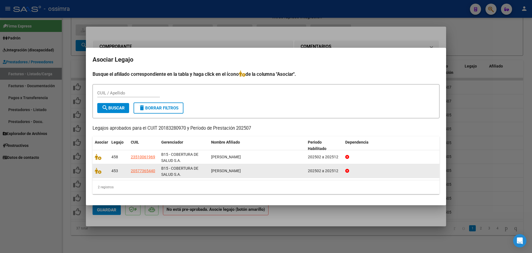
click at [98, 174] on div at bounding box center [101, 170] width 12 height 6
click at [98, 169] on icon at bounding box center [98, 170] width 7 height 6
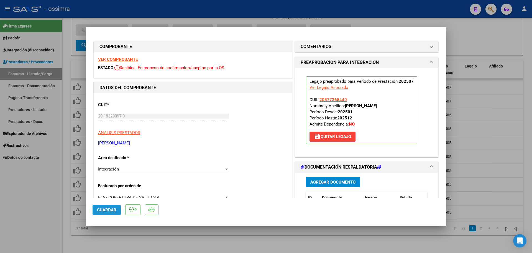
click at [114, 210] on span "Guardar" at bounding box center [106, 209] width 19 height 5
type input "$ 0,00"
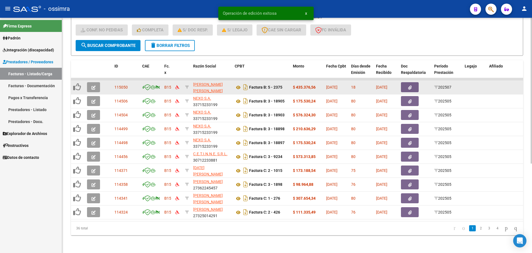
click at [92, 85] on icon "button" at bounding box center [93, 87] width 4 height 4
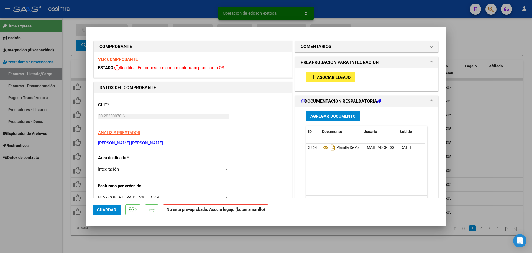
click at [125, 59] on strong "VER COMPROBANTE" at bounding box center [118, 59] width 40 height 5
click at [334, 77] on span "Asociar Legajo" at bounding box center [334, 77] width 34 height 5
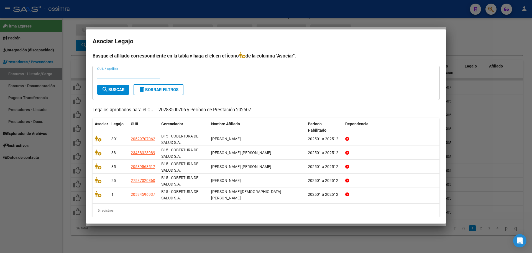
click at [133, 74] on input "CUIL / Apellido" at bounding box center [128, 74] width 63 height 5
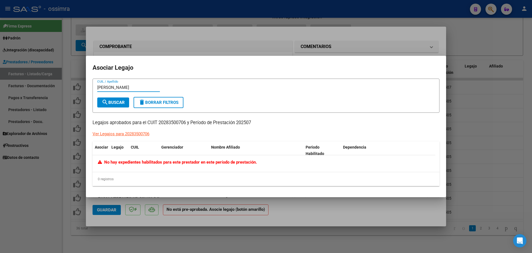
type input "[PERSON_NAME]"
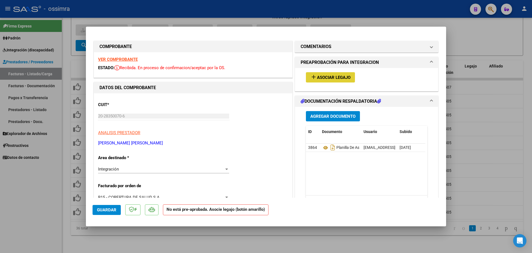
click at [317, 71] on div "add Asociar Legajo" at bounding box center [367, 77] width 130 height 19
click at [318, 77] on span "Asociar Legajo" at bounding box center [334, 77] width 34 height 5
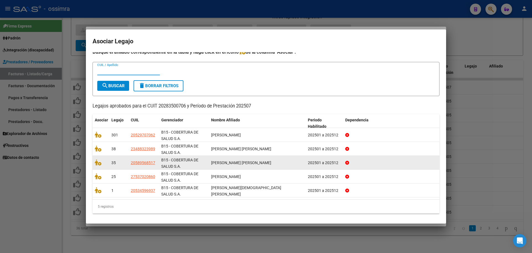
scroll to position [5, 0]
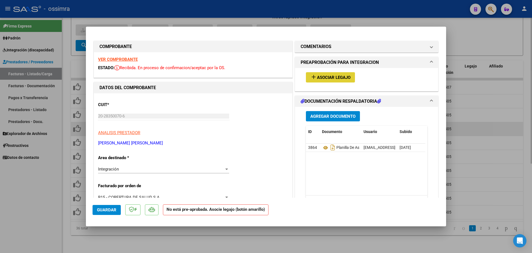
type input "$ 0,00"
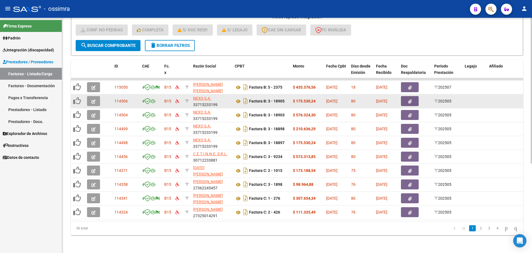
click at [94, 99] on icon "button" at bounding box center [93, 101] width 4 height 4
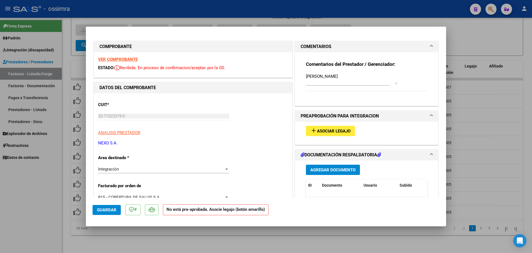
click at [123, 60] on strong "VER COMPROBANTE" at bounding box center [118, 59] width 40 height 5
click at [326, 128] on button "add Asociar Legajo" at bounding box center [330, 131] width 49 height 10
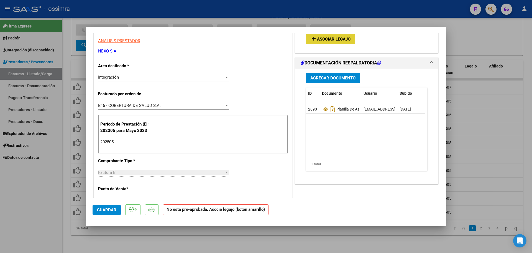
scroll to position [111, 0]
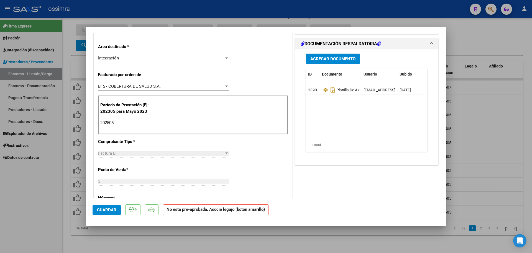
type input "$ 0,00"
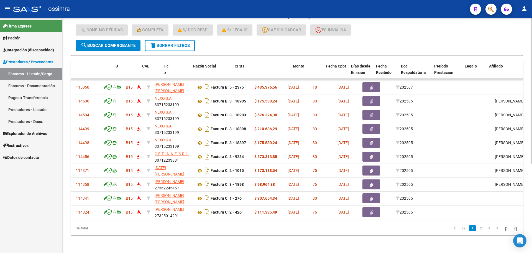
scroll to position [0, 0]
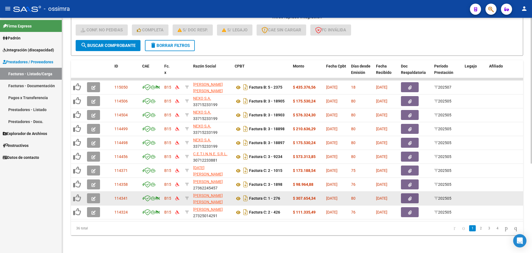
click at [91, 194] on button "button" at bounding box center [93, 198] width 13 height 10
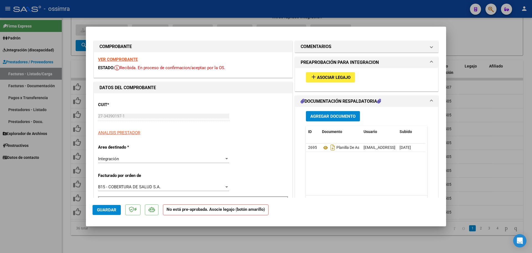
click at [321, 77] on span "Asociar Legajo" at bounding box center [334, 77] width 34 height 5
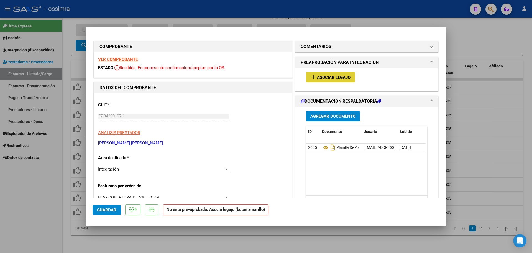
click at [120, 56] on div "VER COMPROBANTE ESTADO: Recibida. En proceso de confirmacion/aceptac por la OS." at bounding box center [193, 64] width 199 height 25
click at [124, 59] on strong "VER COMPROBANTE" at bounding box center [118, 59] width 40 height 5
click at [332, 78] on span "Asociar Legajo" at bounding box center [334, 77] width 34 height 5
click at [344, 48] on mat-panel-title "COMENTARIOS" at bounding box center [363, 46] width 125 height 7
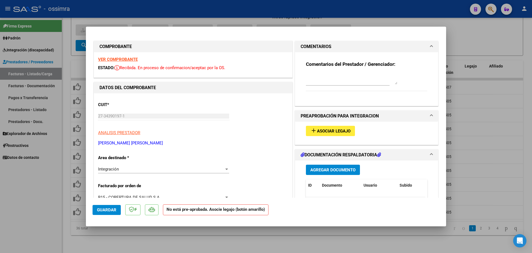
click at [324, 76] on textarea at bounding box center [351, 78] width 91 height 11
type textarea "s"
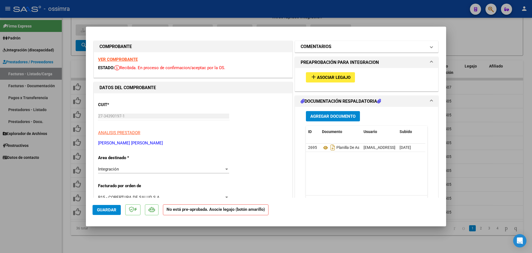
click at [327, 48] on h1 "COMENTARIOS" at bounding box center [316, 46] width 31 height 7
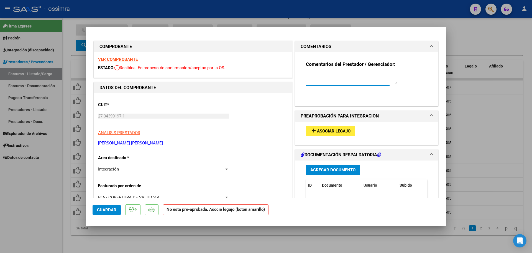
click at [316, 81] on textarea at bounding box center [351, 78] width 91 height 11
type textarea "DECIMA [PERSON_NAME]"
click at [110, 209] on span "Guardar" at bounding box center [106, 209] width 19 height 5
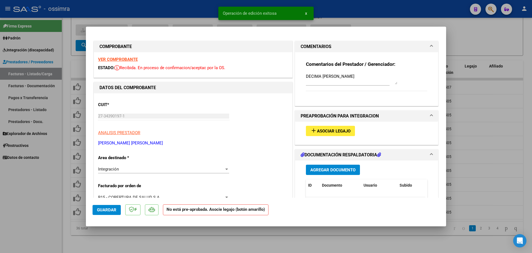
type input "$ 0,00"
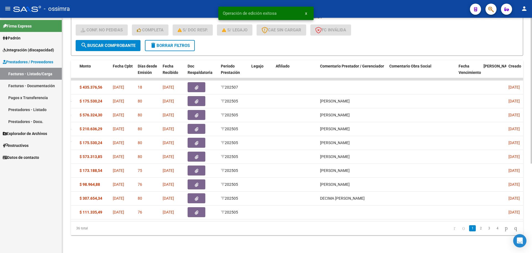
scroll to position [0, 366]
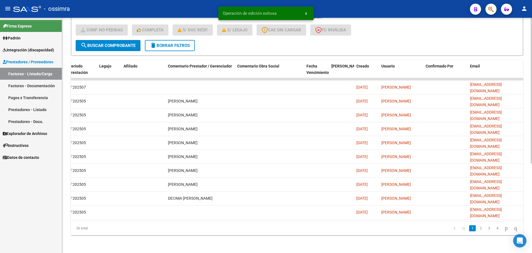
click at [241, 216] on datatable-body "115050 B15 [PERSON_NAME] [PERSON_NAME] 20283500706 Factura B: 5 - 2375 $ 435.37…" at bounding box center [297, 149] width 452 height 143
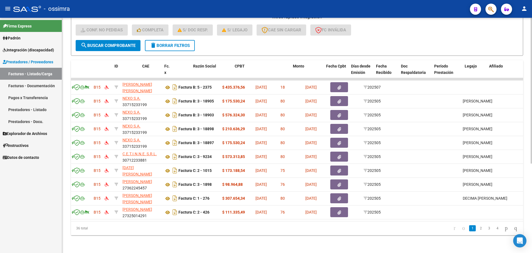
scroll to position [0, 0]
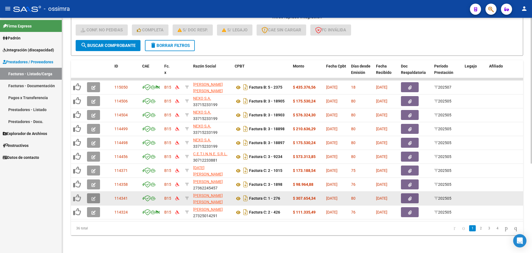
click at [94, 196] on icon "button" at bounding box center [93, 198] width 4 height 4
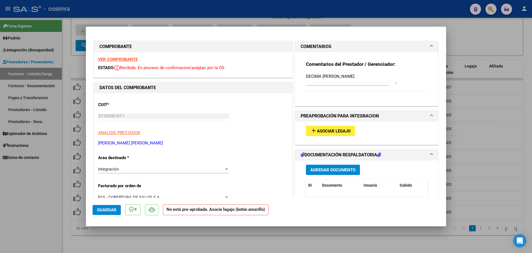
click at [119, 60] on strong "VER COMPROBANTE" at bounding box center [118, 59] width 40 height 5
type input "$ 0,00"
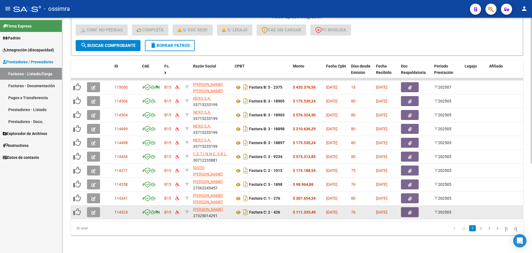
click at [94, 210] on icon "button" at bounding box center [93, 212] width 4 height 4
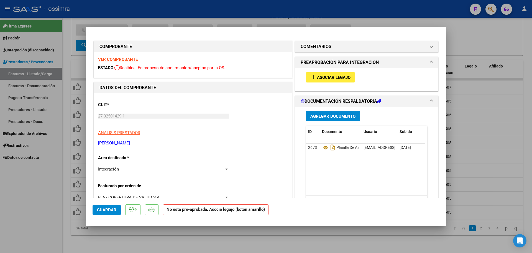
click at [120, 59] on strong "VER COMPROBANTE" at bounding box center [118, 59] width 40 height 5
click at [343, 75] on span "Asociar Legajo" at bounding box center [334, 77] width 34 height 5
click at [345, 48] on mat-panel-title "COMENTARIOS" at bounding box center [363, 46] width 125 height 7
click at [344, 48] on mat-panel-title "COMENTARIOS" at bounding box center [363, 46] width 125 height 7
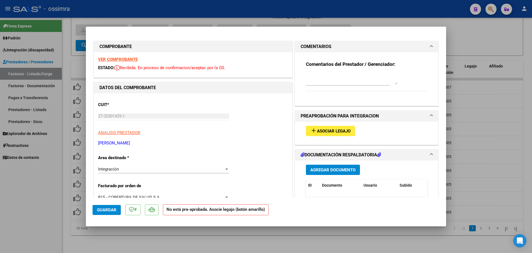
click at [340, 80] on textarea at bounding box center [351, 78] width 91 height 11
type textarea "[DEMOGRAPHIC_DATA] [PERSON_NAME]"
click at [106, 211] on span "Guardar" at bounding box center [106, 209] width 19 height 5
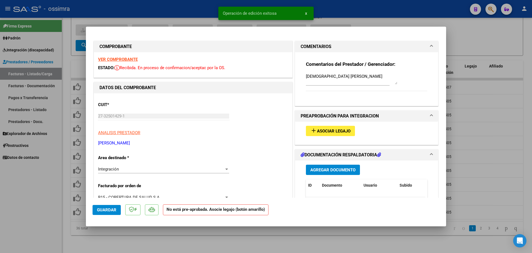
type input "$ 0,00"
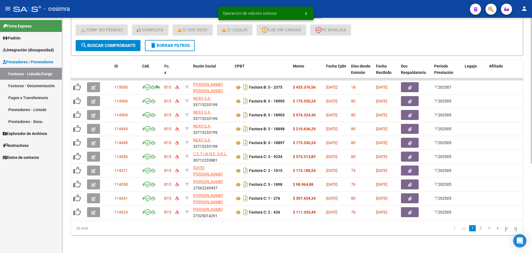
scroll to position [0, 366]
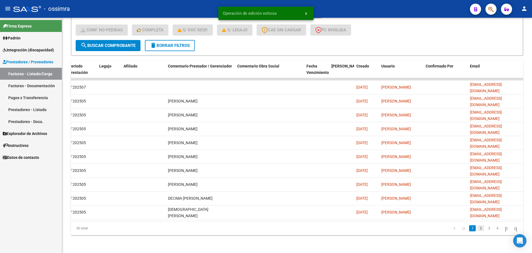
click at [478, 228] on link "2" at bounding box center [481, 228] width 7 height 6
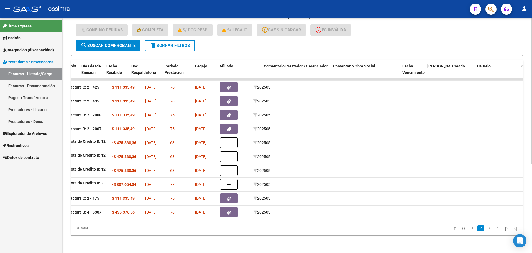
scroll to position [0, 0]
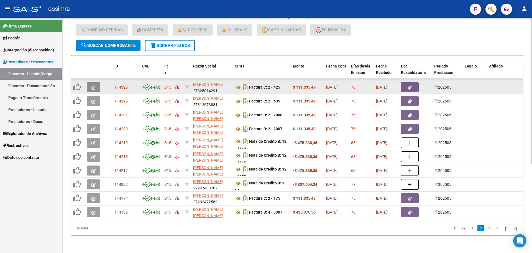
click at [97, 83] on button "button" at bounding box center [93, 87] width 13 height 10
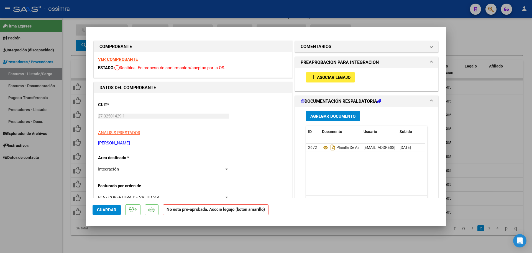
click at [120, 57] on strong "VER COMPROBANTE" at bounding box center [118, 59] width 40 height 5
click at [342, 80] on button "add Asociar Legajo" at bounding box center [330, 77] width 49 height 10
type input "$ 0,00"
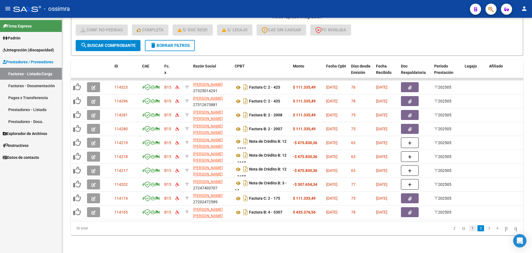
click at [469, 226] on link "1" at bounding box center [472, 228] width 7 height 6
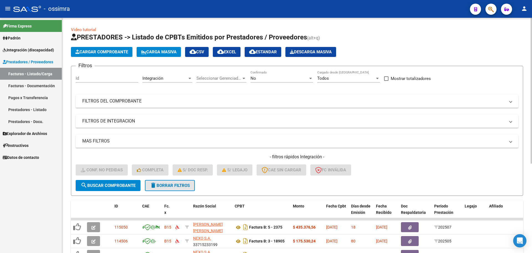
click at [176, 188] on button "delete Borrar Filtros" at bounding box center [170, 185] width 50 height 11
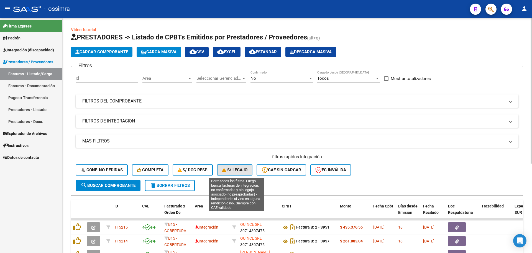
click at [234, 169] on span "S/ legajo" at bounding box center [235, 169] width 26 height 5
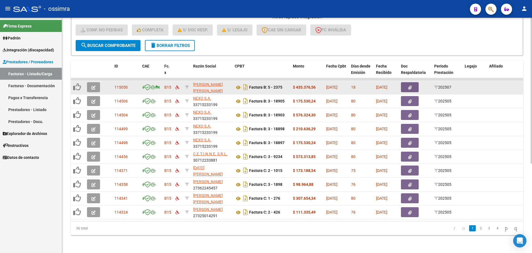
click at [95, 85] on icon "button" at bounding box center [93, 87] width 4 height 4
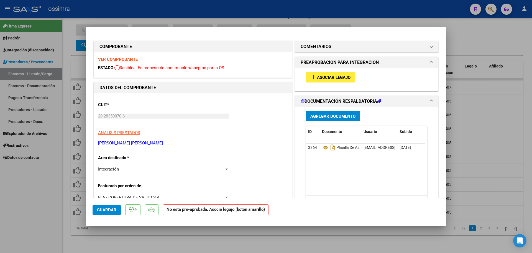
click at [129, 58] on strong "VER COMPROBANTE" at bounding box center [118, 59] width 40 height 5
click at [317, 77] on span "Asociar Legajo" at bounding box center [334, 77] width 34 height 5
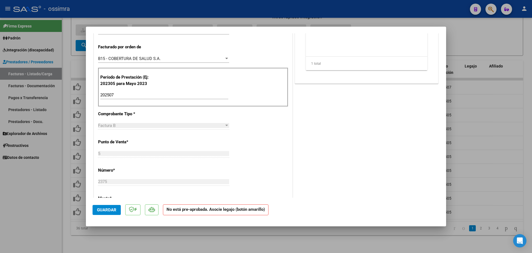
scroll to position [222, 0]
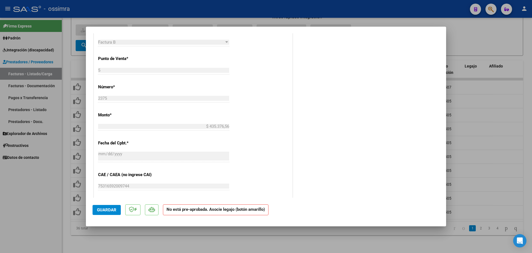
type input "$ 0,00"
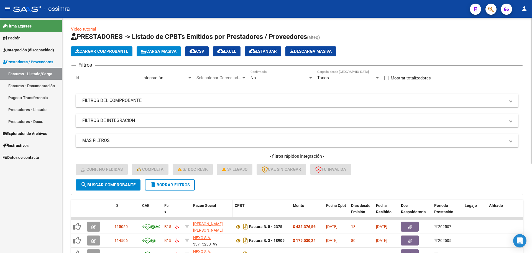
scroll to position [0, 0]
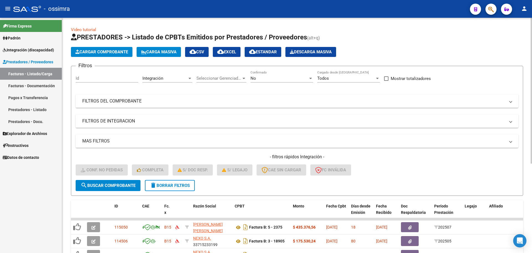
click at [173, 189] on button "delete Borrar Filtros" at bounding box center [170, 185] width 50 height 11
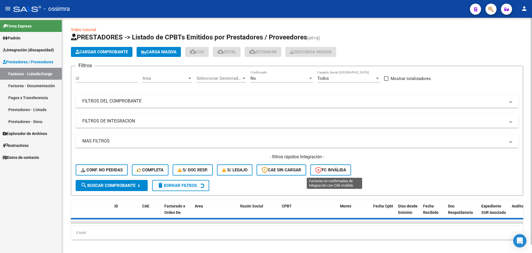
click at [335, 168] on span "FC Inválida" at bounding box center [331, 169] width 31 height 5
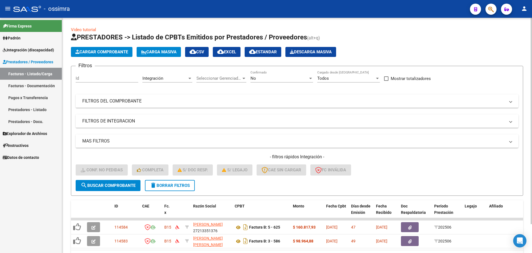
scroll to position [33, 0]
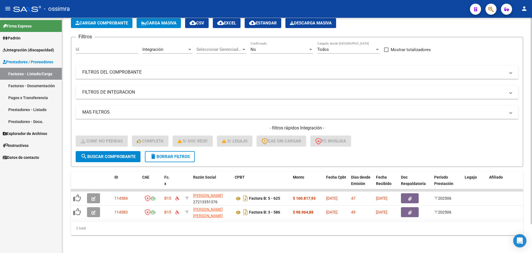
click at [172, 156] on button "delete Borrar Filtros" at bounding box center [170, 156] width 50 height 11
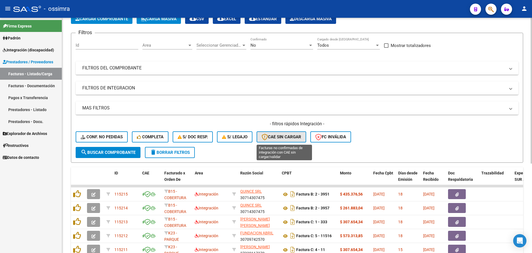
click at [278, 141] on button "CAE SIN CARGAR" at bounding box center [282, 136] width 50 height 11
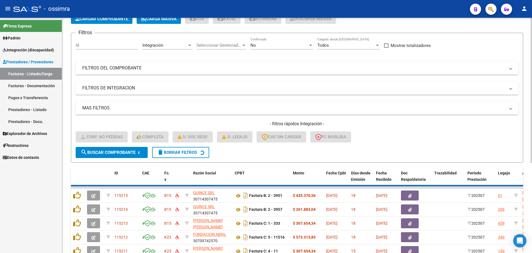
scroll to position [11, 0]
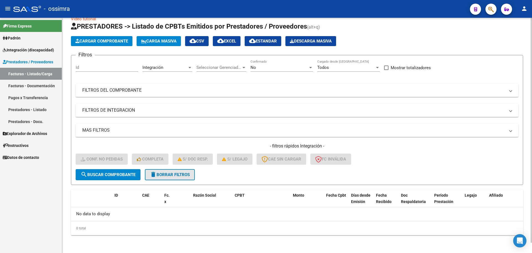
click at [153, 175] on mat-icon "delete" at bounding box center [153, 174] width 7 height 7
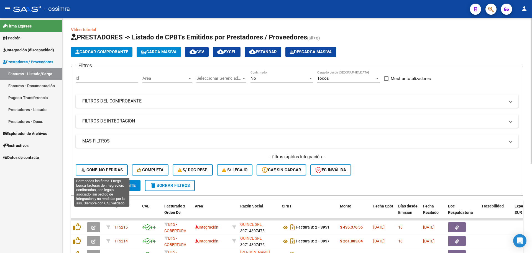
click at [101, 172] on span "Conf. no pedidas" at bounding box center [102, 169] width 42 height 5
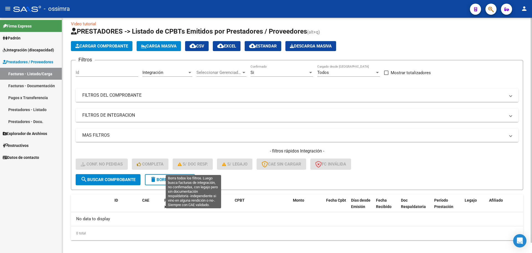
scroll to position [11, 0]
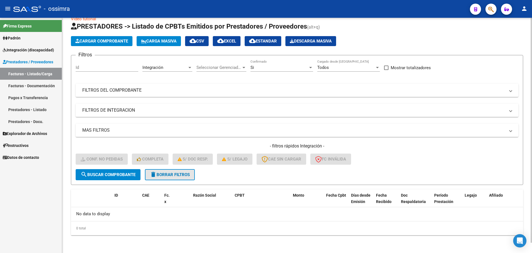
click at [162, 177] on button "delete Borrar Filtros" at bounding box center [170, 174] width 50 height 11
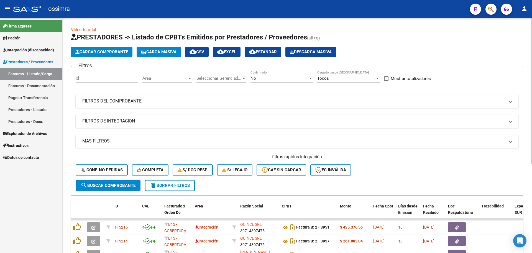
click at [262, 76] on div "No" at bounding box center [280, 78] width 58 height 5
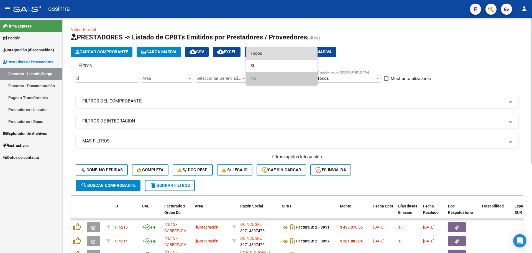
drag, startPoint x: 274, startPoint y: 49, endPoint x: 274, endPoint y: 54, distance: 4.2
click at [274, 53] on span "Todos" at bounding box center [282, 53] width 63 height 12
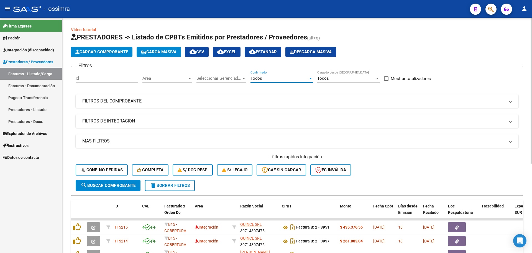
click at [184, 77] on span "Area" at bounding box center [165, 78] width 45 height 5
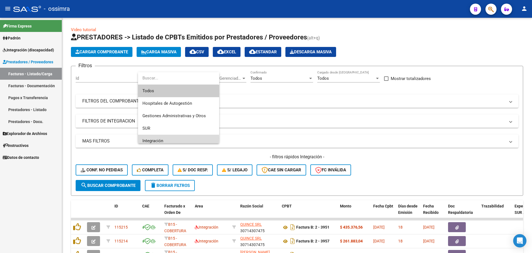
click at [174, 138] on span "Integración" at bounding box center [179, 140] width 72 height 12
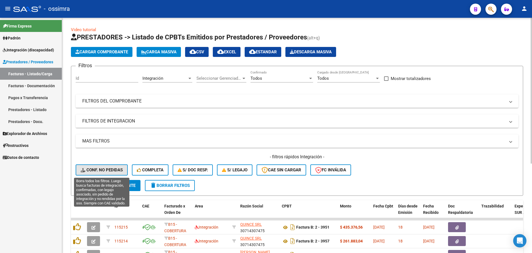
click at [111, 170] on span "Conf. no pedidas" at bounding box center [102, 169] width 42 height 5
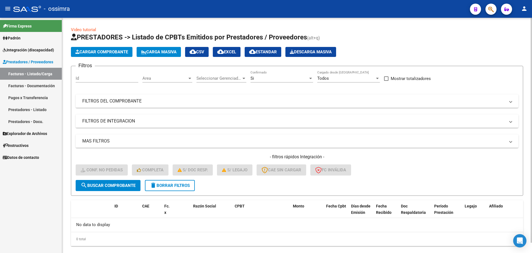
click at [281, 77] on div "Si" at bounding box center [280, 78] width 58 height 5
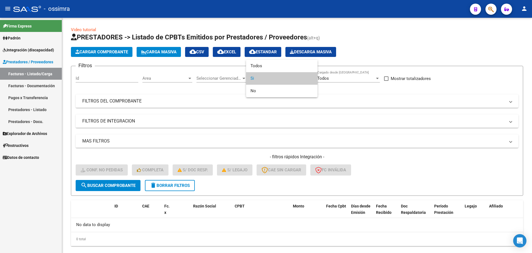
click at [195, 97] on div at bounding box center [266, 126] width 532 height 253
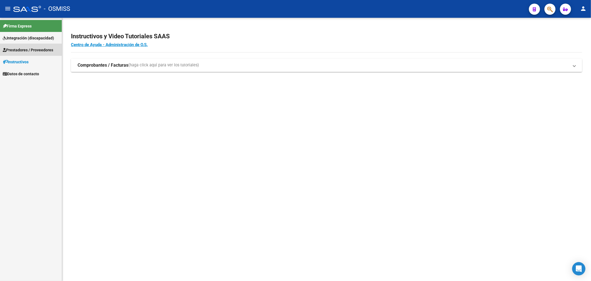
click at [23, 47] on span "Prestadores / Proveedores" at bounding box center [28, 50] width 50 height 6
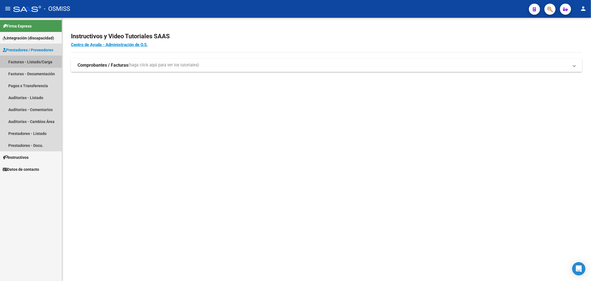
click at [30, 59] on link "Facturas - Listado/Carga" at bounding box center [31, 62] width 62 height 12
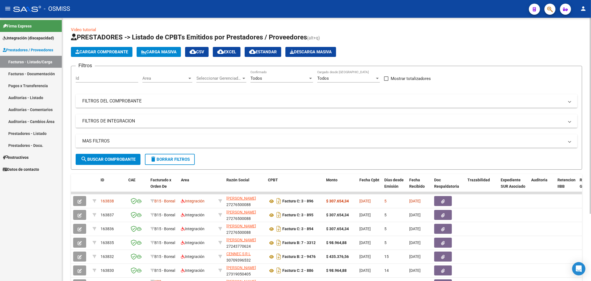
click at [180, 79] on span "Area" at bounding box center [165, 78] width 45 height 5
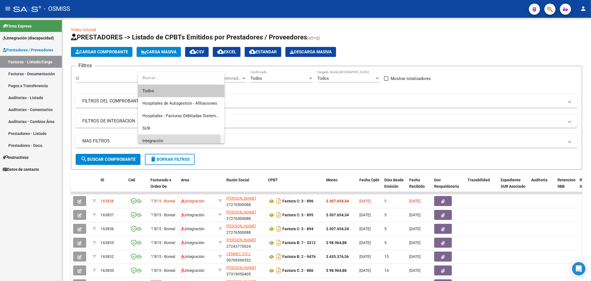
click at [167, 139] on span "Integración" at bounding box center [182, 140] width 78 height 12
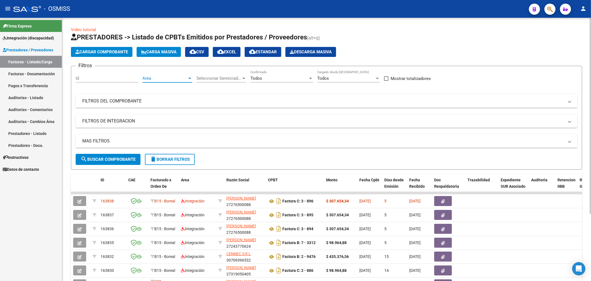
scroll to position [4, 0]
click at [279, 78] on div "Todos" at bounding box center [280, 78] width 58 height 5
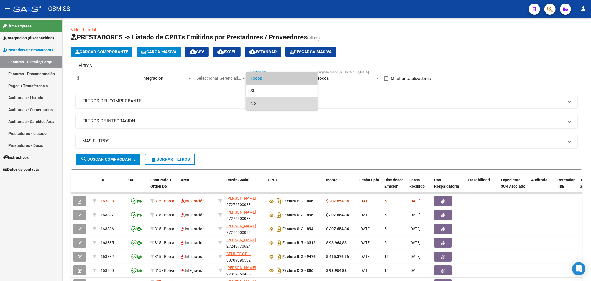
click at [275, 102] on span "No" at bounding box center [282, 103] width 63 height 12
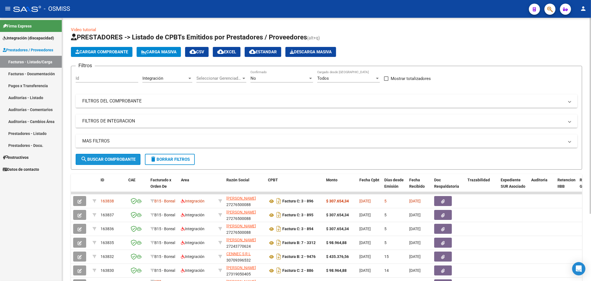
click at [119, 156] on button "search Buscar Comprobante" at bounding box center [108, 159] width 65 height 11
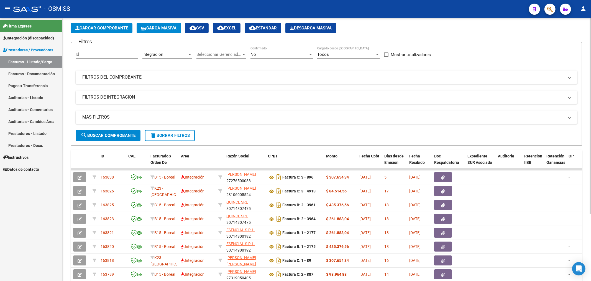
scroll to position [0, 0]
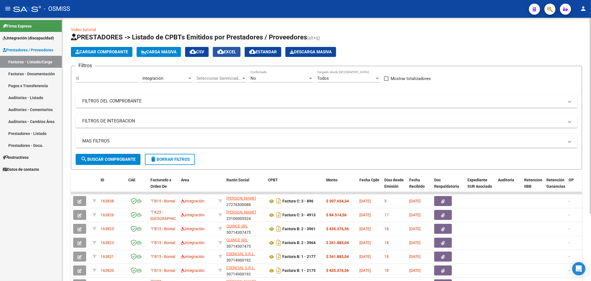
click at [224, 54] on mat-icon "cloud_download" at bounding box center [220, 51] width 7 height 7
click at [122, 79] on input "Id" at bounding box center [107, 78] width 63 height 5
paste input "163736"
type input "163736"
click at [96, 157] on span "search Buscar Comprobante" at bounding box center [108, 159] width 55 height 5
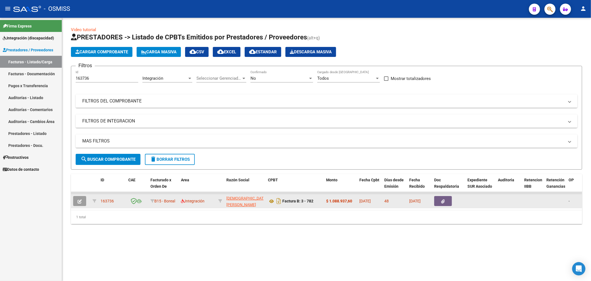
click at [82, 203] on icon "button" at bounding box center [80, 201] width 4 height 4
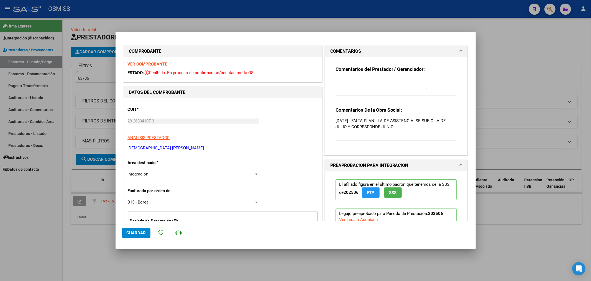
click at [343, 84] on textarea at bounding box center [381, 83] width 91 height 11
type textarea "19/08 GESTIONADO"
click at [134, 230] on span "Guardar" at bounding box center [136, 232] width 19 height 5
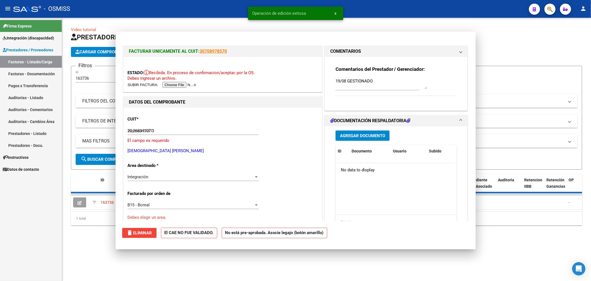
type input "$ 0,00"
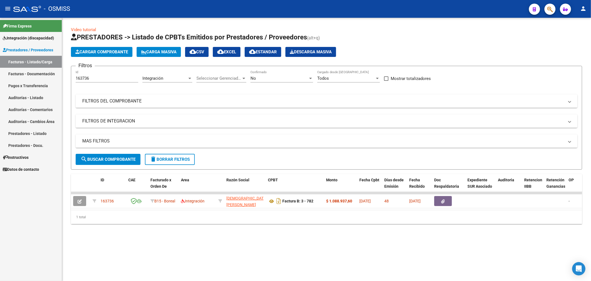
click at [77, 80] on input "163736" at bounding box center [107, 78] width 63 height 5
paste input "458"
type input "163458"
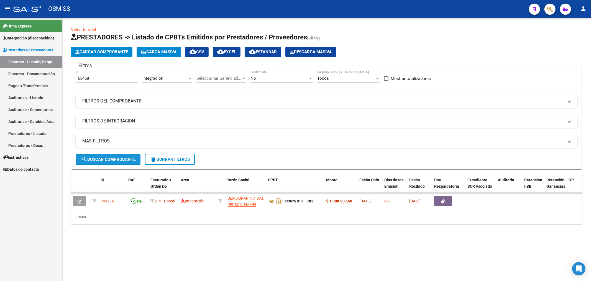
click at [106, 159] on span "search Buscar Comprobante" at bounding box center [108, 159] width 55 height 5
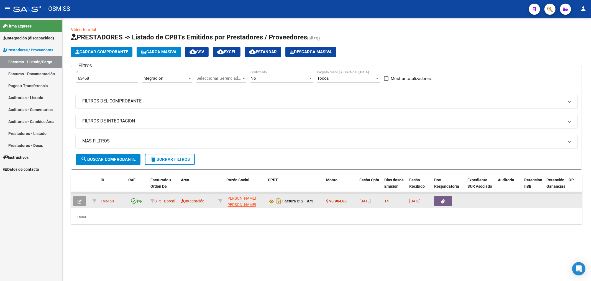
click at [77, 203] on button "button" at bounding box center [79, 201] width 13 height 10
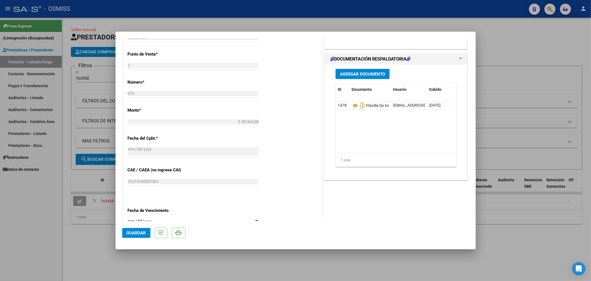
scroll to position [246, 0]
click at [353, 106] on icon at bounding box center [355, 105] width 7 height 7
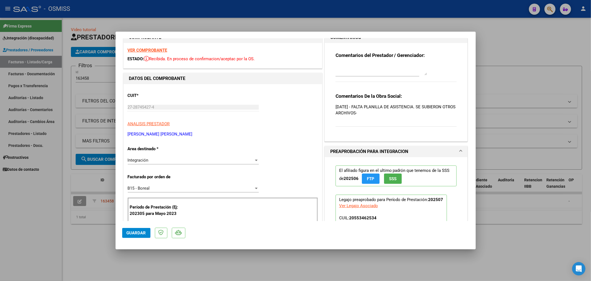
scroll to position [0, 0]
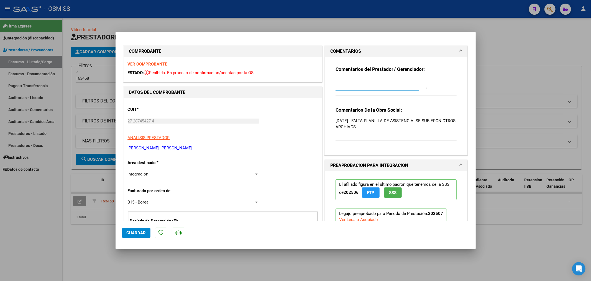
click at [358, 82] on textarea at bounding box center [381, 83] width 91 height 11
type textarea "19/08 GESTIONADO"
click at [135, 233] on span "Guardar" at bounding box center [136, 232] width 19 height 5
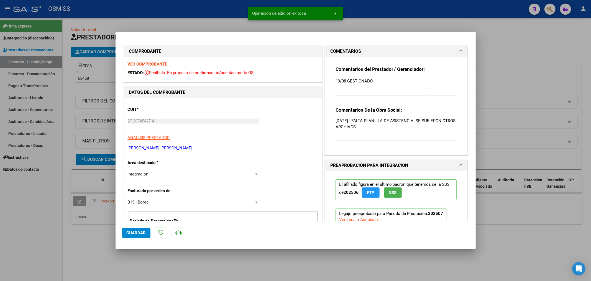
type input "$ 0,00"
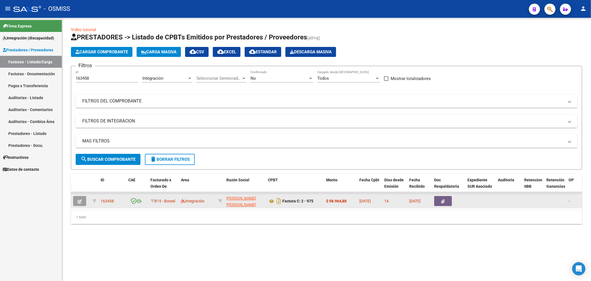
click at [78, 201] on icon "button" at bounding box center [80, 201] width 4 height 4
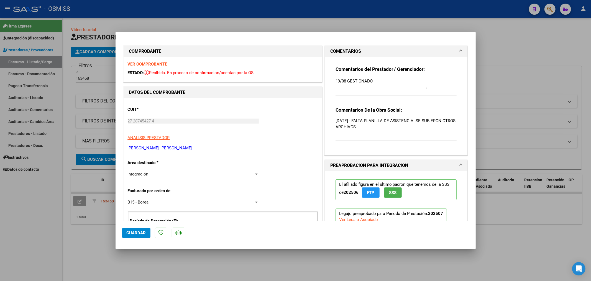
type input "$ 0,00"
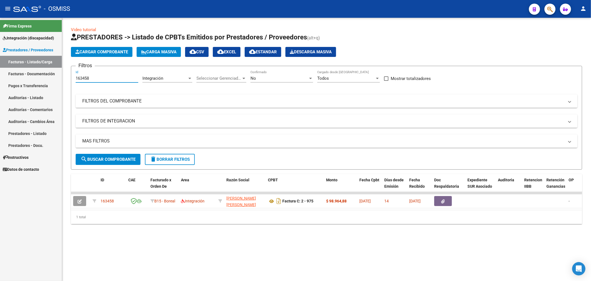
drag, startPoint x: 92, startPoint y: 80, endPoint x: 17, endPoint y: 98, distance: 77.3
click at [17, 98] on mat-sidenav-container "Firma Express Integración (discapacidad) Legajos Prestadores / Proveedores Fact…" at bounding box center [295, 149] width 591 height 263
paste input "49"
type input "163449"
click at [82, 157] on mat-icon "search" at bounding box center [84, 159] width 7 height 7
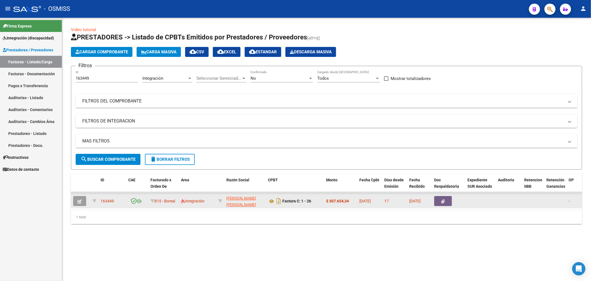
click at [78, 201] on icon "button" at bounding box center [80, 201] width 4 height 4
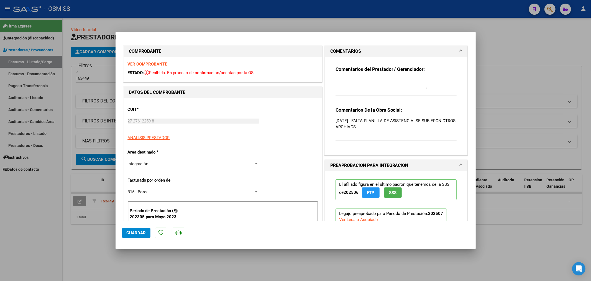
click at [351, 87] on textarea at bounding box center [381, 83] width 91 height 11
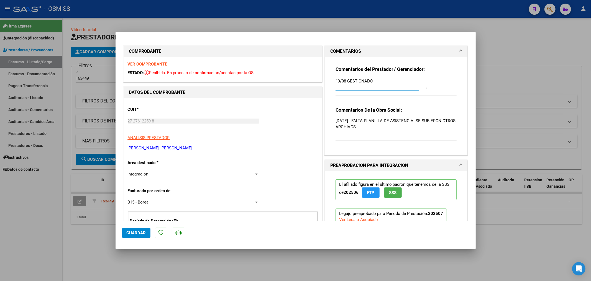
type textarea "19/08 GESTIONADO"
click at [131, 228] on button "Guardar" at bounding box center [136, 233] width 28 height 10
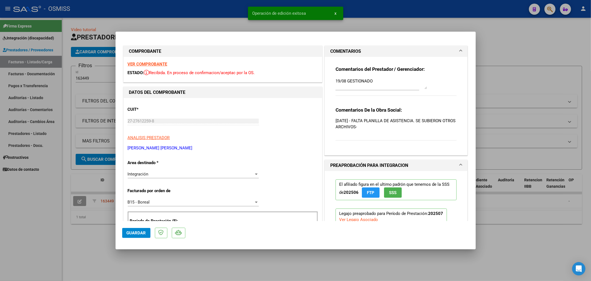
click at [139, 233] on span "Guardar" at bounding box center [136, 232] width 19 height 5
type input "$ 0,00"
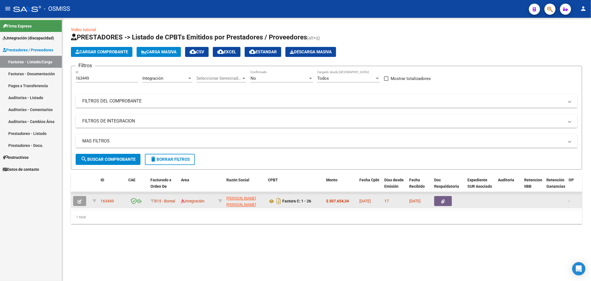
click at [79, 197] on button "button" at bounding box center [79, 201] width 13 height 10
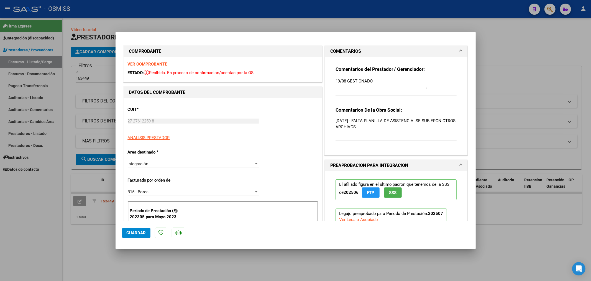
type input "$ 0,00"
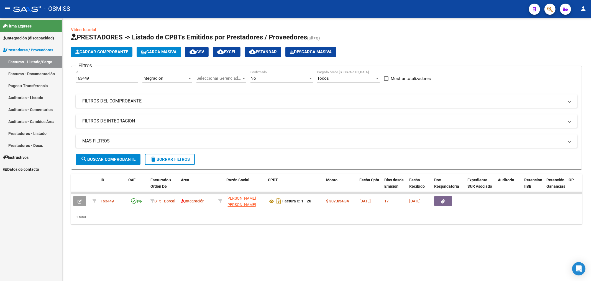
click at [93, 81] on div "163449 Id" at bounding box center [107, 76] width 63 height 12
click at [85, 79] on input "163449" at bounding box center [107, 78] width 63 height 5
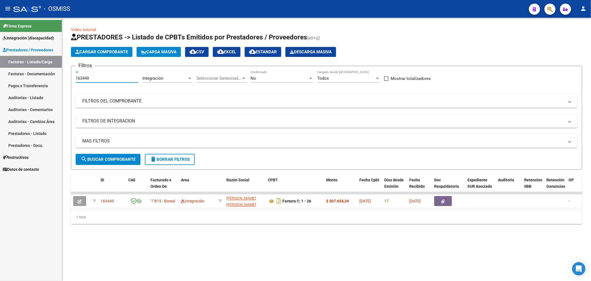
paste input "33"
type input "163433"
click at [97, 154] on button "search Buscar Comprobante" at bounding box center [108, 159] width 65 height 11
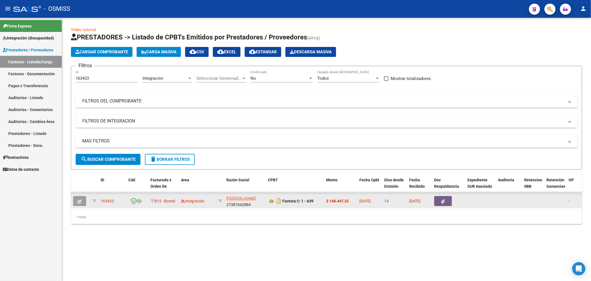
click at [81, 196] on button "button" at bounding box center [79, 201] width 13 height 10
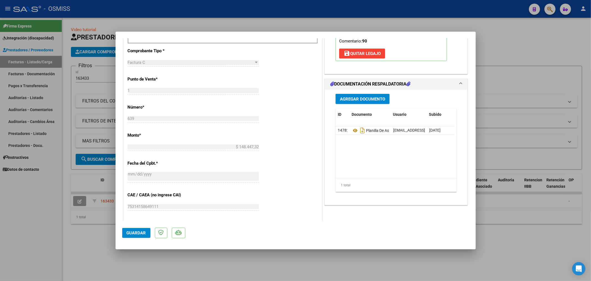
scroll to position [226, 0]
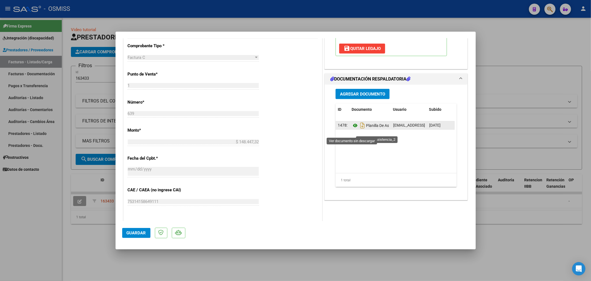
click at [354, 129] on icon at bounding box center [355, 125] width 7 height 7
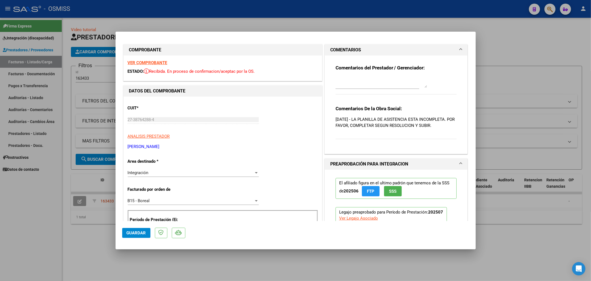
scroll to position [0, 0]
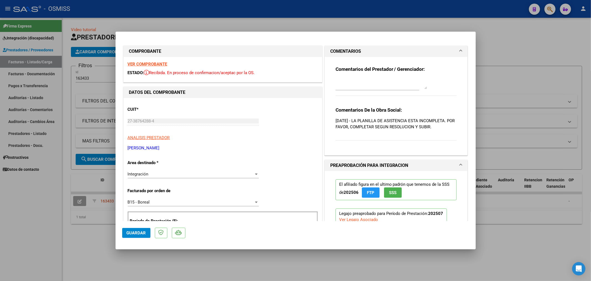
click at [369, 86] on textarea at bounding box center [381, 83] width 91 height 11
type textarea "19/08 GESTIONADO"
click at [131, 232] on span "Guardar" at bounding box center [136, 232] width 19 height 5
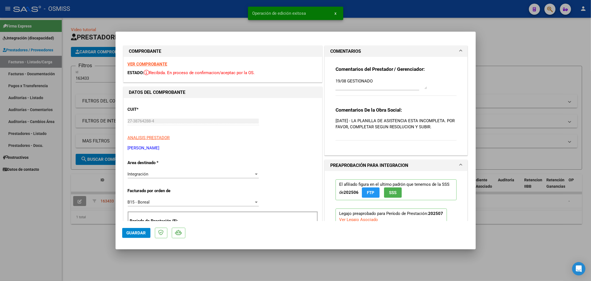
type input "$ 0,00"
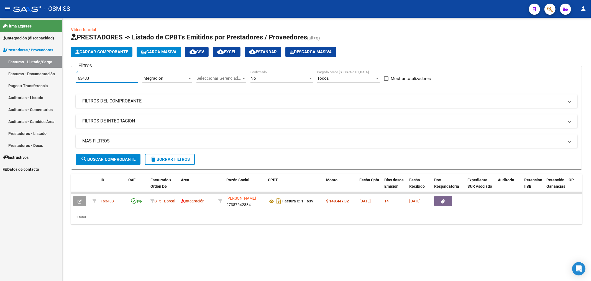
drag, startPoint x: 103, startPoint y: 78, endPoint x: 40, endPoint y: 88, distance: 63.5
click at [40, 88] on mat-sidenav-container "Firma Express Integración (discapacidad) Legajos Prestadores / Proveedores Fact…" at bounding box center [295, 149] width 591 height 263
paste input "0"
type input "163430"
click at [103, 159] on span "search Buscar Comprobante" at bounding box center [108, 159] width 55 height 5
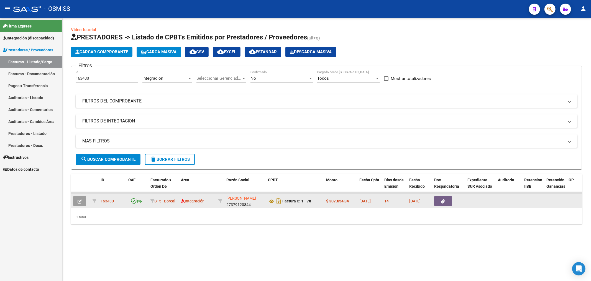
click at [78, 199] on icon "button" at bounding box center [80, 201] width 4 height 4
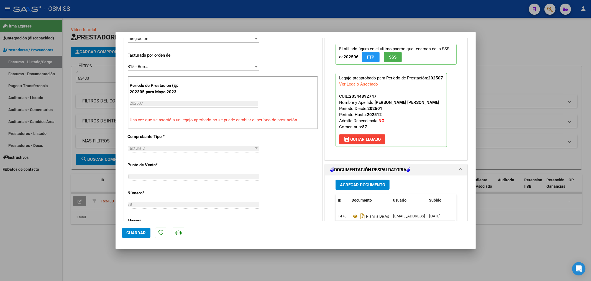
scroll to position [154, 0]
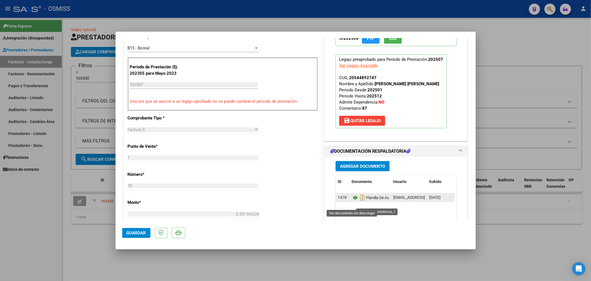
click at [352, 201] on icon at bounding box center [355, 197] width 7 height 7
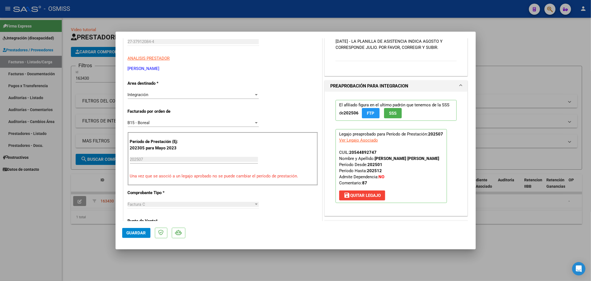
scroll to position [62, 0]
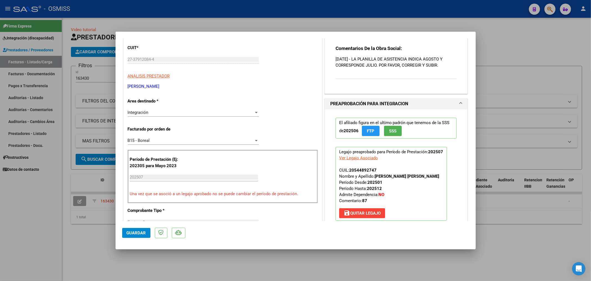
type input "$ 0,00"
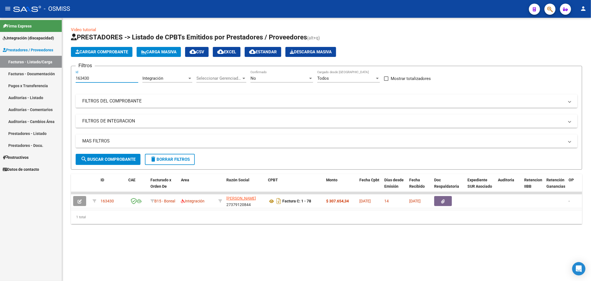
drag, startPoint x: 91, startPoint y: 80, endPoint x: 51, endPoint y: 87, distance: 40.9
click at [51, 87] on mat-sidenav-container "Firma Express Integración (discapacidad) Legajos Prestadores / Proveedores Fact…" at bounding box center [295, 149] width 591 height 263
paste input "01"
type input "163401"
click at [105, 159] on span "search Buscar Comprobante" at bounding box center [108, 159] width 55 height 5
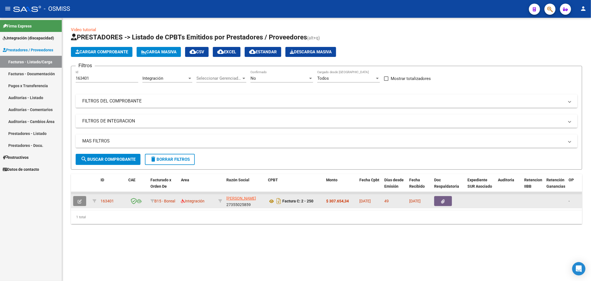
click at [79, 200] on icon "button" at bounding box center [80, 201] width 4 height 4
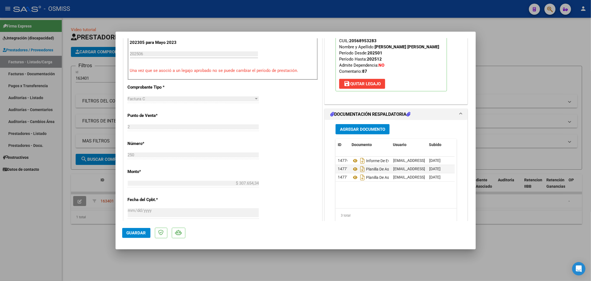
scroll to position [215, 0]
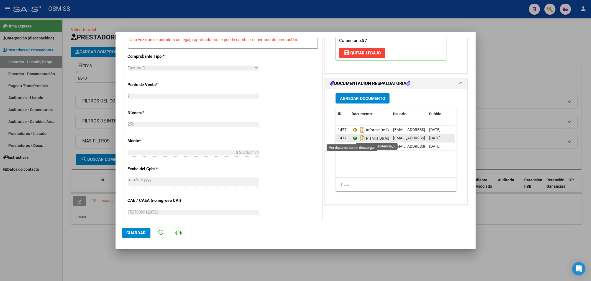
click at [352, 137] on icon at bounding box center [355, 138] width 7 height 7
click at [352, 146] on icon at bounding box center [355, 146] width 7 height 7
click at [361, 99] on span "Agregar Documento" at bounding box center [362, 98] width 45 height 5
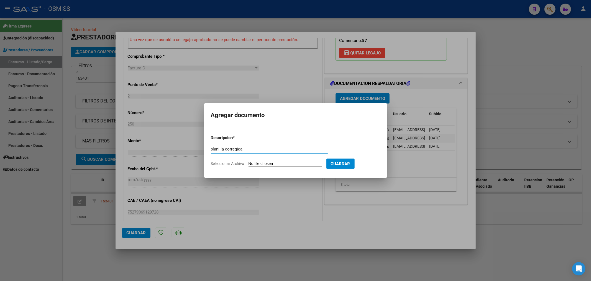
type input "planilla corregida"
click at [260, 161] on input "Seleccionar Archivo" at bounding box center [285, 163] width 73 height 5
type input "C:\fakepath\planilla.pdf"
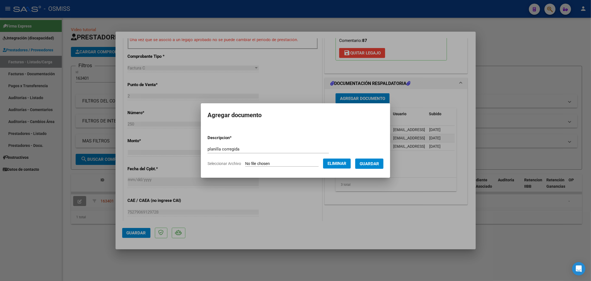
click at [369, 166] on span "Guardar" at bounding box center [369, 163] width 19 height 5
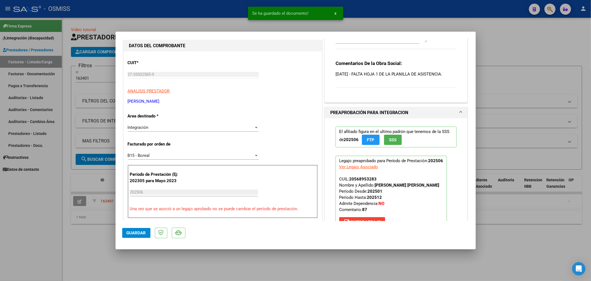
scroll to position [0, 0]
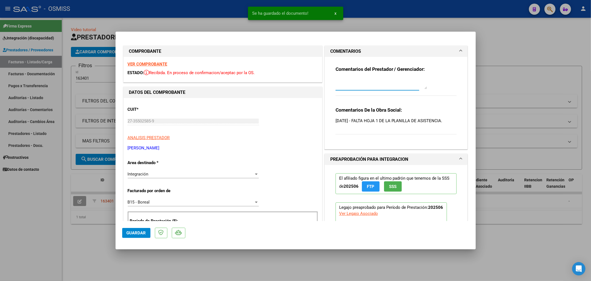
click at [357, 86] on textarea at bounding box center [381, 83] width 91 height 11
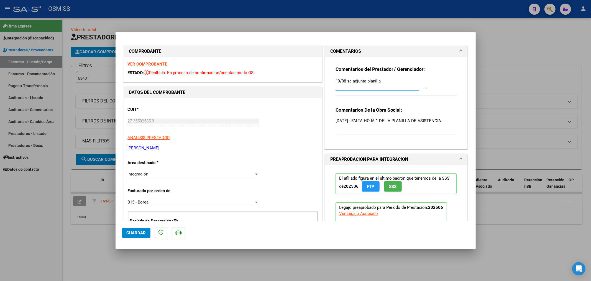
type textarea "19/08 se adjunta planilla"
click at [134, 239] on mat-dialog-actions "Guardar" at bounding box center [295, 232] width 347 height 22
click at [137, 234] on span "Guardar" at bounding box center [136, 232] width 19 height 5
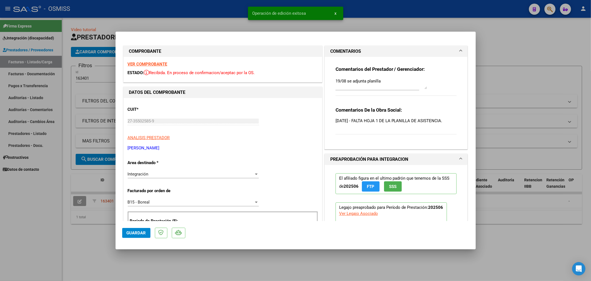
type input "$ 0,00"
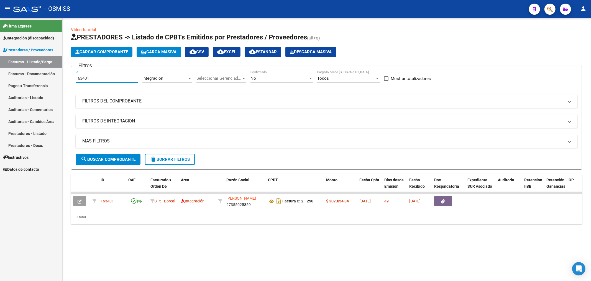
drag, startPoint x: 92, startPoint y: 79, endPoint x: 33, endPoint y: 91, distance: 60.8
click at [35, 90] on mat-sidenav-container "Firma Express Integración (discapacidad) Legajos Prestadores / Proveedores Fact…" at bounding box center [295, 149] width 591 height 263
paste input "354"
type input "163354"
click at [118, 162] on button "search Buscar Comprobante" at bounding box center [108, 159] width 65 height 11
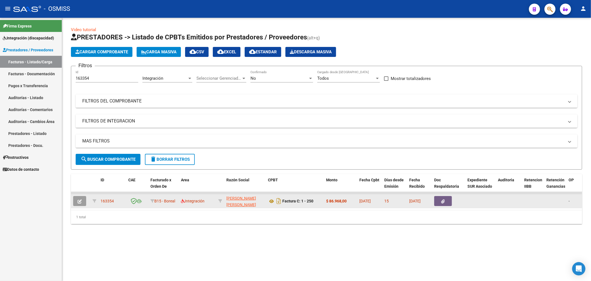
click at [78, 201] on icon "button" at bounding box center [80, 201] width 4 height 4
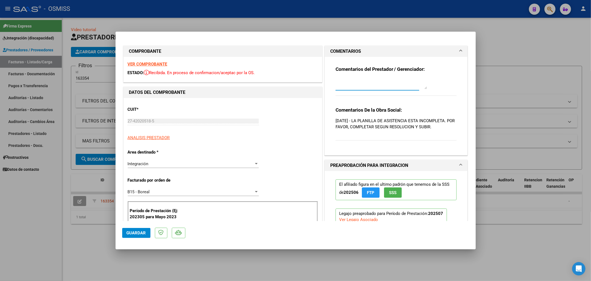
click at [349, 87] on textarea at bounding box center [381, 83] width 91 height 11
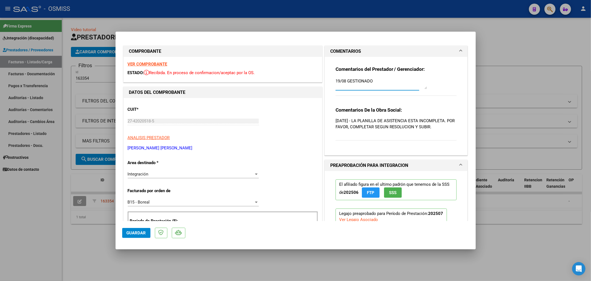
type textarea "19/08 GESTIONADO"
click at [136, 235] on span "Guardar" at bounding box center [136, 232] width 19 height 5
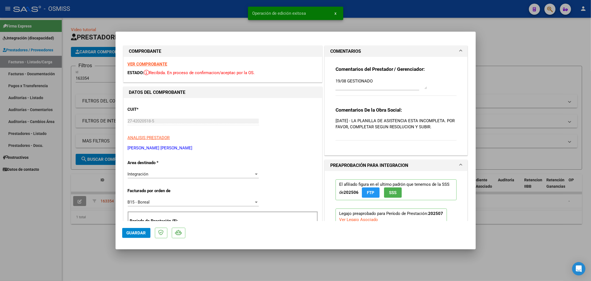
type input "$ 0,00"
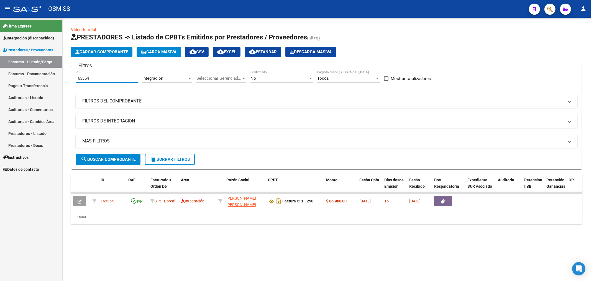
drag, startPoint x: 92, startPoint y: 77, endPoint x: 37, endPoint y: 86, distance: 55.1
click at [37, 86] on mat-sidenav-container "Firma Express Integración (discapacidad) Legajos Prestadores / Proveedores Fact…" at bounding box center [295, 149] width 591 height 263
paste input "16"
type input "163316"
click at [97, 154] on button "search Buscar Comprobante" at bounding box center [108, 159] width 65 height 11
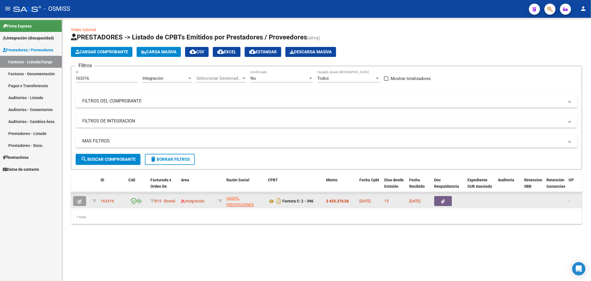
click at [76, 200] on button "button" at bounding box center [79, 201] width 13 height 10
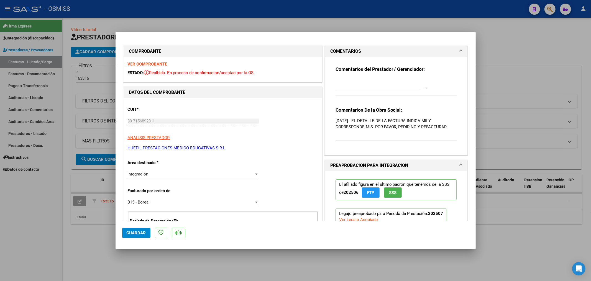
drag, startPoint x: 358, startPoint y: 121, endPoint x: 459, endPoint y: 129, distance: 100.7
click at [459, 129] on div "Comentarios del Prestador / Gerenciador: Comentarios De la Obra Social: 19/08/2…" at bounding box center [396, 106] width 143 height 98
copy p "EL DETALLE DE LA FACTURA INDICA MII Y CORRESPONDE MIS. POR FAVOR, PEDIR NC Y RE…"
click at [348, 84] on textarea at bounding box center [381, 83] width 91 height 11
type textarea "19/08 SE GESTIONA NC"
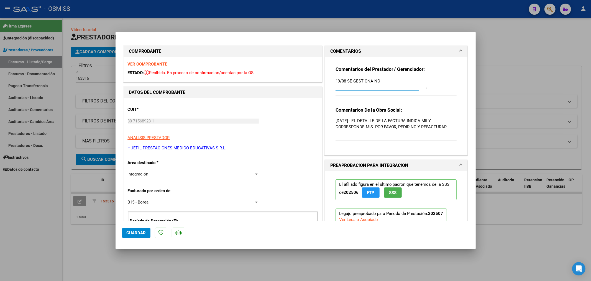
click at [124, 233] on button "Guardar" at bounding box center [136, 233] width 28 height 10
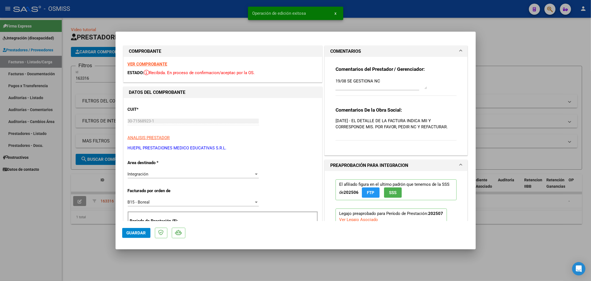
type input "$ 0,00"
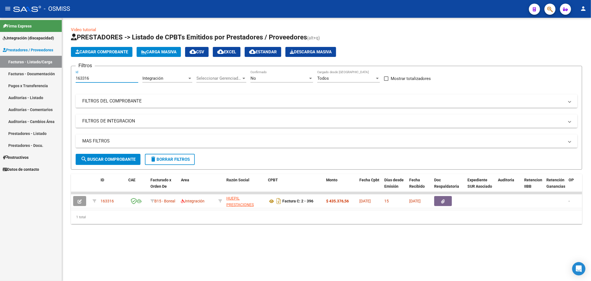
drag, startPoint x: 97, startPoint y: 77, endPoint x: 38, endPoint y: 88, distance: 60.3
click at [38, 88] on mat-sidenav-container "Firma Express Integración (discapacidad) Legajos Prestadores / Proveedores Fact…" at bounding box center [295, 149] width 591 height 263
paste input "204"
type input "163204"
click at [116, 155] on button "search Buscar Comprobante" at bounding box center [108, 159] width 65 height 11
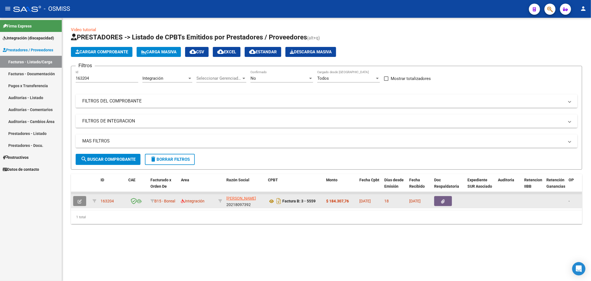
click at [80, 202] on icon "button" at bounding box center [80, 201] width 4 height 4
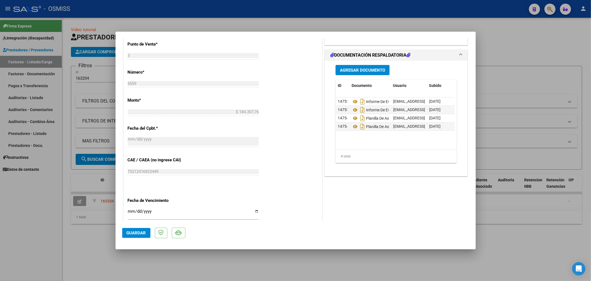
scroll to position [277, 0]
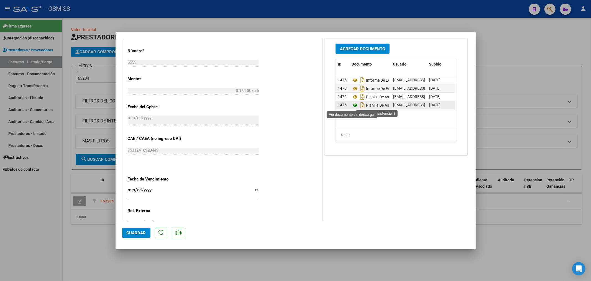
click at [353, 106] on icon at bounding box center [355, 105] width 7 height 7
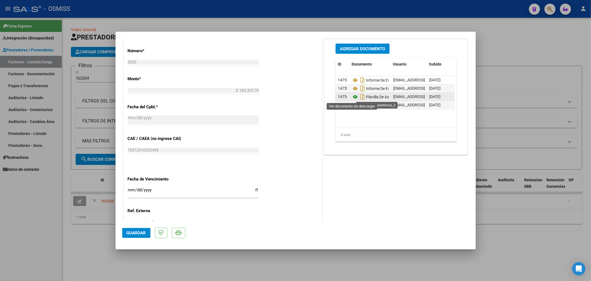
click at [352, 98] on icon at bounding box center [355, 96] width 7 height 7
click at [344, 49] on span "Agregar Documento" at bounding box center [362, 48] width 45 height 5
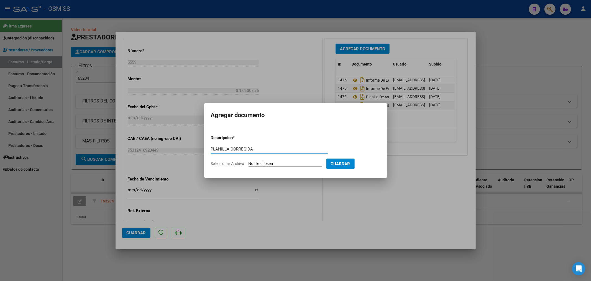
type input "PLANILLA CORREGIDA"
click at [262, 165] on input "Seleccionar Archivo" at bounding box center [285, 163] width 73 height 5
type input "C:\fakepath\20218097392_6_3_5559_Planilla de Asistencia_2.pdf"
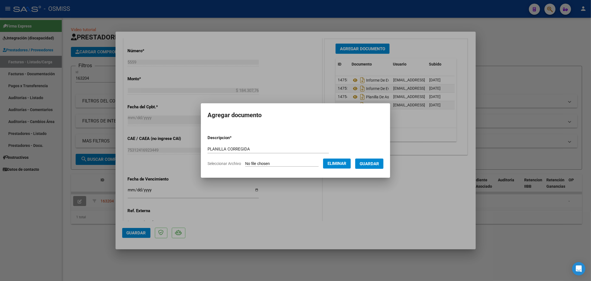
click at [370, 165] on span "Guardar" at bounding box center [369, 163] width 19 height 5
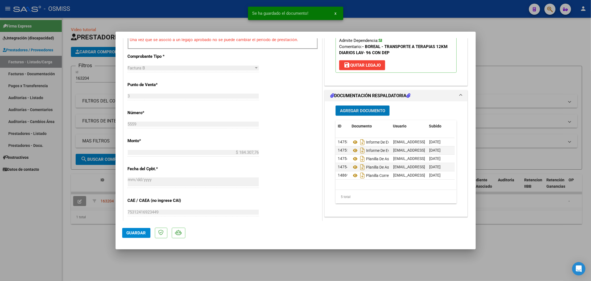
scroll to position [322, 0]
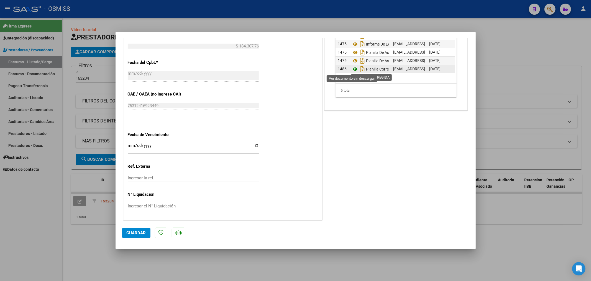
click at [353, 71] on icon at bounding box center [355, 69] width 7 height 7
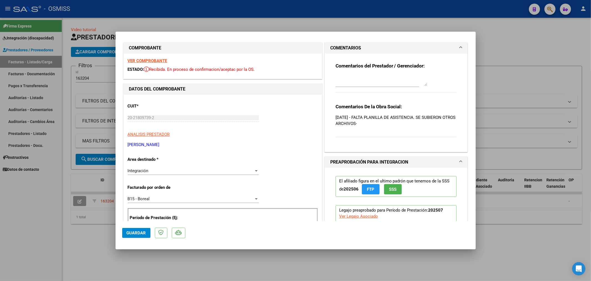
scroll to position [0, 0]
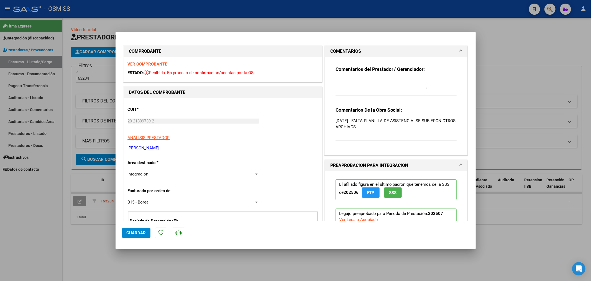
click at [354, 90] on div at bounding box center [381, 83] width 91 height 13
click at [354, 88] on textarea at bounding box center [381, 83] width 91 height 11
type textarea "19/08 SE ADJUNTA PLANILLA"
click at [132, 232] on span "Guardar" at bounding box center [136, 232] width 19 height 5
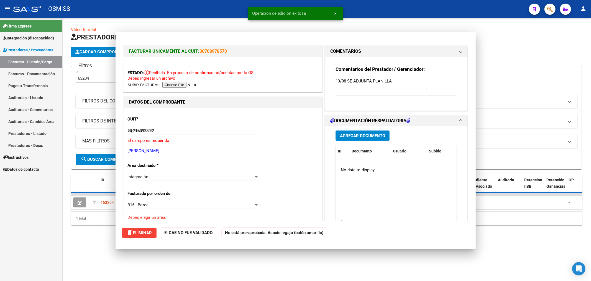
type input "$ 0,00"
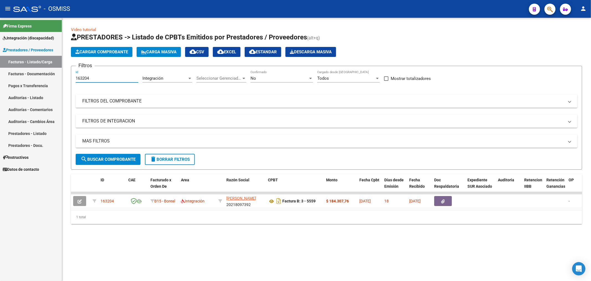
drag, startPoint x: 92, startPoint y: 79, endPoint x: 37, endPoint y: 89, distance: 56.2
click at [37, 89] on mat-sidenav-container "Firma Express Integración (discapacidad) Legajos Prestadores / Proveedores Fact…" at bounding box center [295, 149] width 591 height 263
paste input "100"
type input "163100"
click at [110, 160] on span "search Buscar Comprobante" at bounding box center [108, 159] width 55 height 5
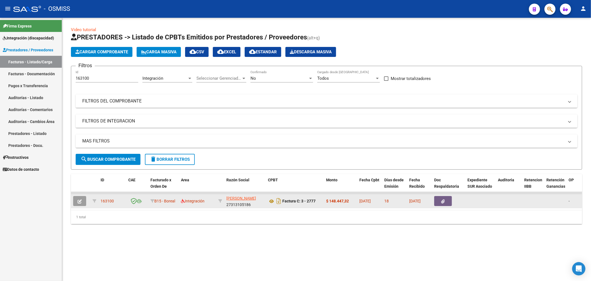
click at [77, 200] on button "button" at bounding box center [79, 201] width 13 height 10
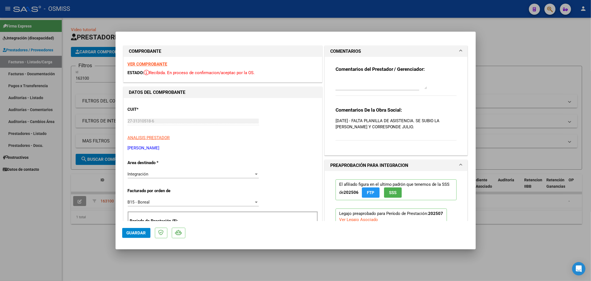
click at [347, 85] on textarea at bounding box center [381, 83] width 91 height 11
type textarea "19/08 GESTIONADO"
click at [141, 228] on button "Guardar" at bounding box center [136, 233] width 28 height 10
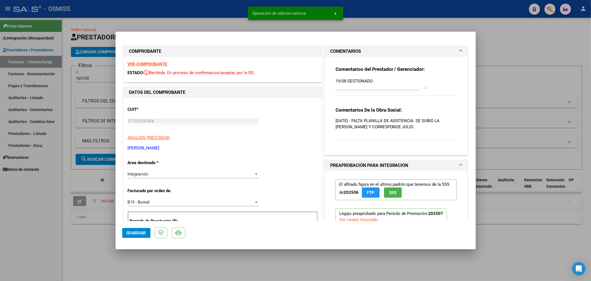
type input "$ 0,00"
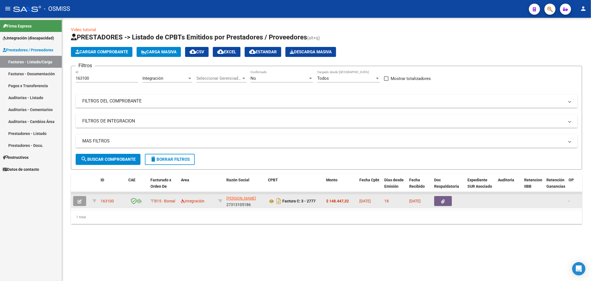
click at [78, 198] on button "button" at bounding box center [79, 201] width 13 height 10
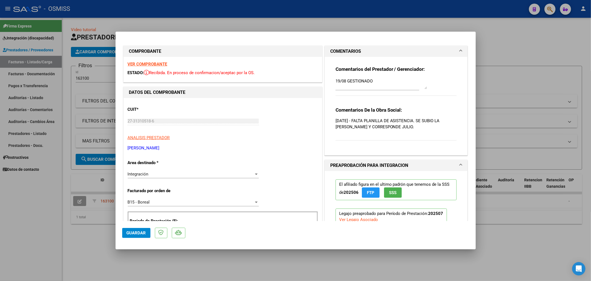
type input "$ 0,00"
